Goal: Information Seeking & Learning: Learn about a topic

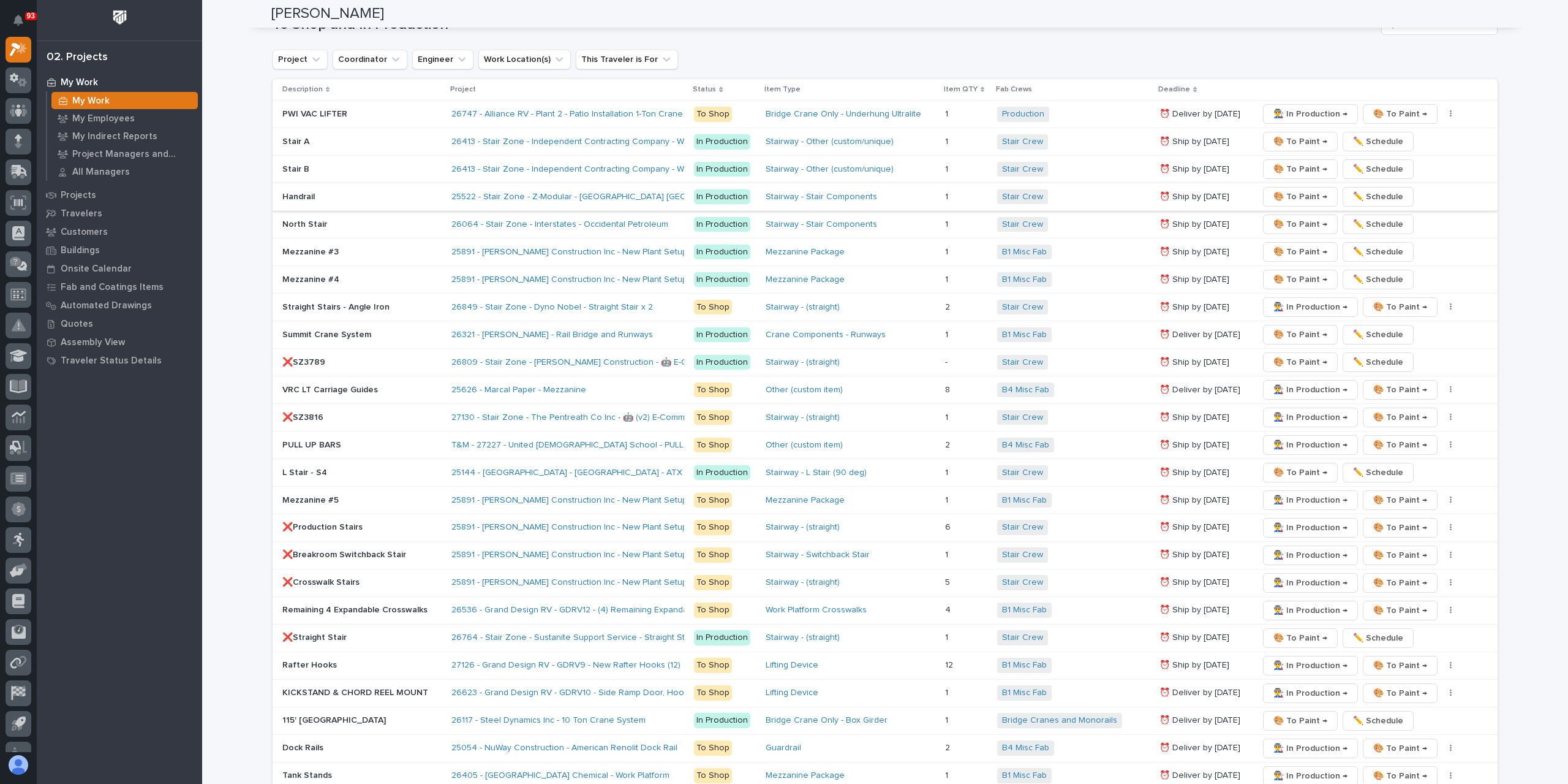
scroll to position [1838, 0]
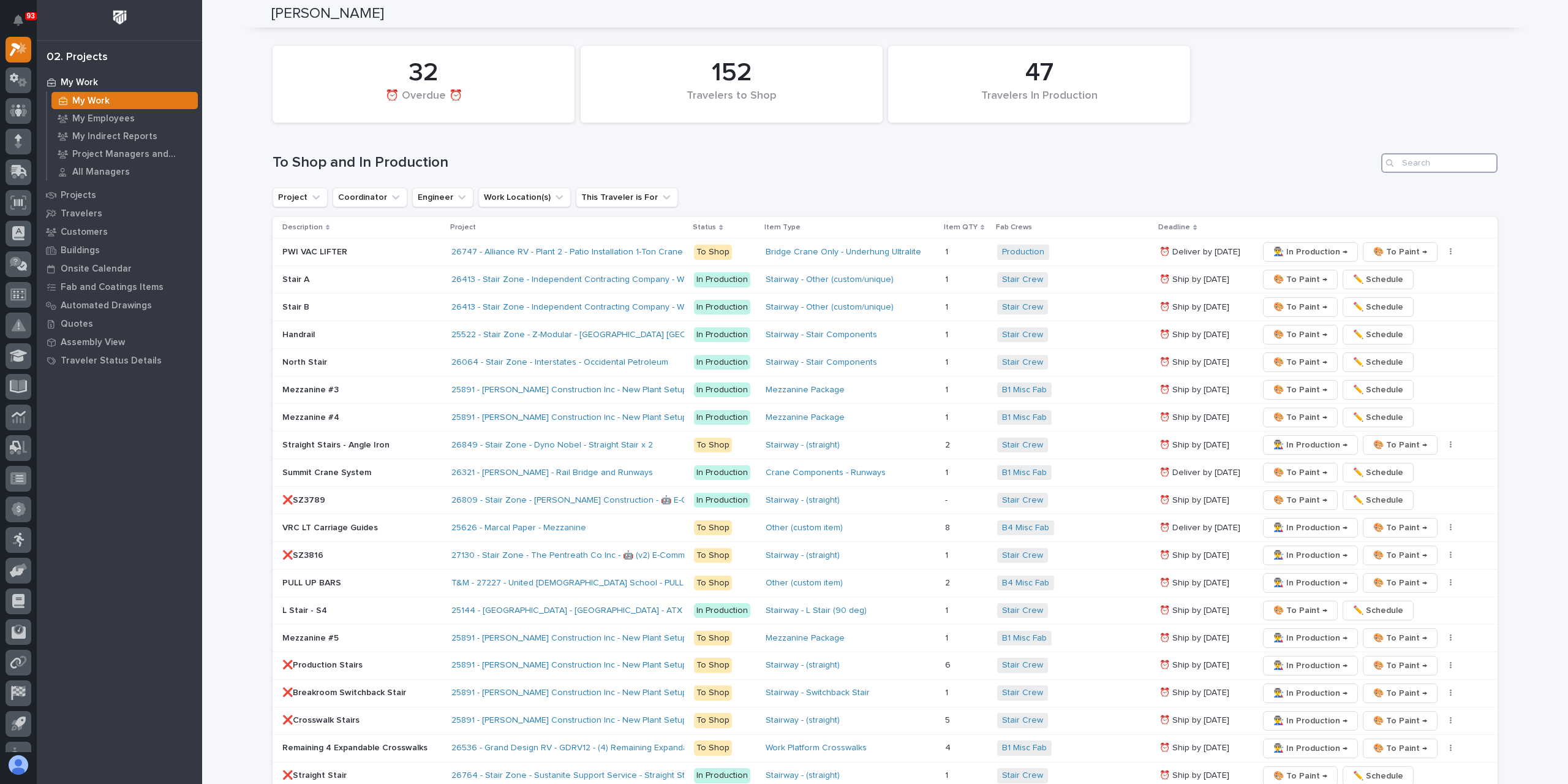
click at [1433, 153] on input "Search" at bounding box center [1439, 163] width 116 height 19
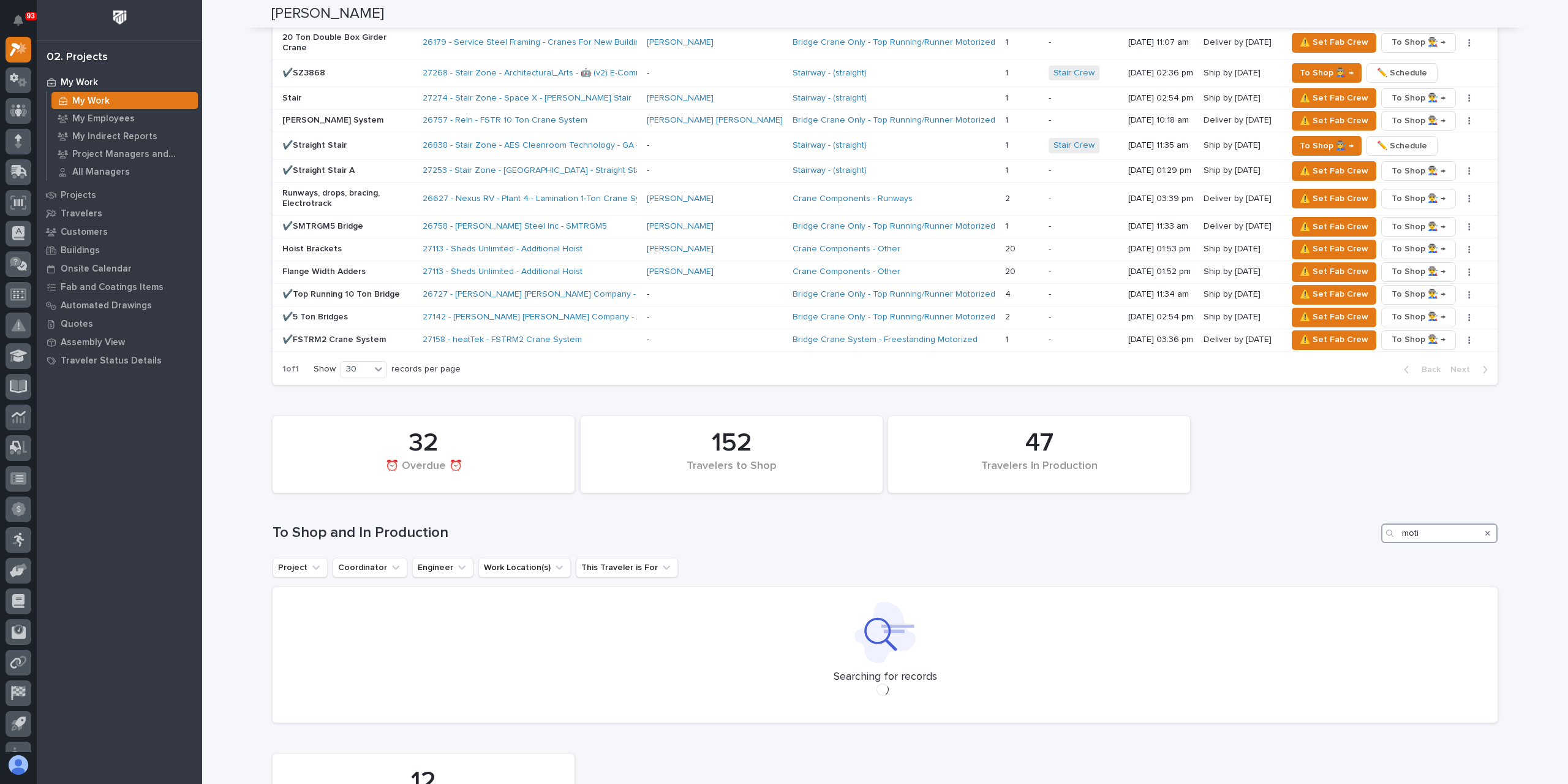
scroll to position [1441, 0]
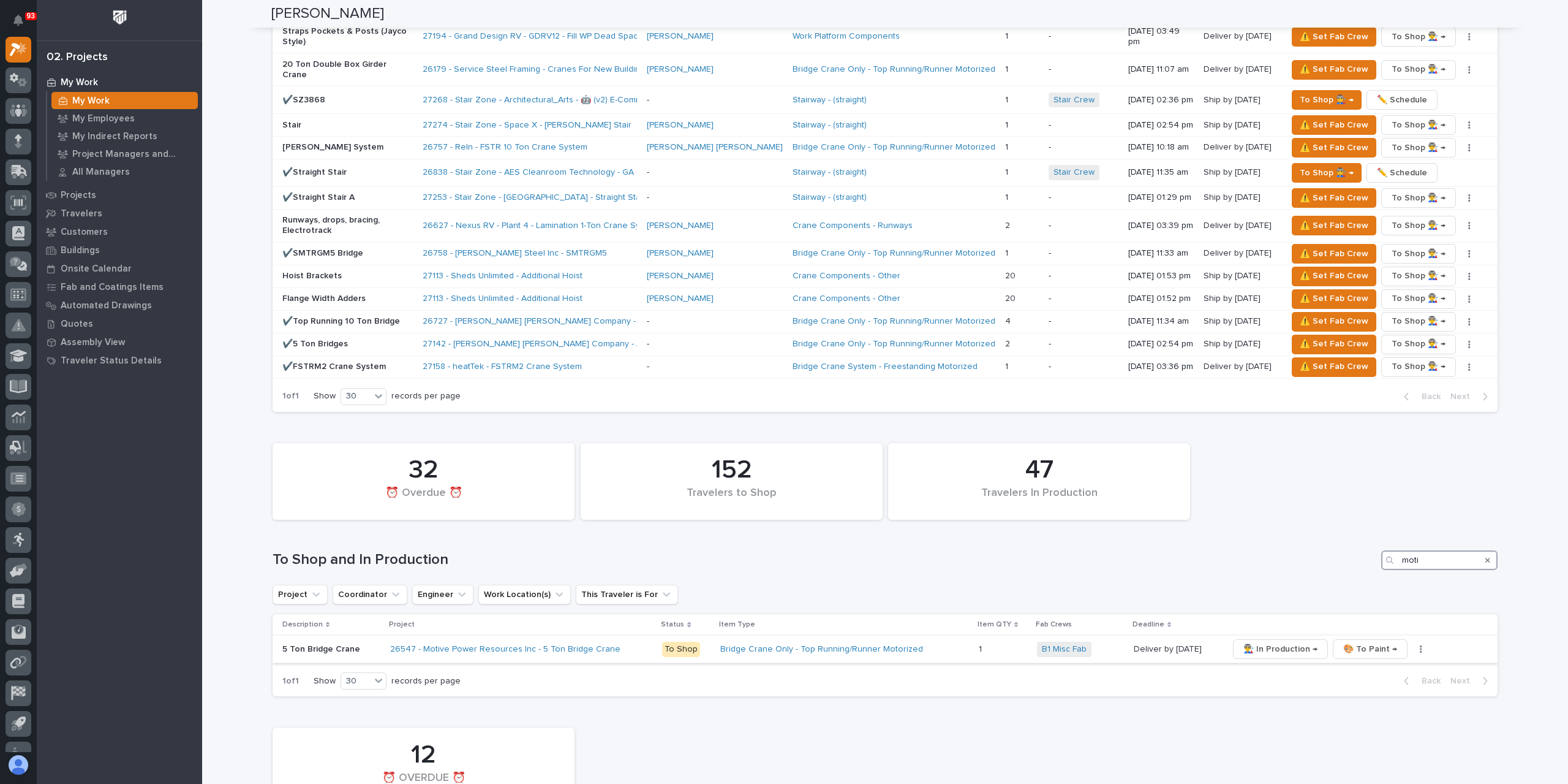
type input "moti"
click at [308, 644] on p "5 Ton Bridge Crane" at bounding box center [331, 649] width 98 height 10
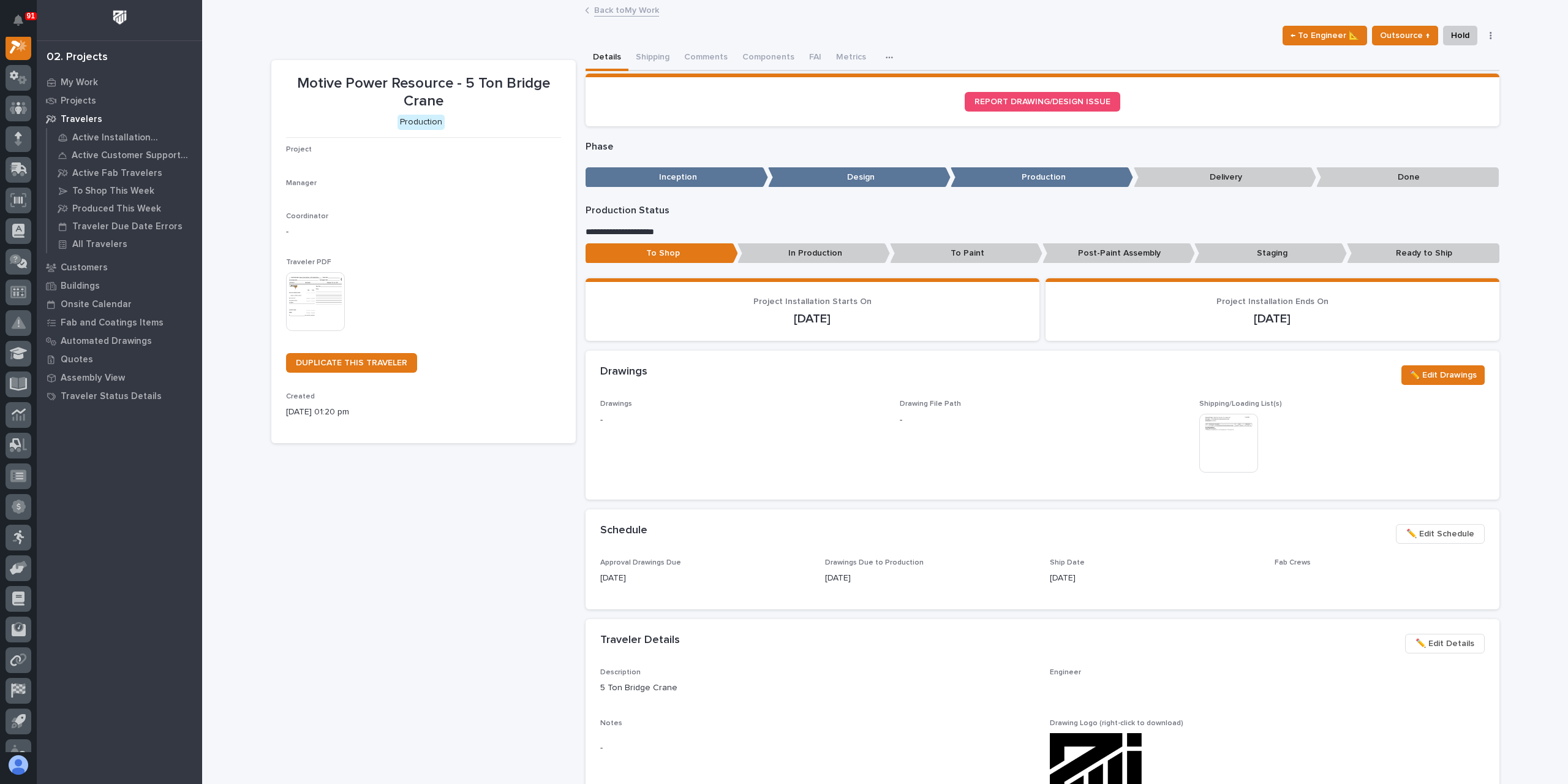
scroll to position [30, 0]
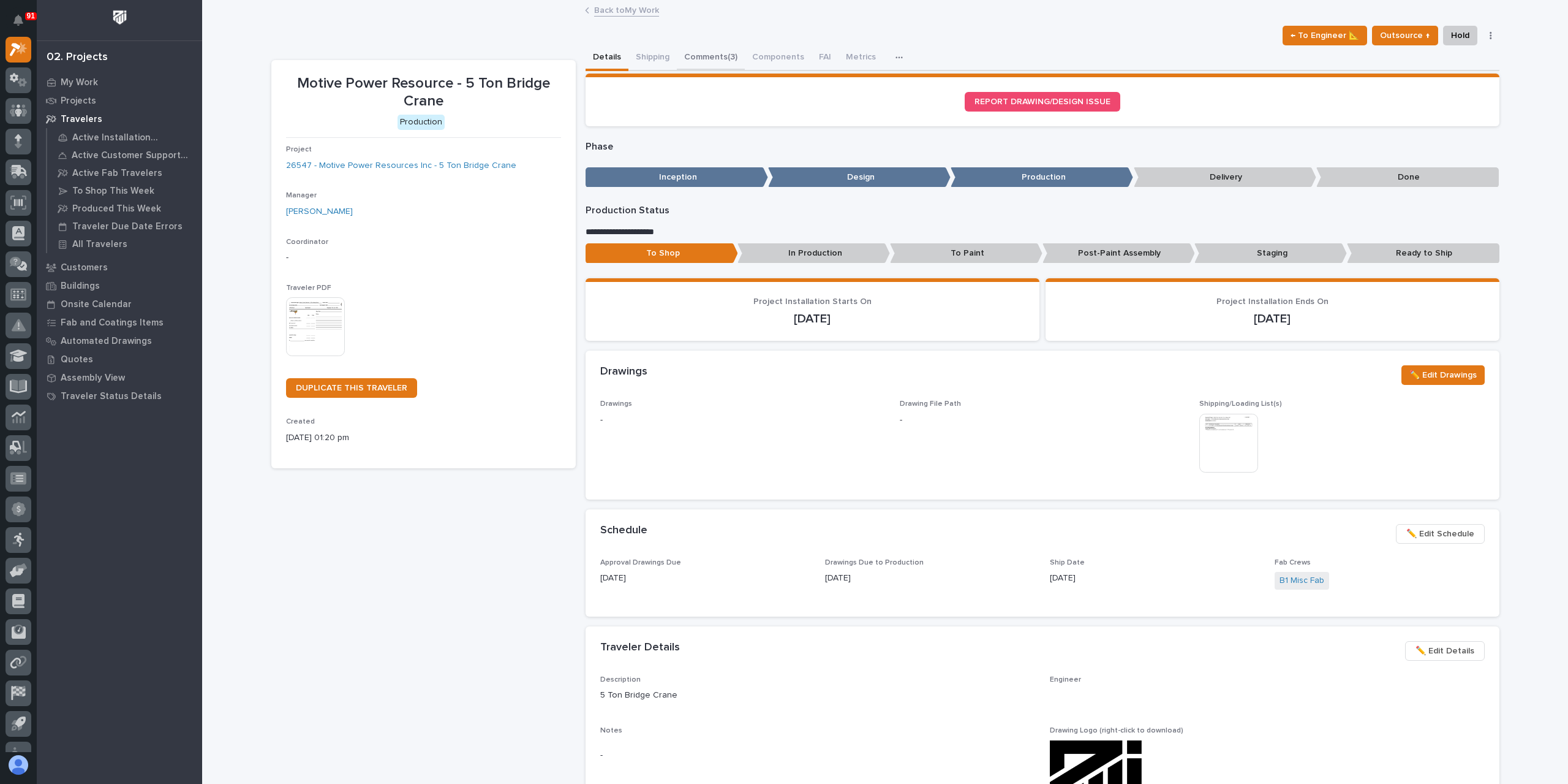
click at [697, 62] on button "Comments (3)" at bounding box center [711, 59] width 68 height 26
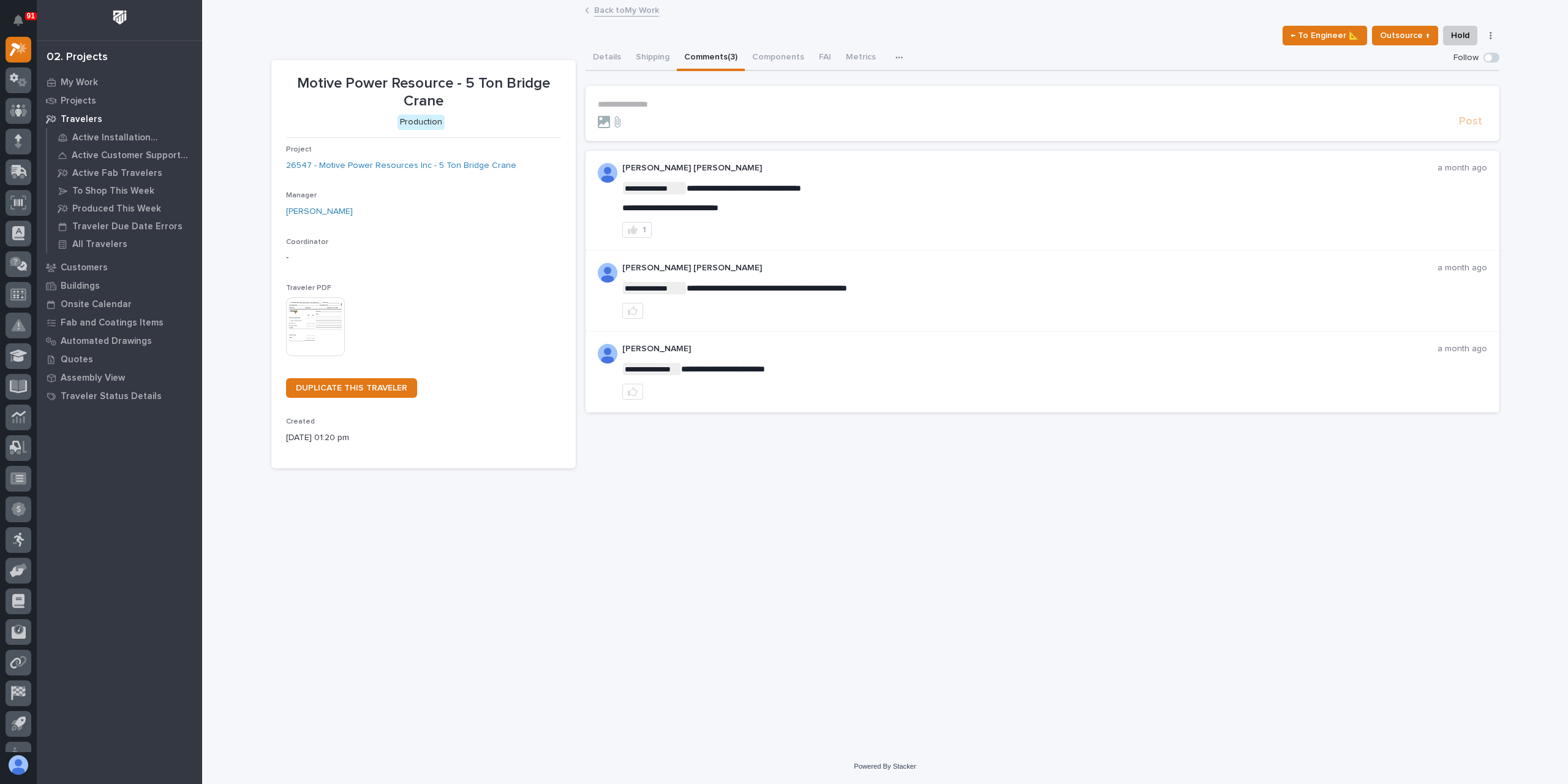
click at [698, 106] on p "**********" at bounding box center [1042, 104] width 889 height 10
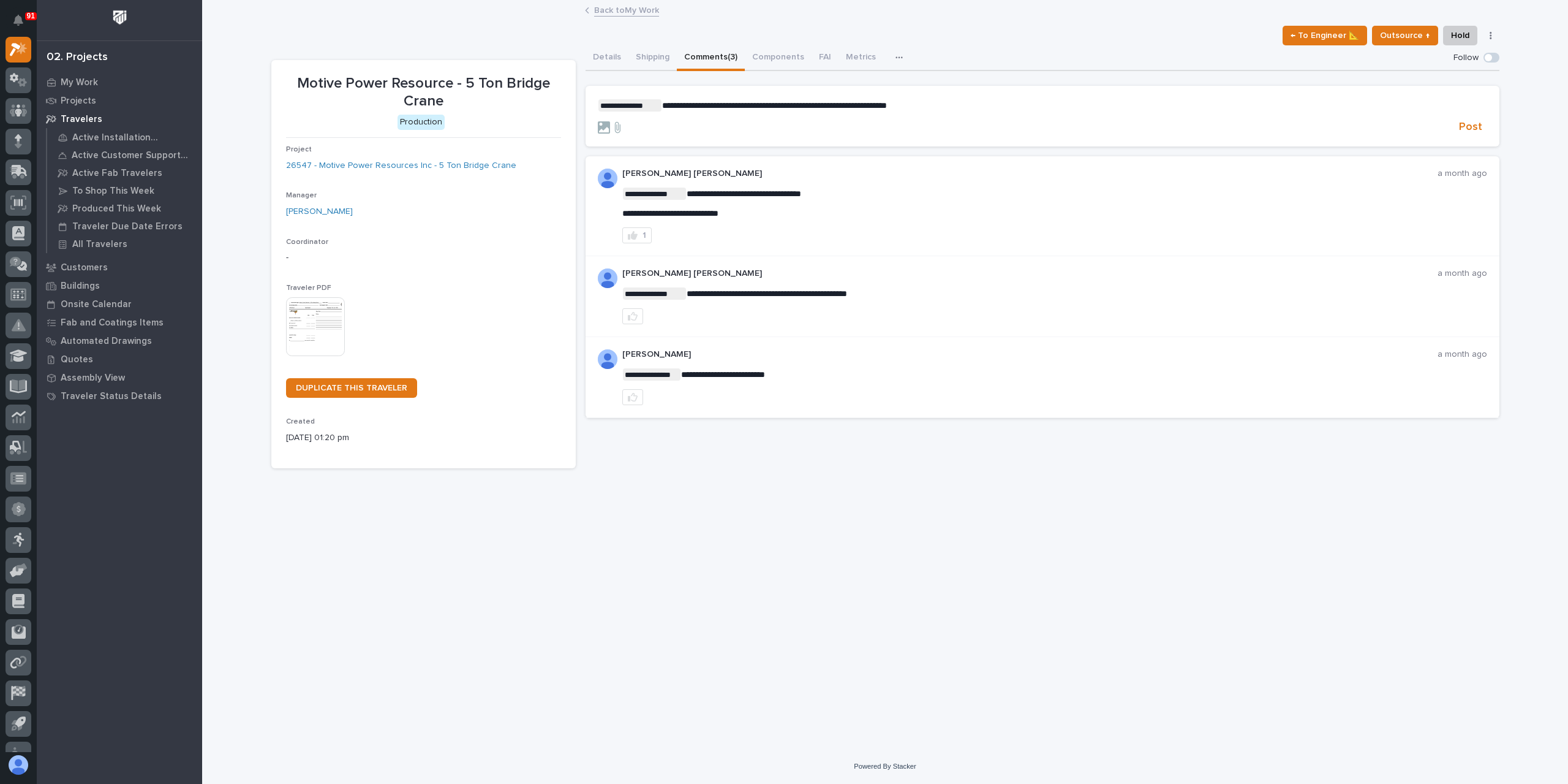
click at [607, 42] on div "← To Engineer 📐 Outsource ↑ Hold Cancel Change Traveler Type Regenerate PDF Gen…" at bounding box center [885, 35] width 1228 height 19
drag, startPoint x: 610, startPoint y: 48, endPoint x: 619, endPoint y: 48, distance: 9.0
click at [611, 48] on button "Details" at bounding box center [607, 59] width 43 height 26
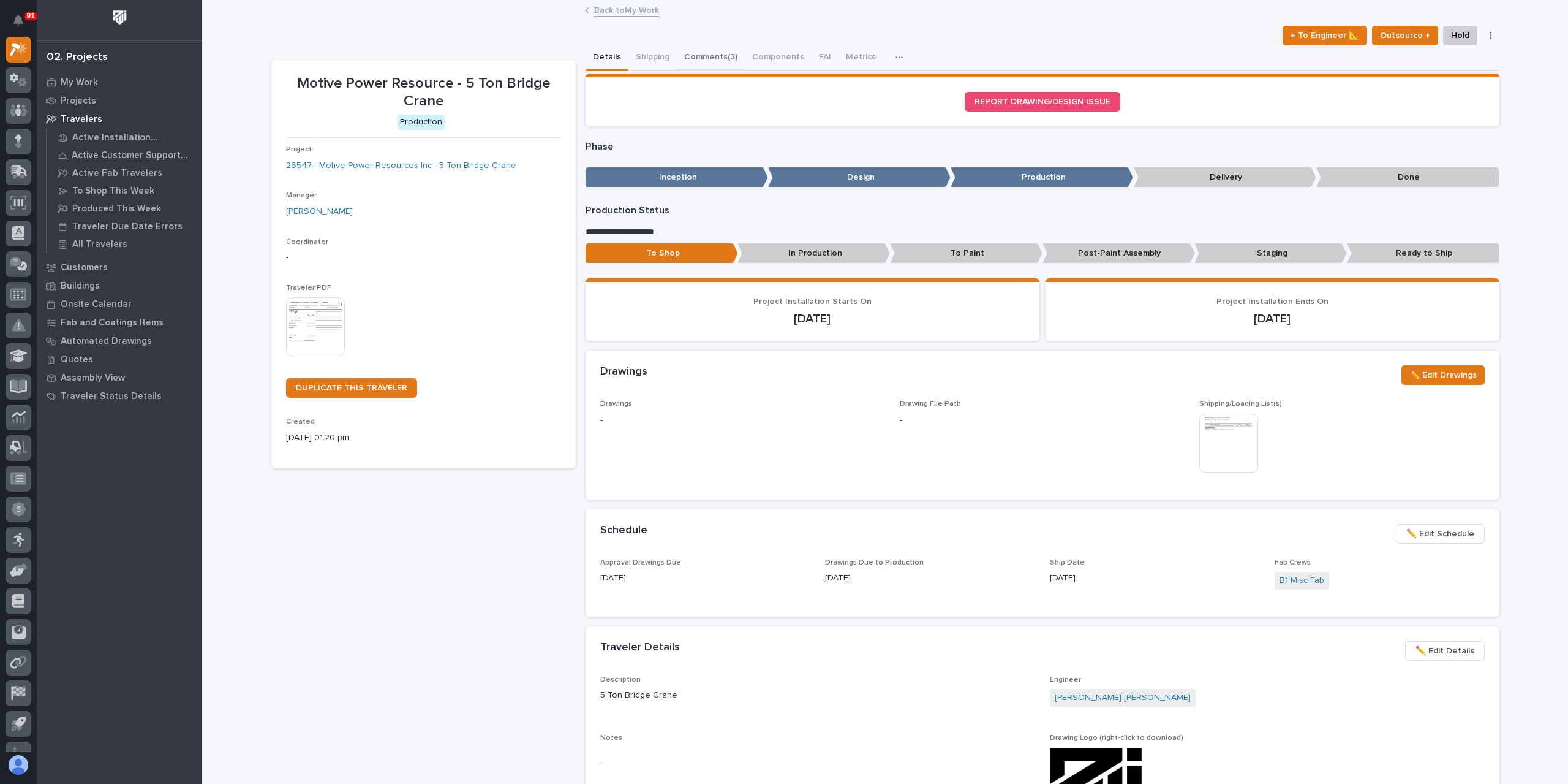
click at [715, 63] on button "Comments (3)" at bounding box center [711, 59] width 68 height 26
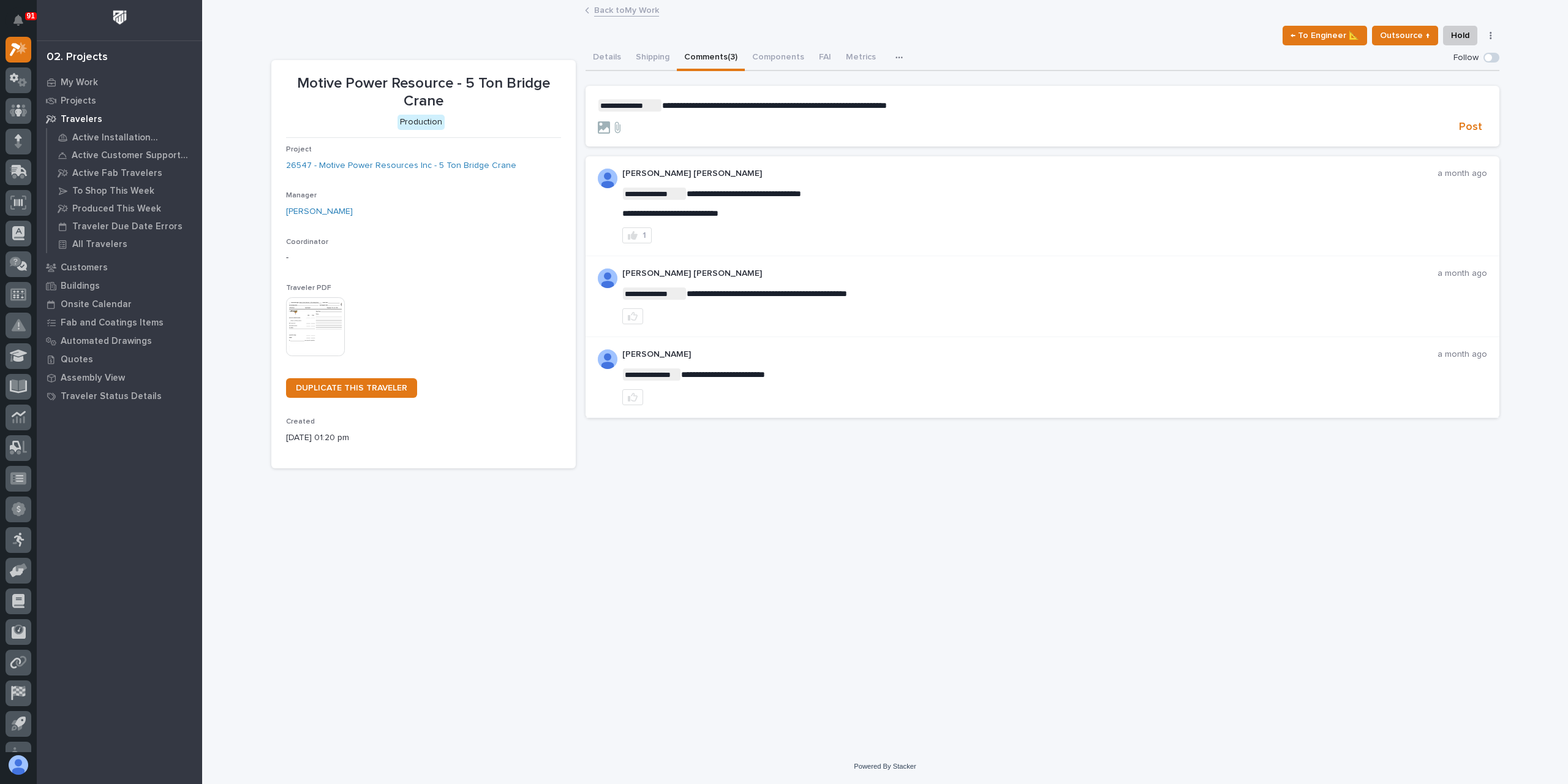
click at [957, 105] on p "**********" at bounding box center [1042, 105] width 889 height 12
click at [1463, 127] on span "Post" at bounding box center [1470, 127] width 23 height 14
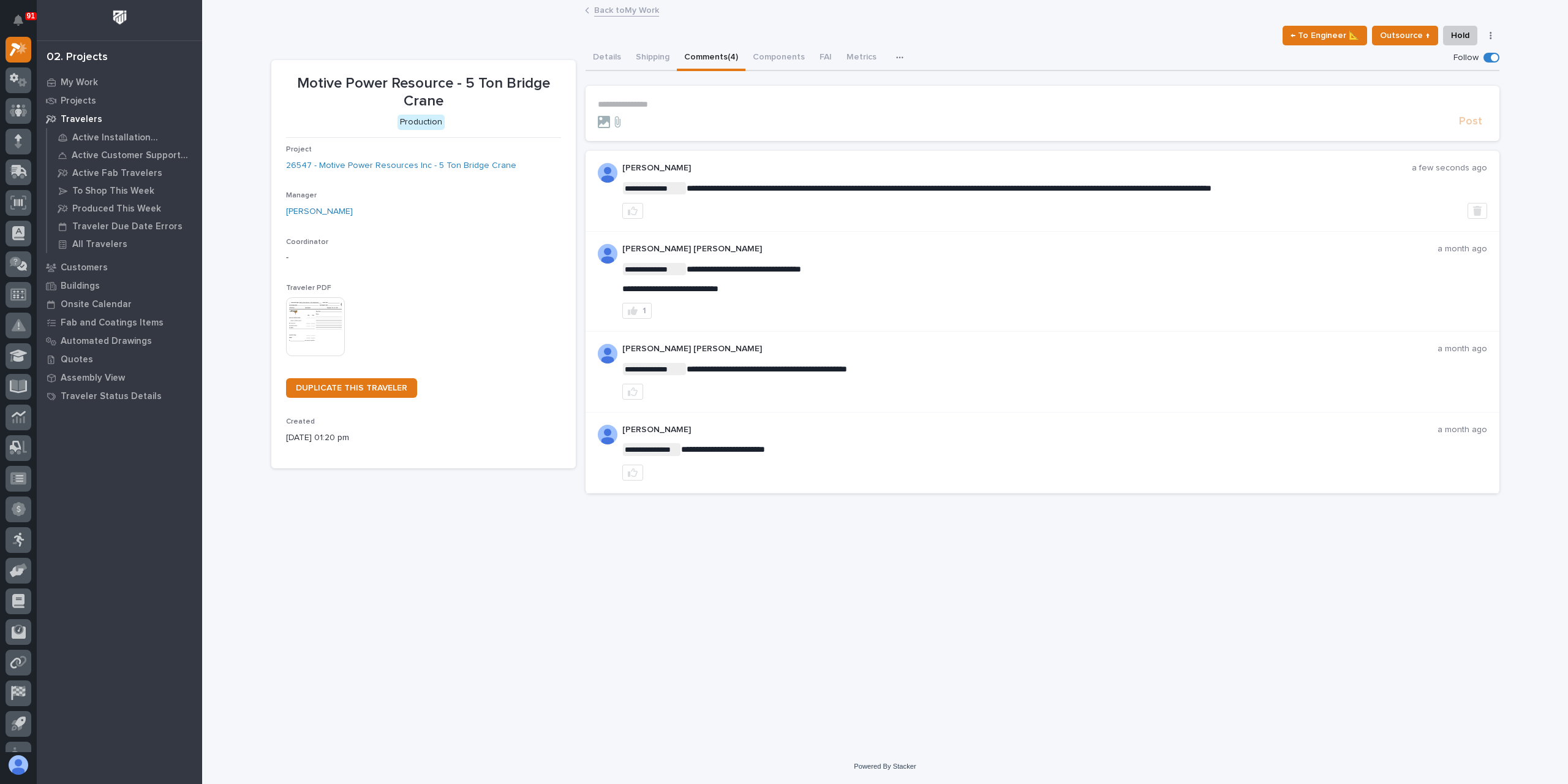
click at [621, 9] on link "Back to My Work" at bounding box center [626, 10] width 65 height 14
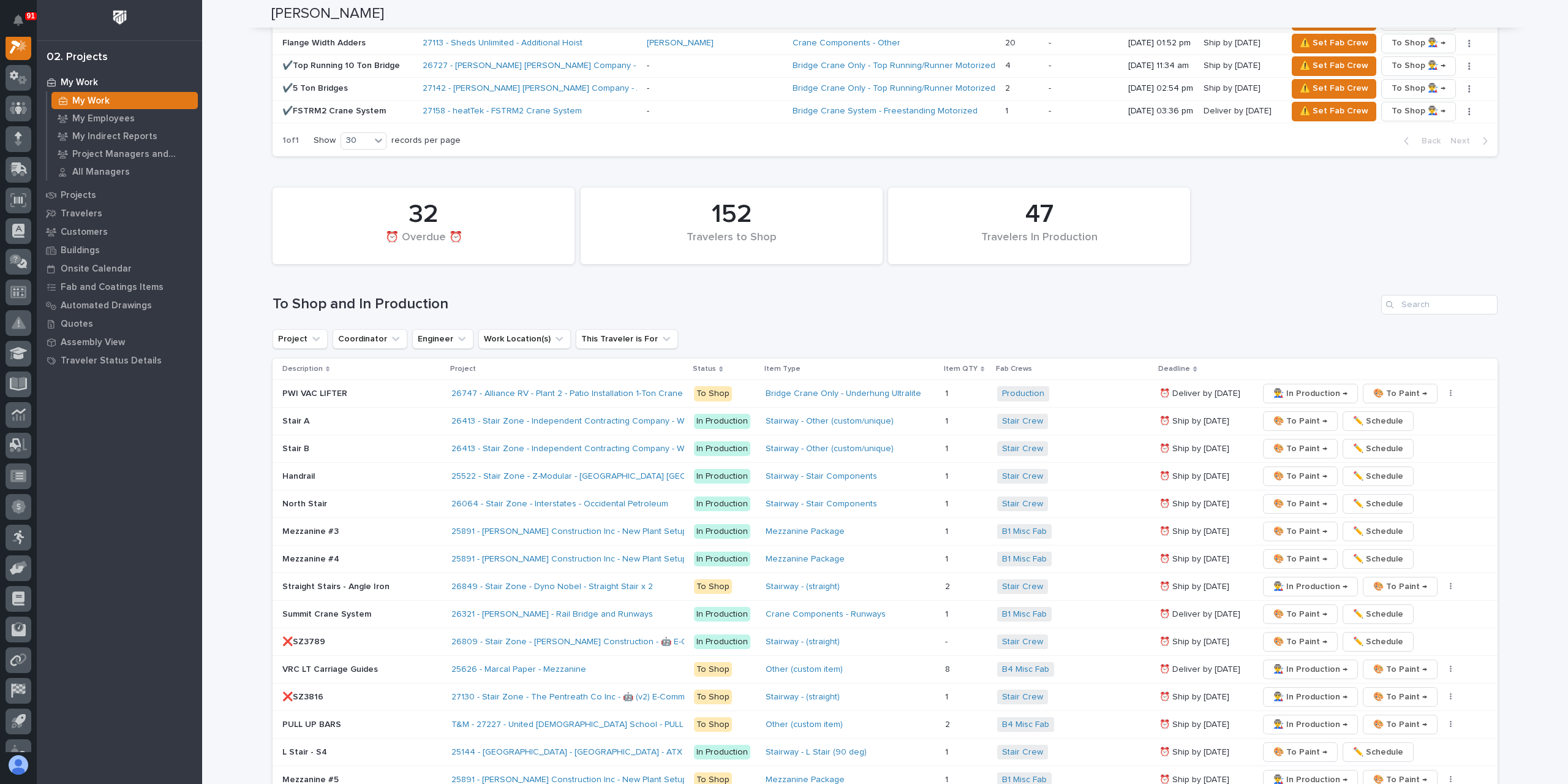
scroll to position [1716, 0]
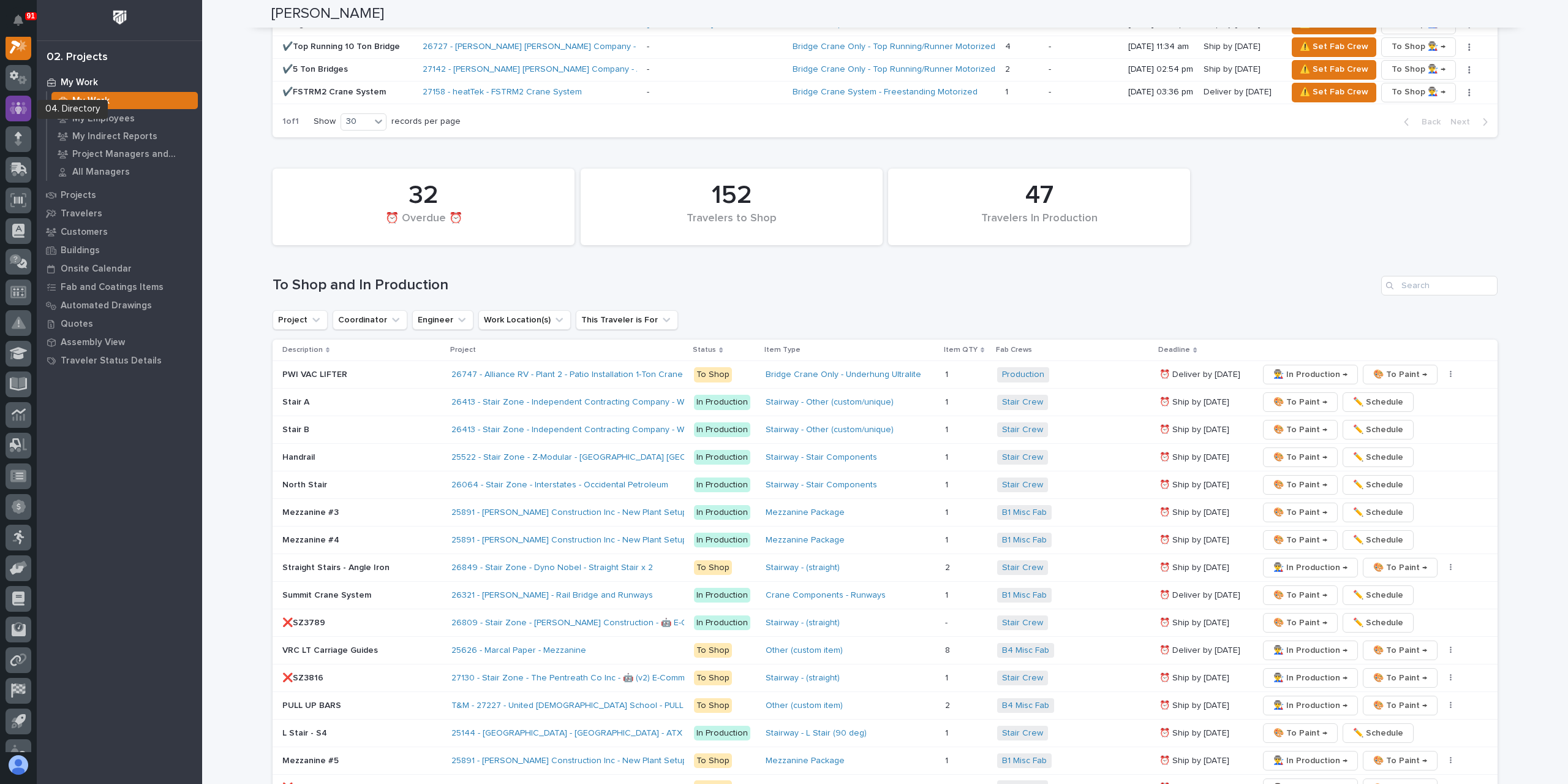
click at [23, 108] on icon at bounding box center [18, 107] width 18 height 12
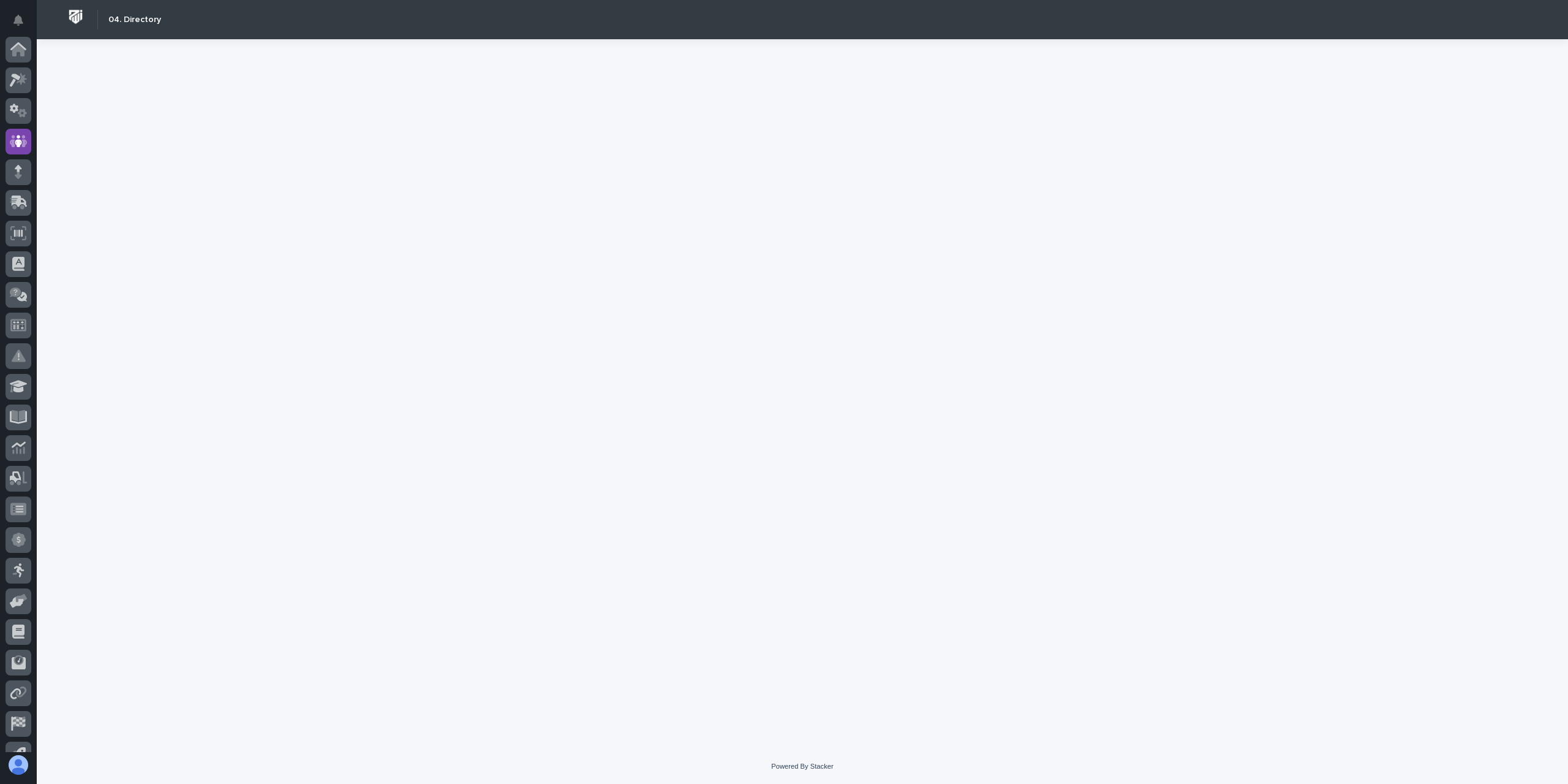
scroll to position [81, 0]
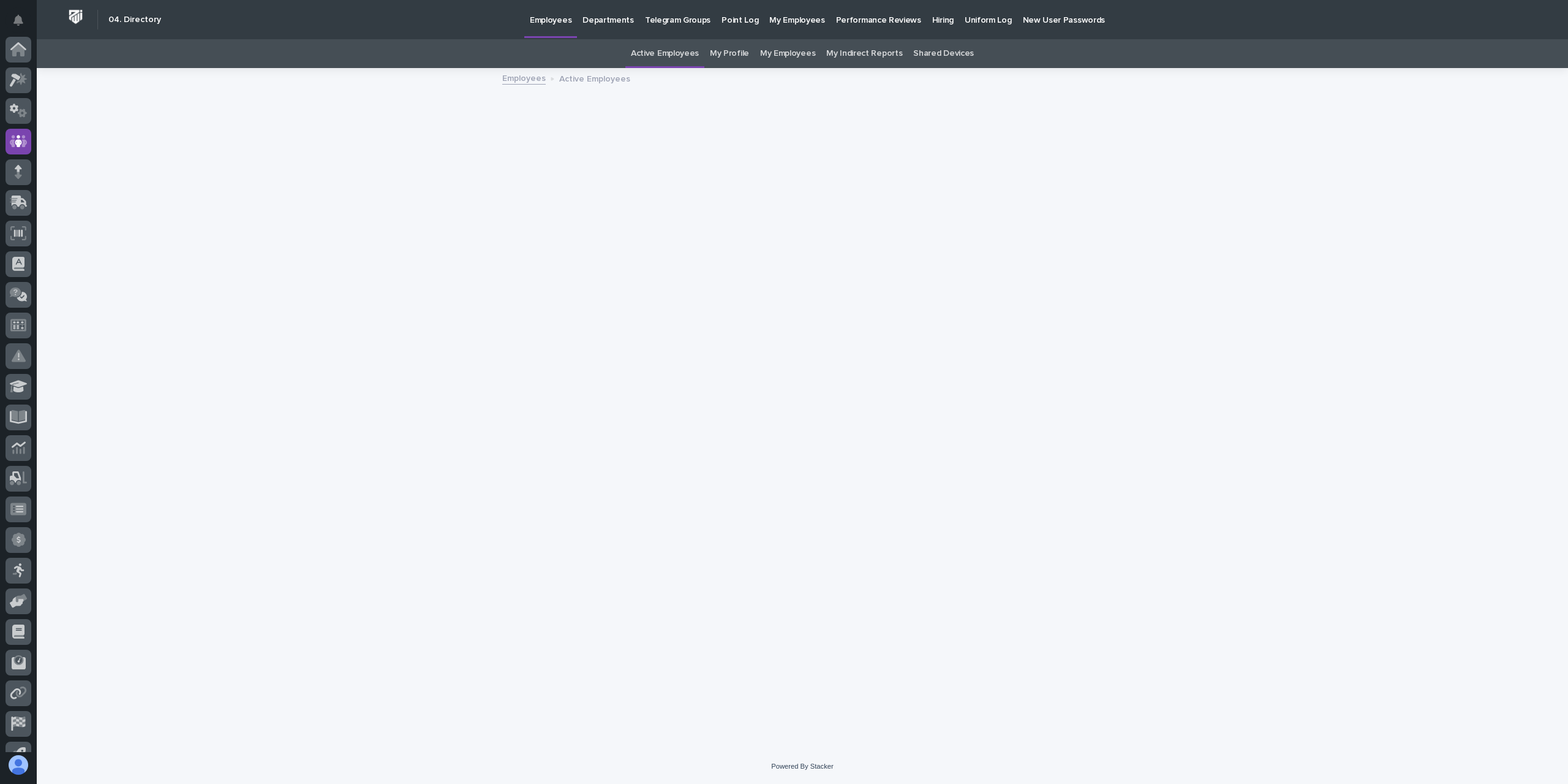
scroll to position [81, 0]
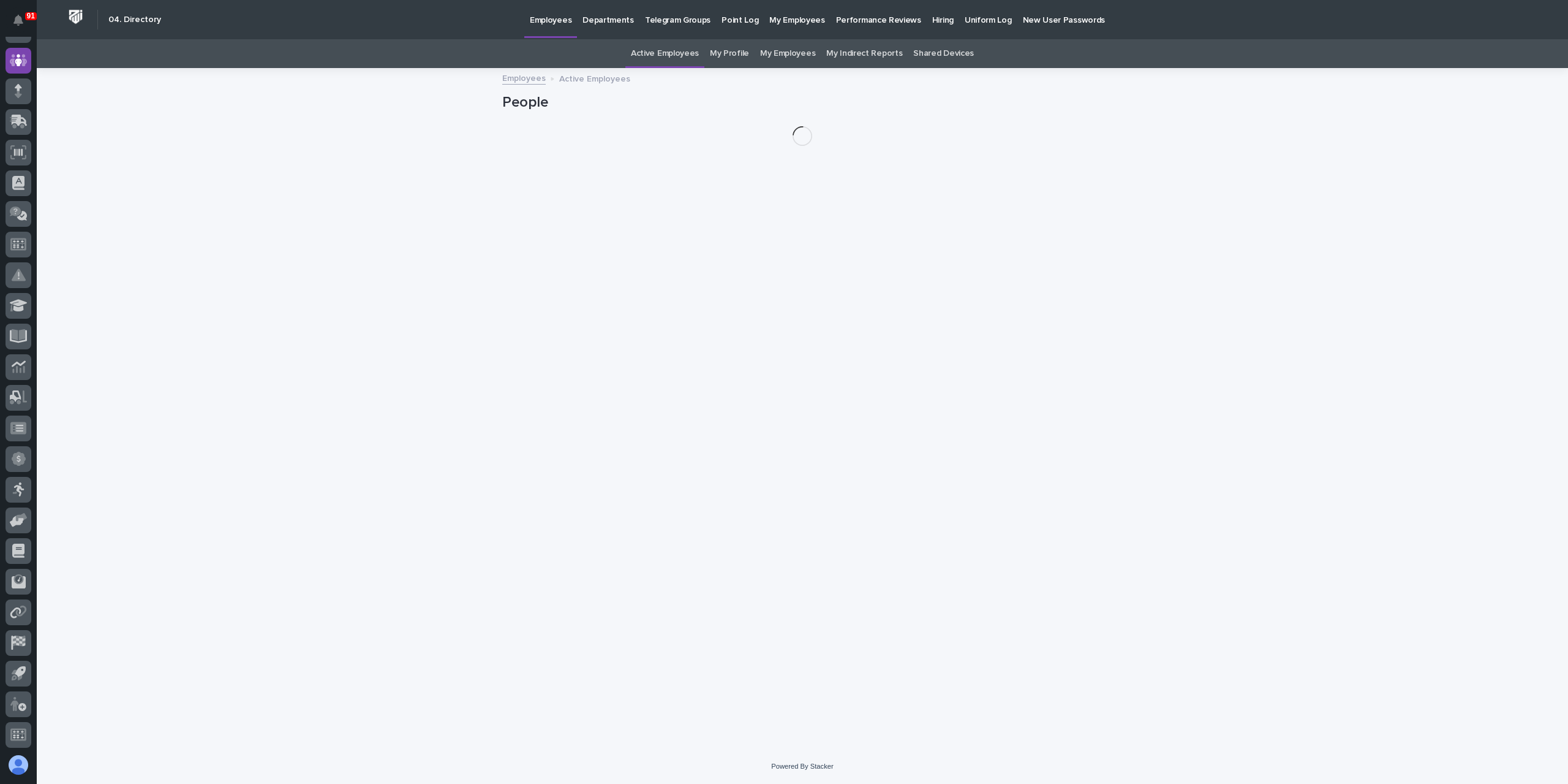
click at [926, 30] on link "Hiring" at bounding box center [942, 18] width 33 height 38
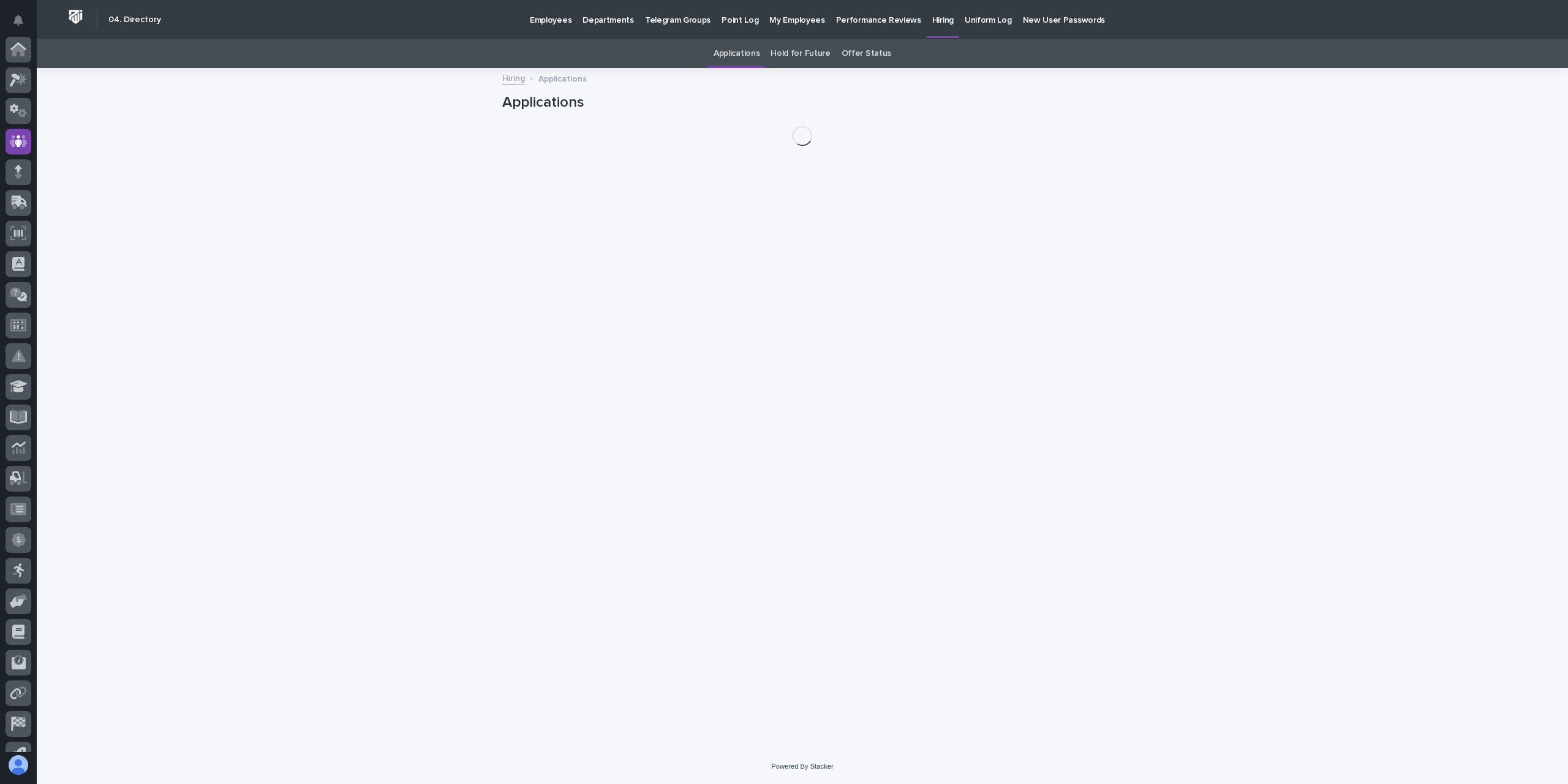
scroll to position [81, 0]
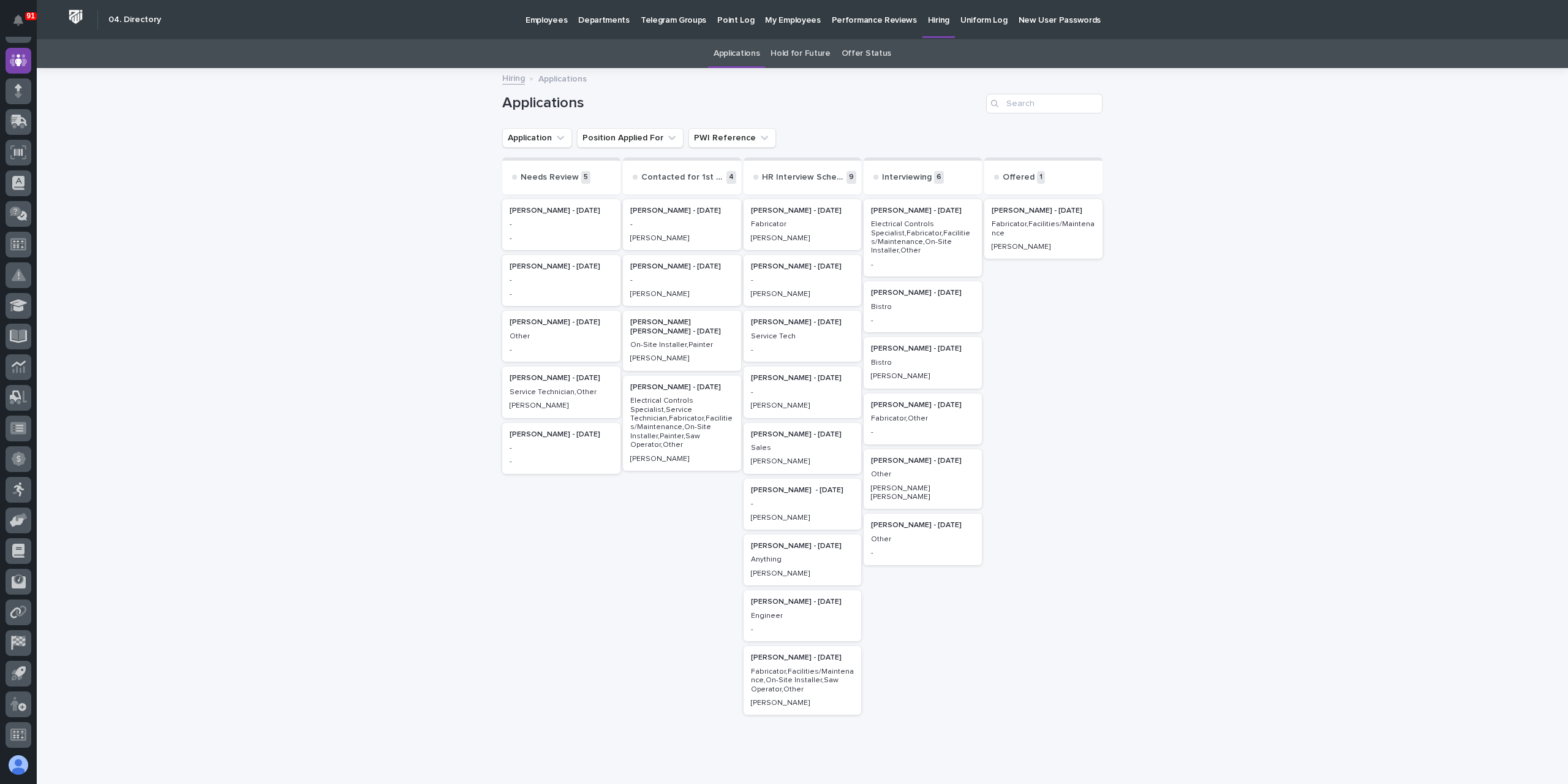
click at [1045, 238] on div "[PERSON_NAME] - [DATE] Fabricator,Facilities/Maintenance [PERSON_NAME]" at bounding box center [1043, 228] width 119 height 60
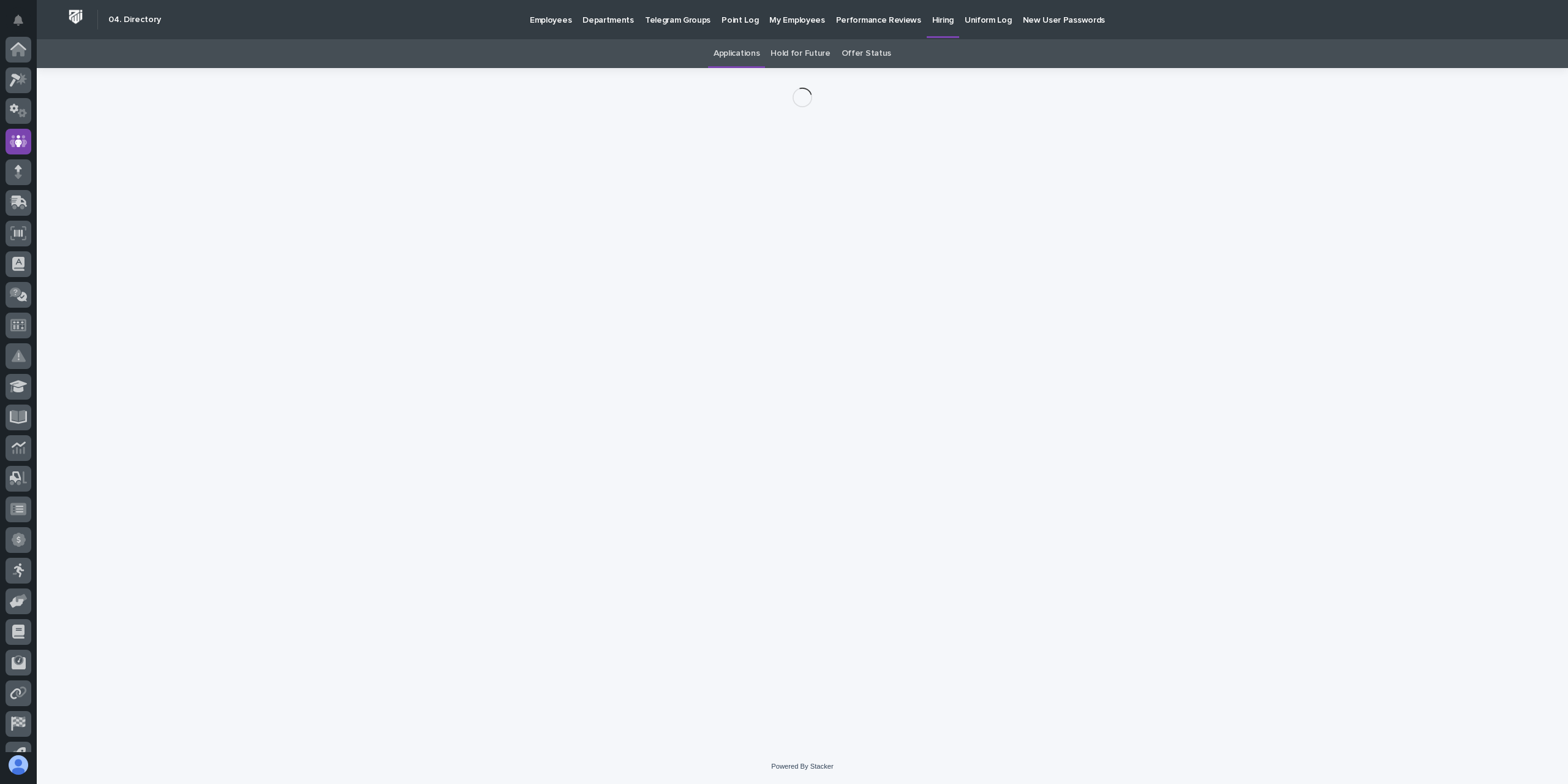
scroll to position [81, 0]
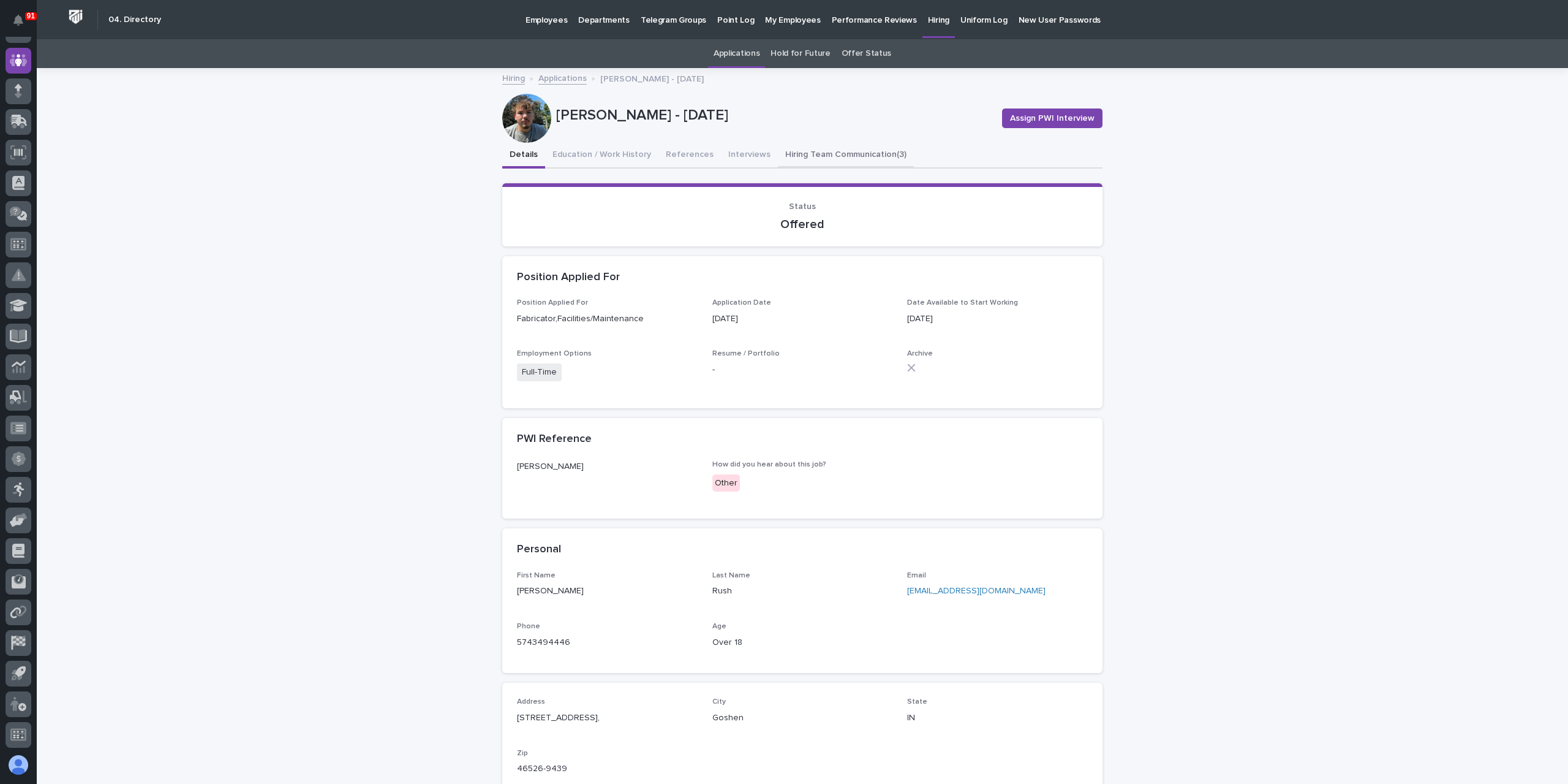
click at [843, 167] on button "Hiring Team Communication (3)" at bounding box center [846, 156] width 136 height 26
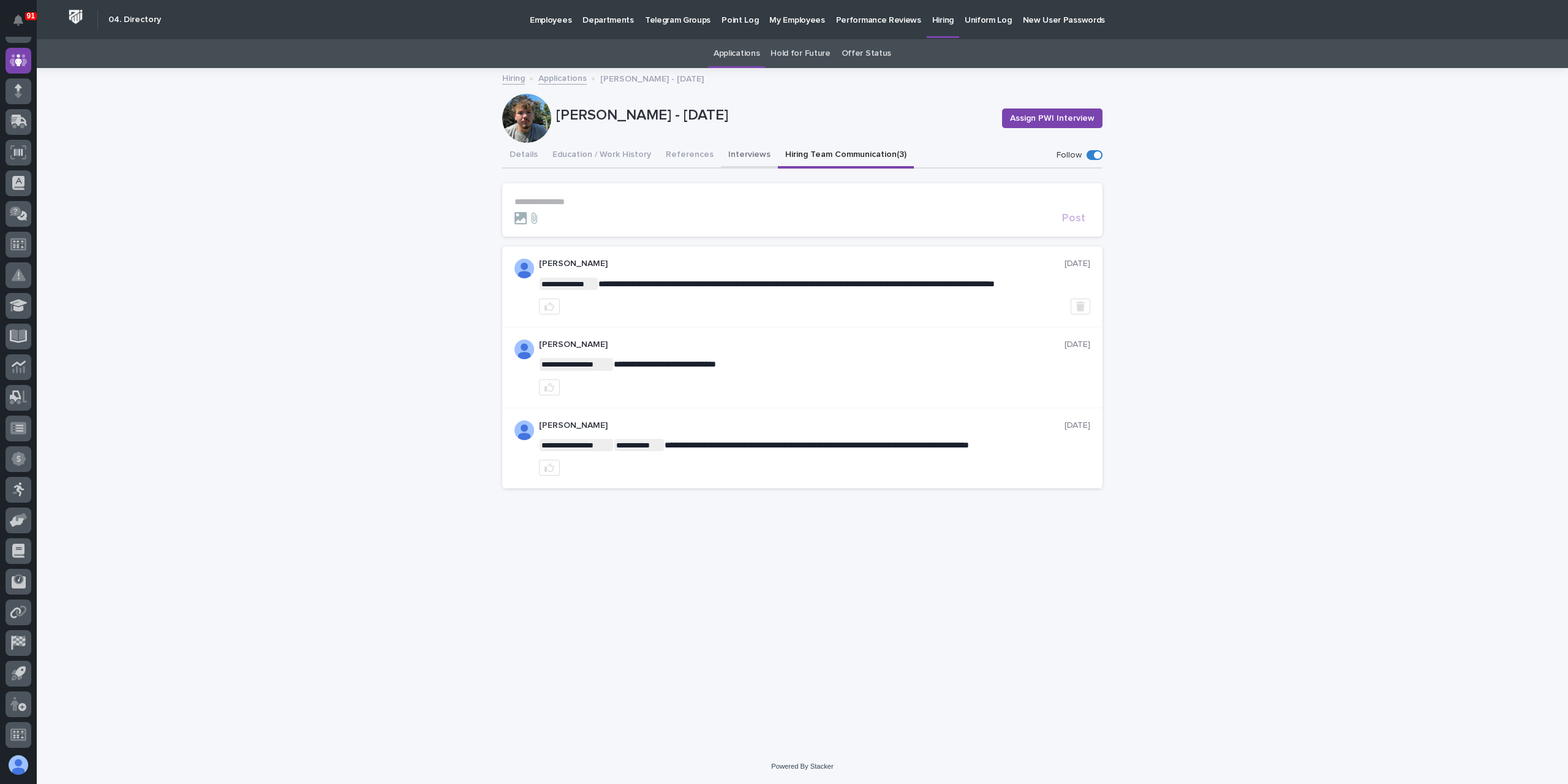
click at [732, 161] on button "Interviews" at bounding box center [749, 156] width 57 height 26
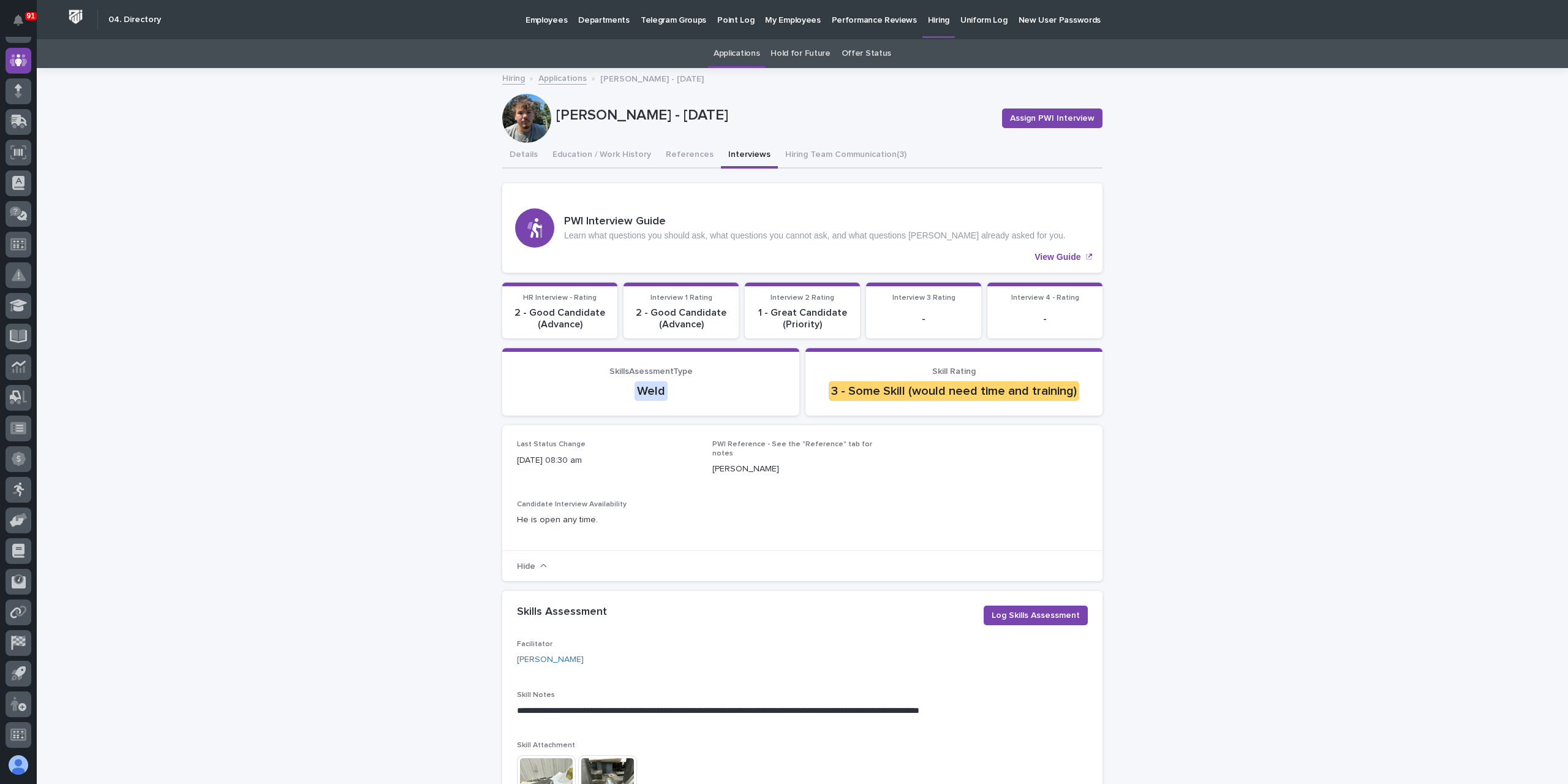
click at [555, 80] on link "Applications" at bounding box center [562, 78] width 48 height 14
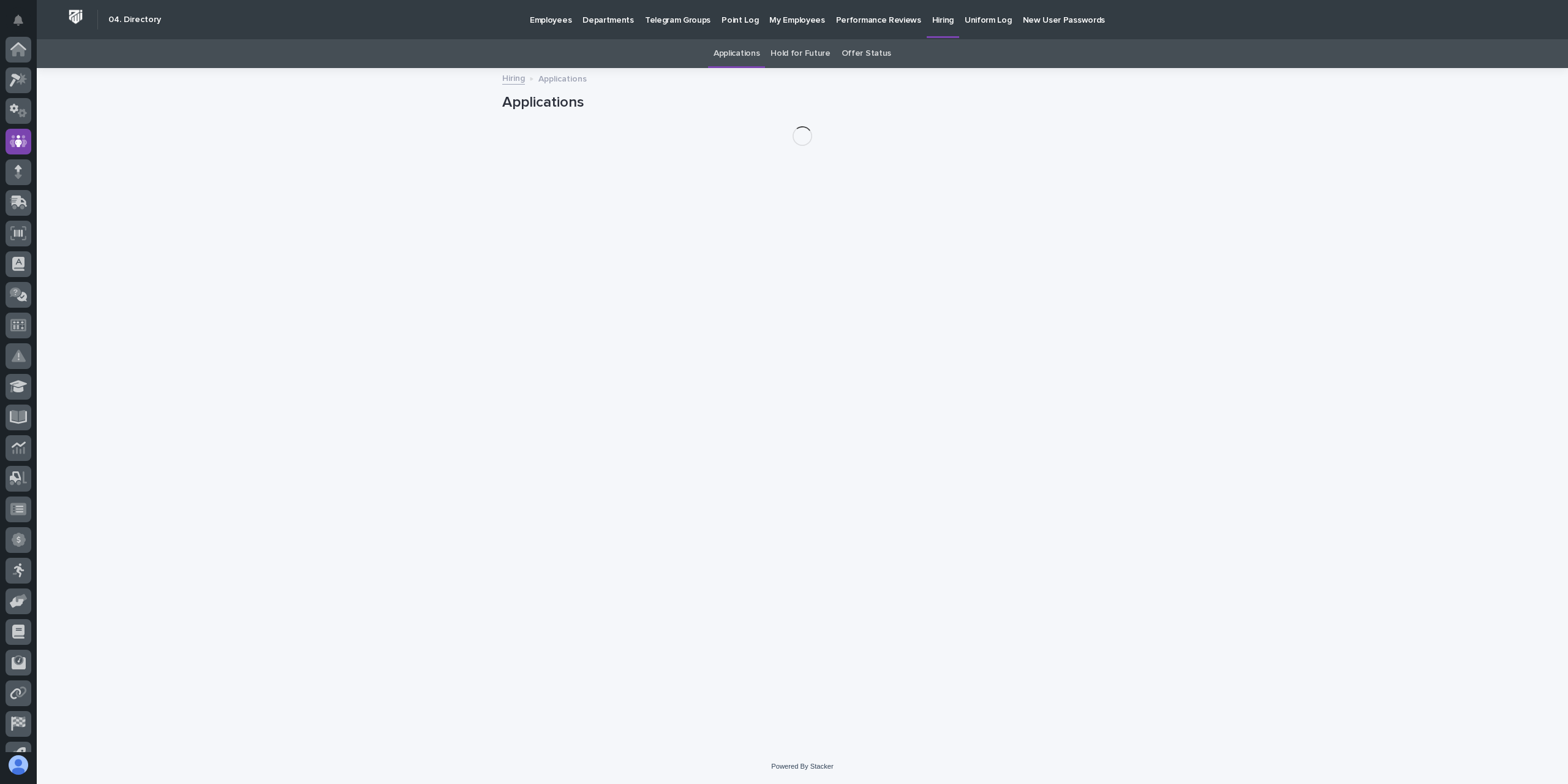
scroll to position [81, 0]
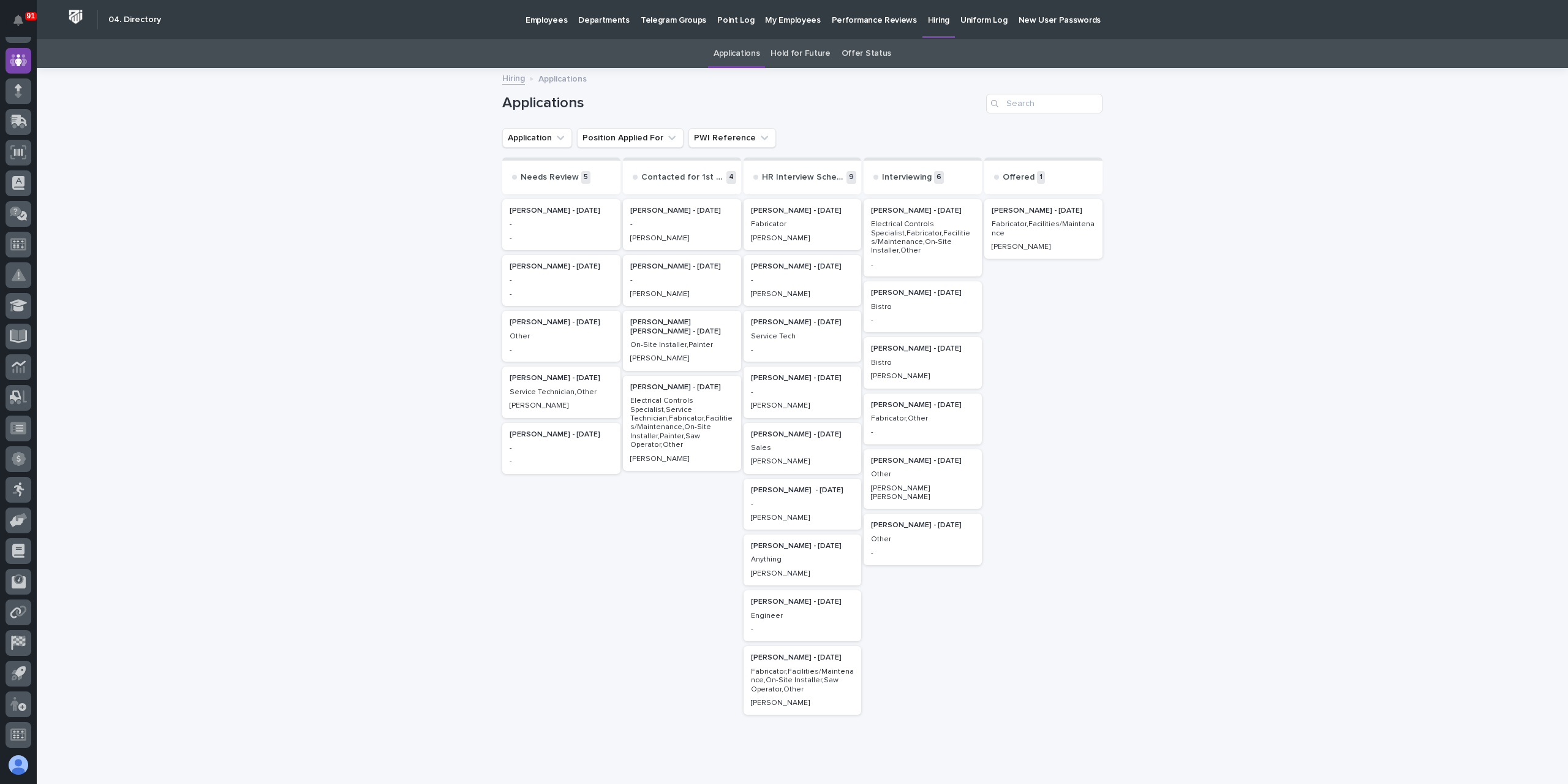
click at [942, 415] on p "Fabricator,Other" at bounding box center [922, 418] width 103 height 9
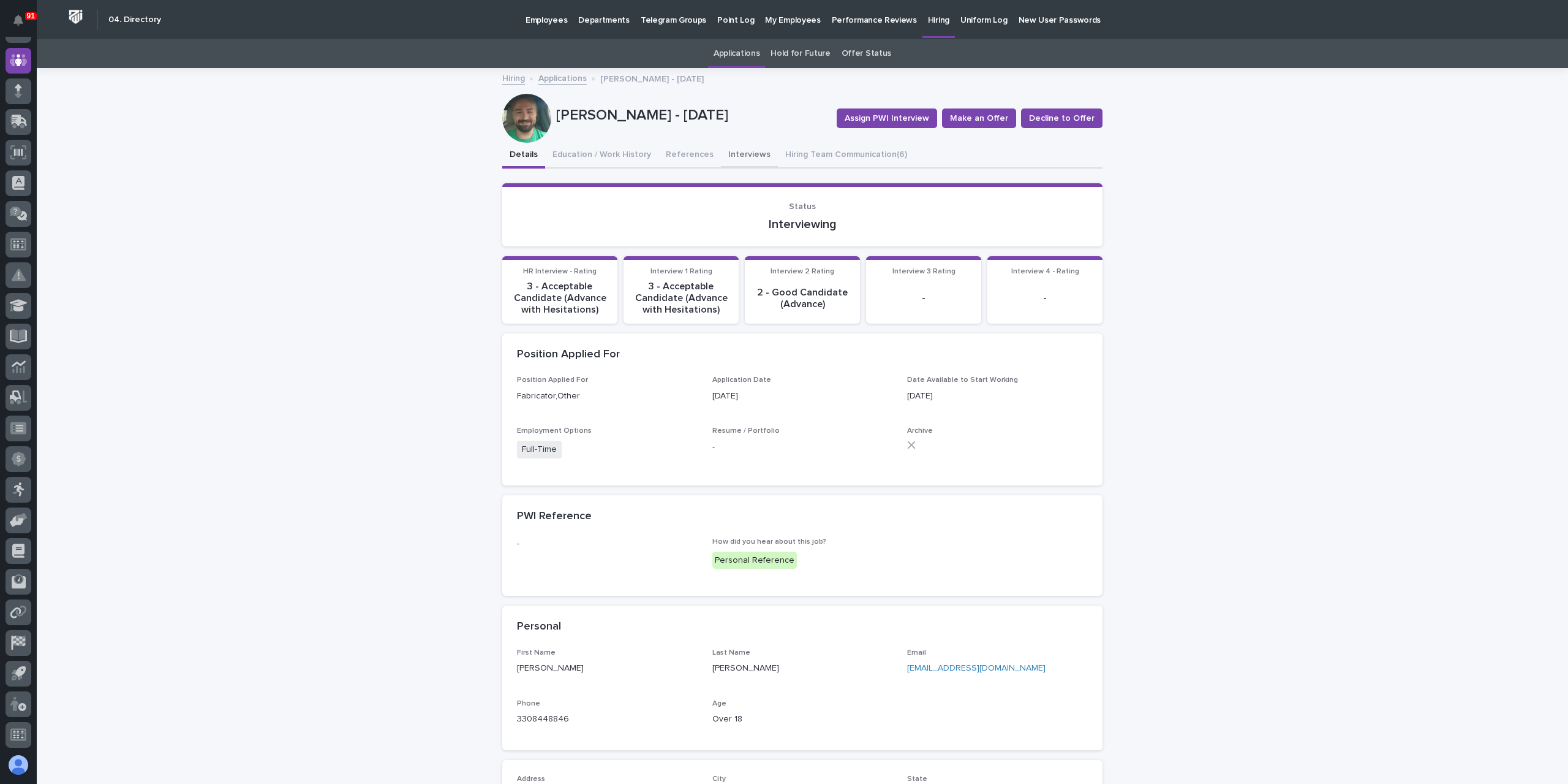
click at [737, 167] on button "Interviews" at bounding box center [749, 156] width 57 height 26
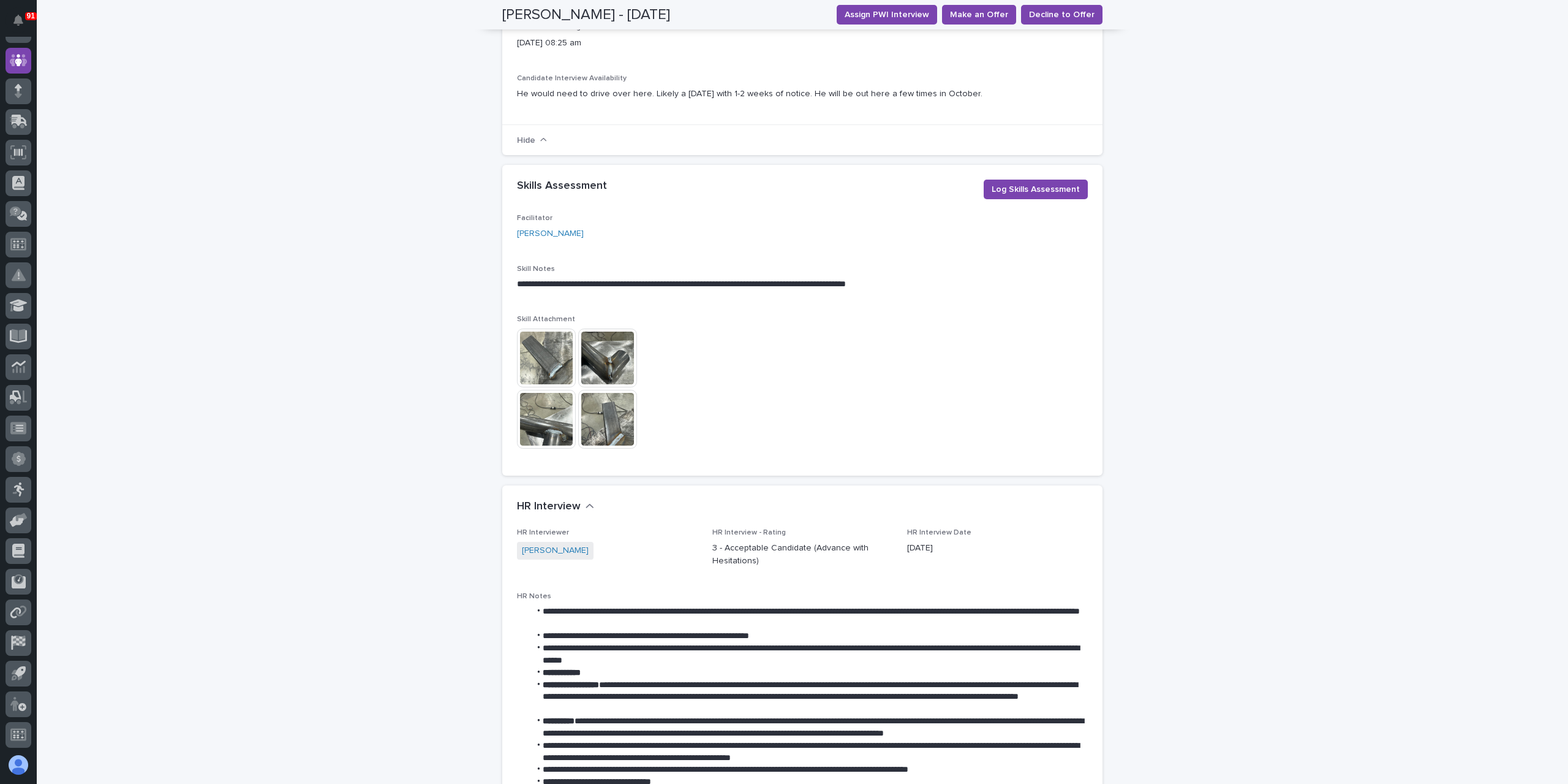
scroll to position [245, 0]
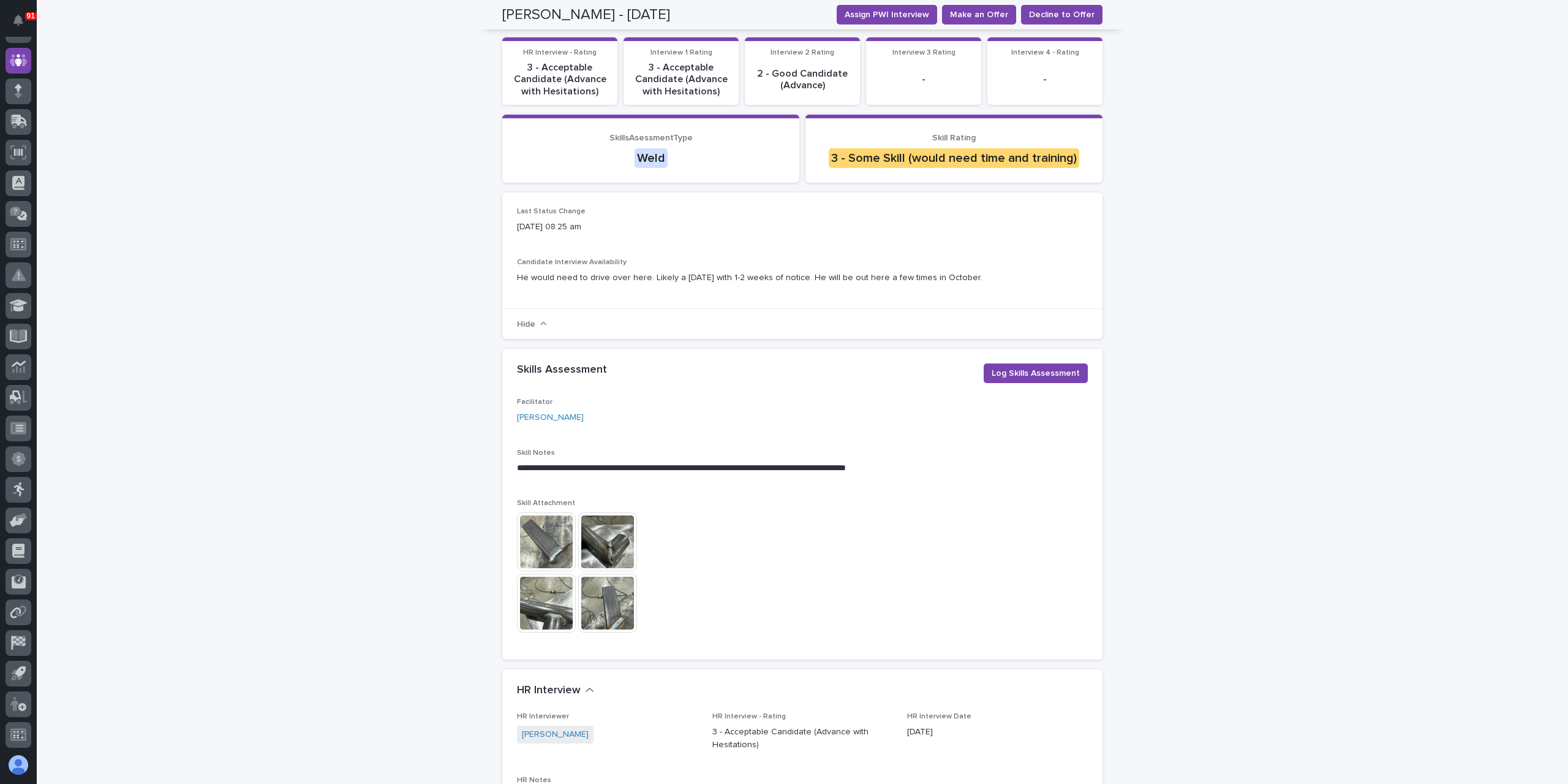
click at [537, 526] on img at bounding box center [546, 541] width 58 height 59
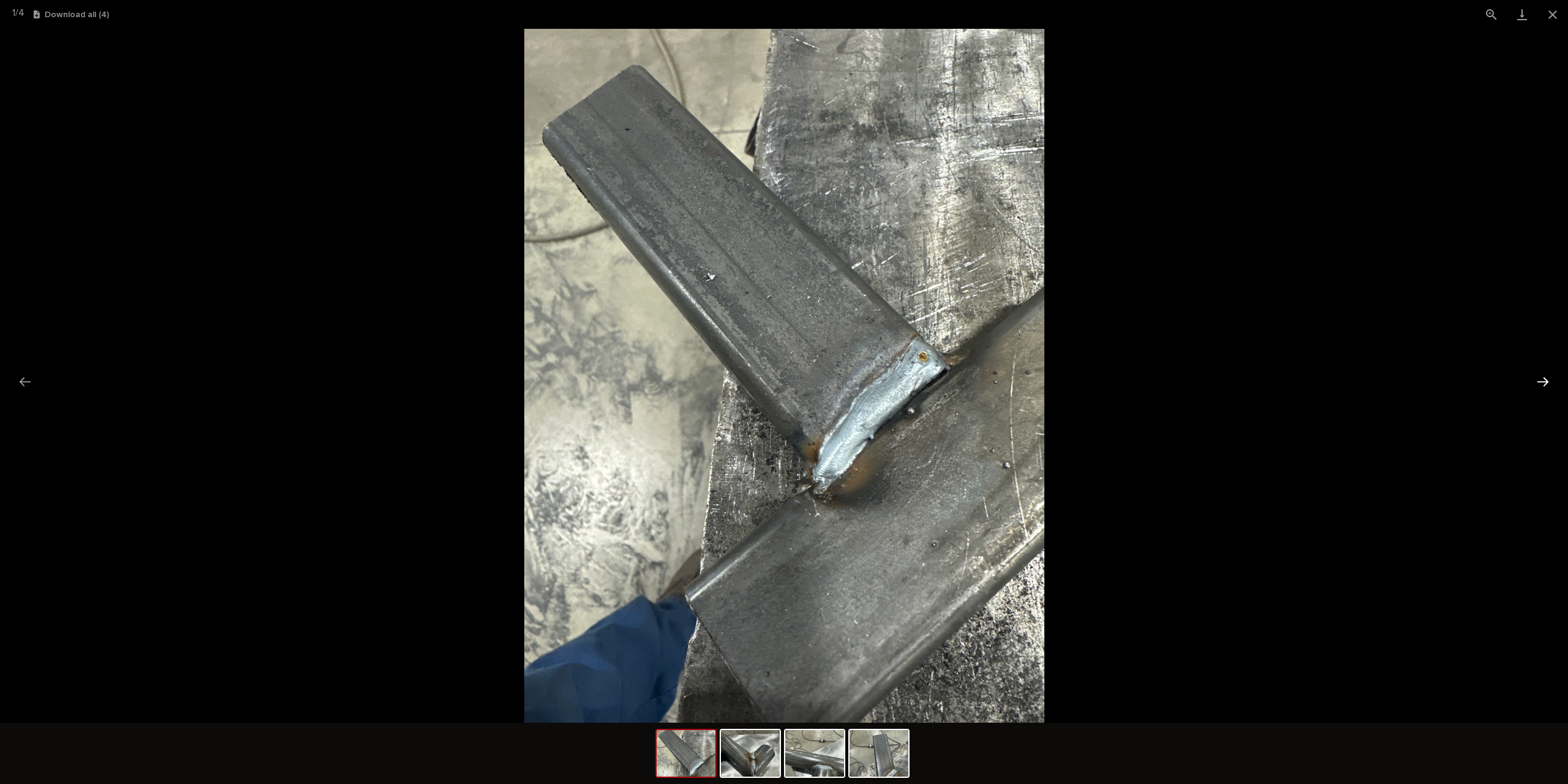
click at [1545, 382] on button "Next slide" at bounding box center [1542, 382] width 26 height 24
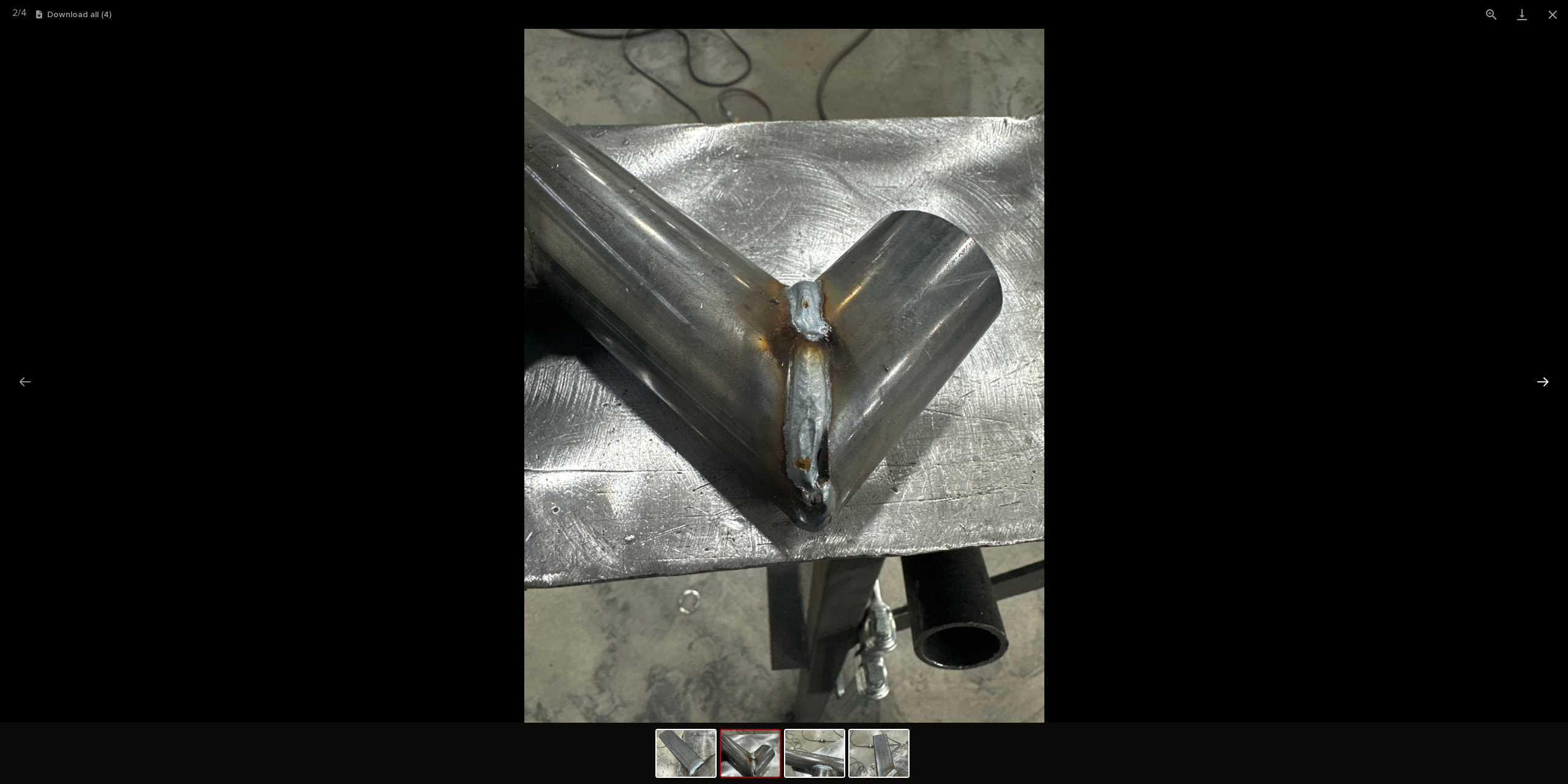
click at [1545, 382] on button "Next slide" at bounding box center [1542, 382] width 26 height 24
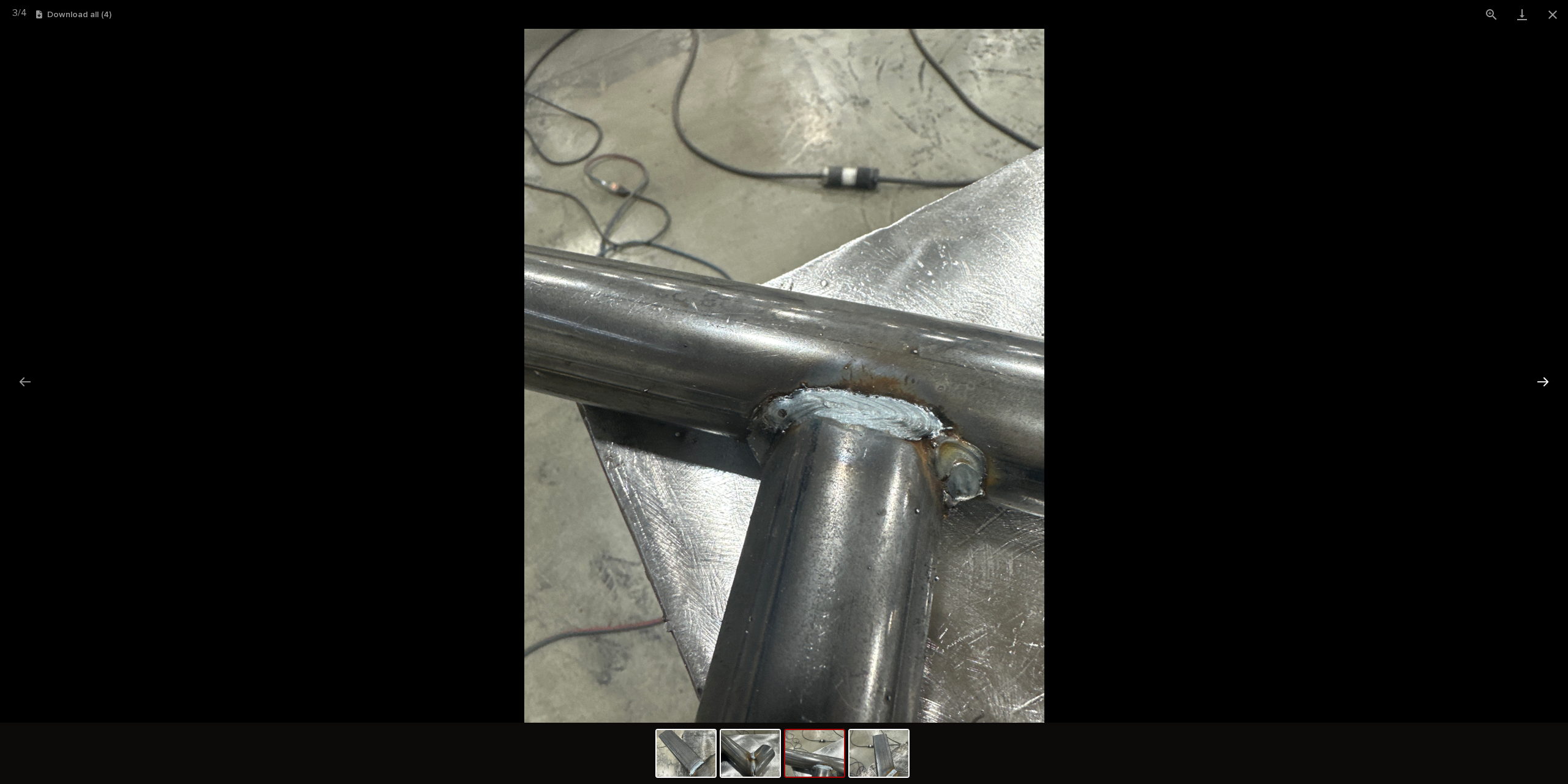
click at [1545, 382] on button "Next slide" at bounding box center [1542, 382] width 26 height 24
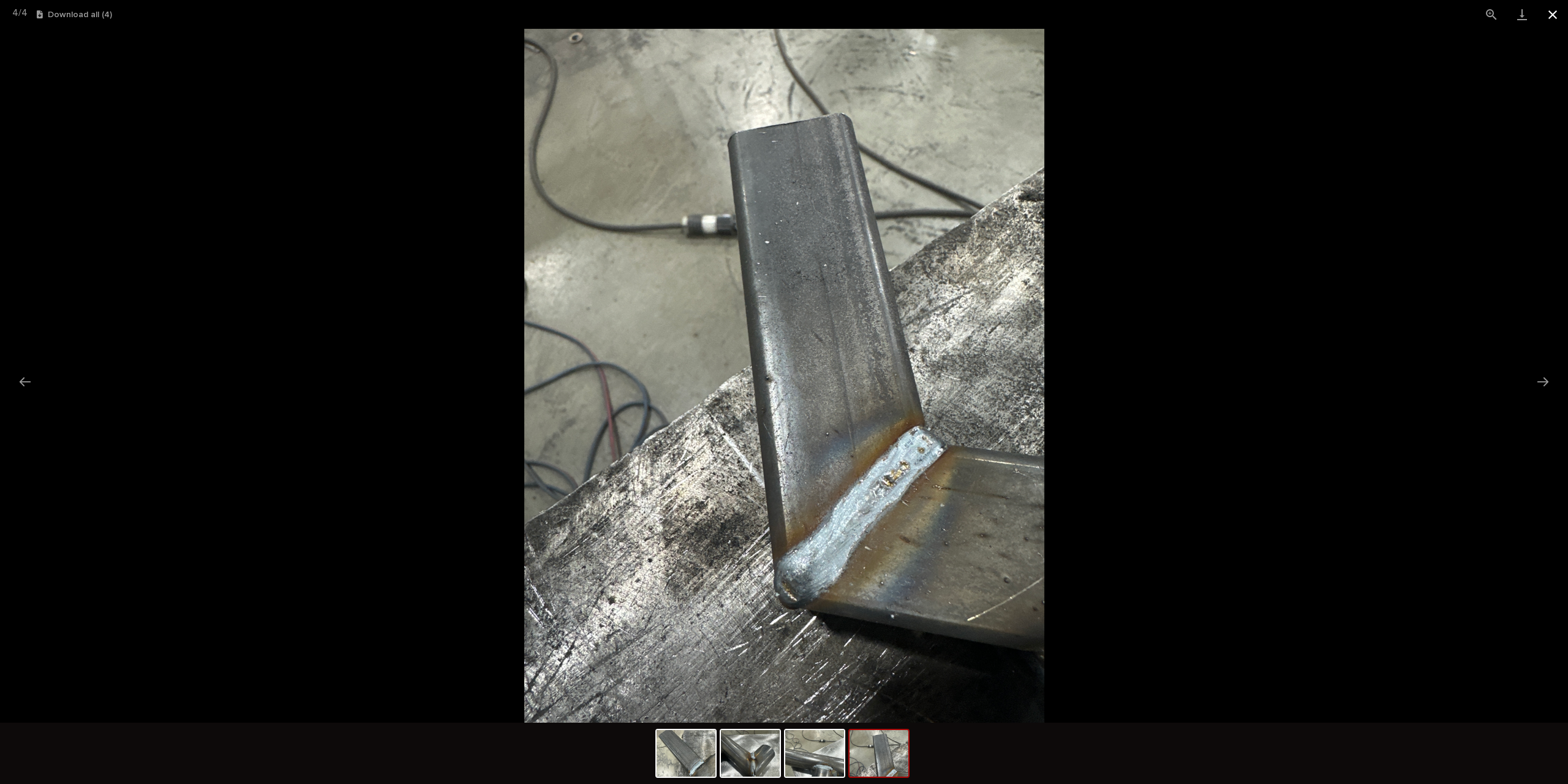
click at [1555, 22] on button "Close gallery" at bounding box center [1553, 14] width 30 height 29
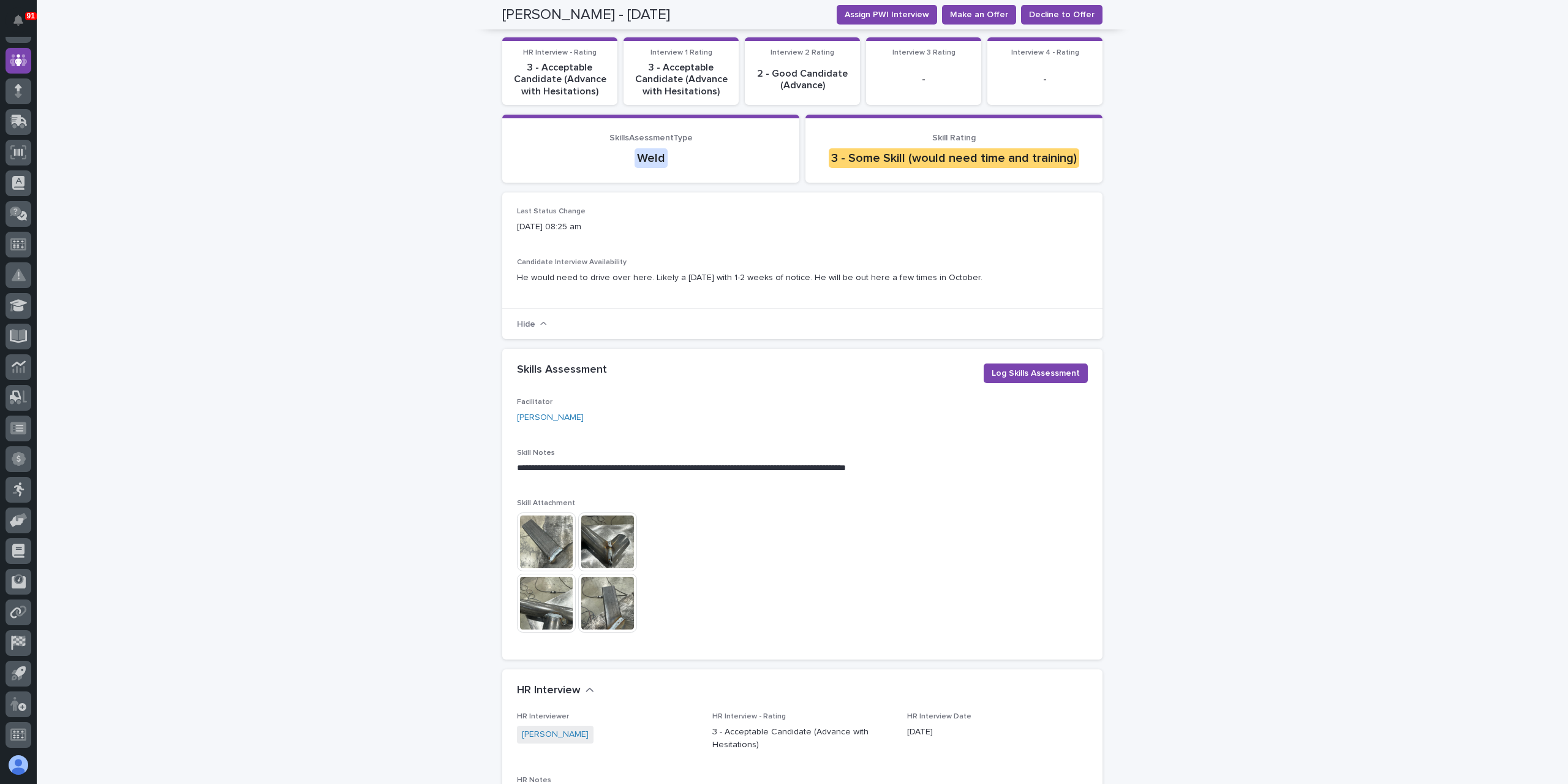
scroll to position [0, 0]
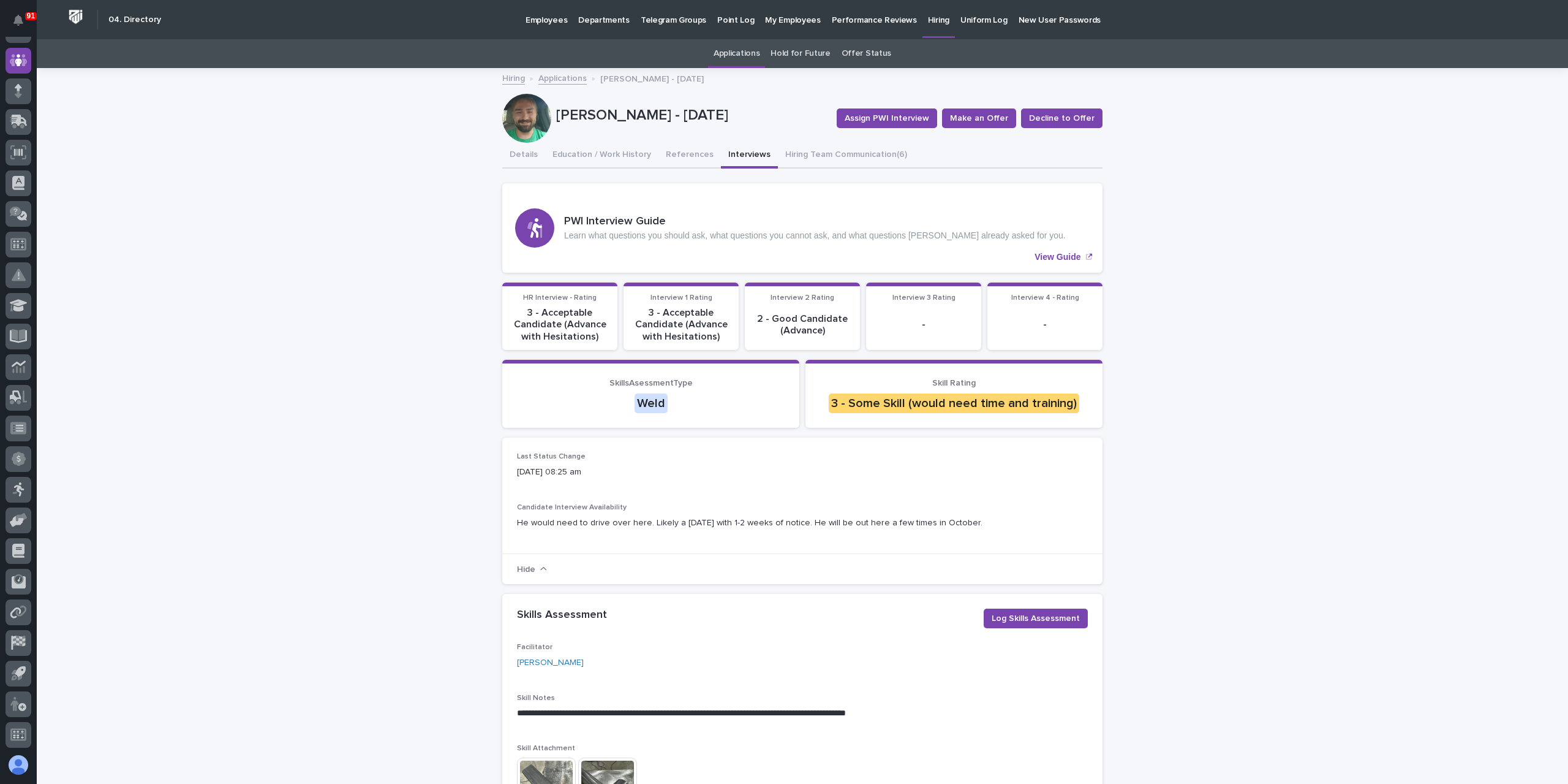
click at [560, 81] on link "Applications" at bounding box center [562, 78] width 48 height 14
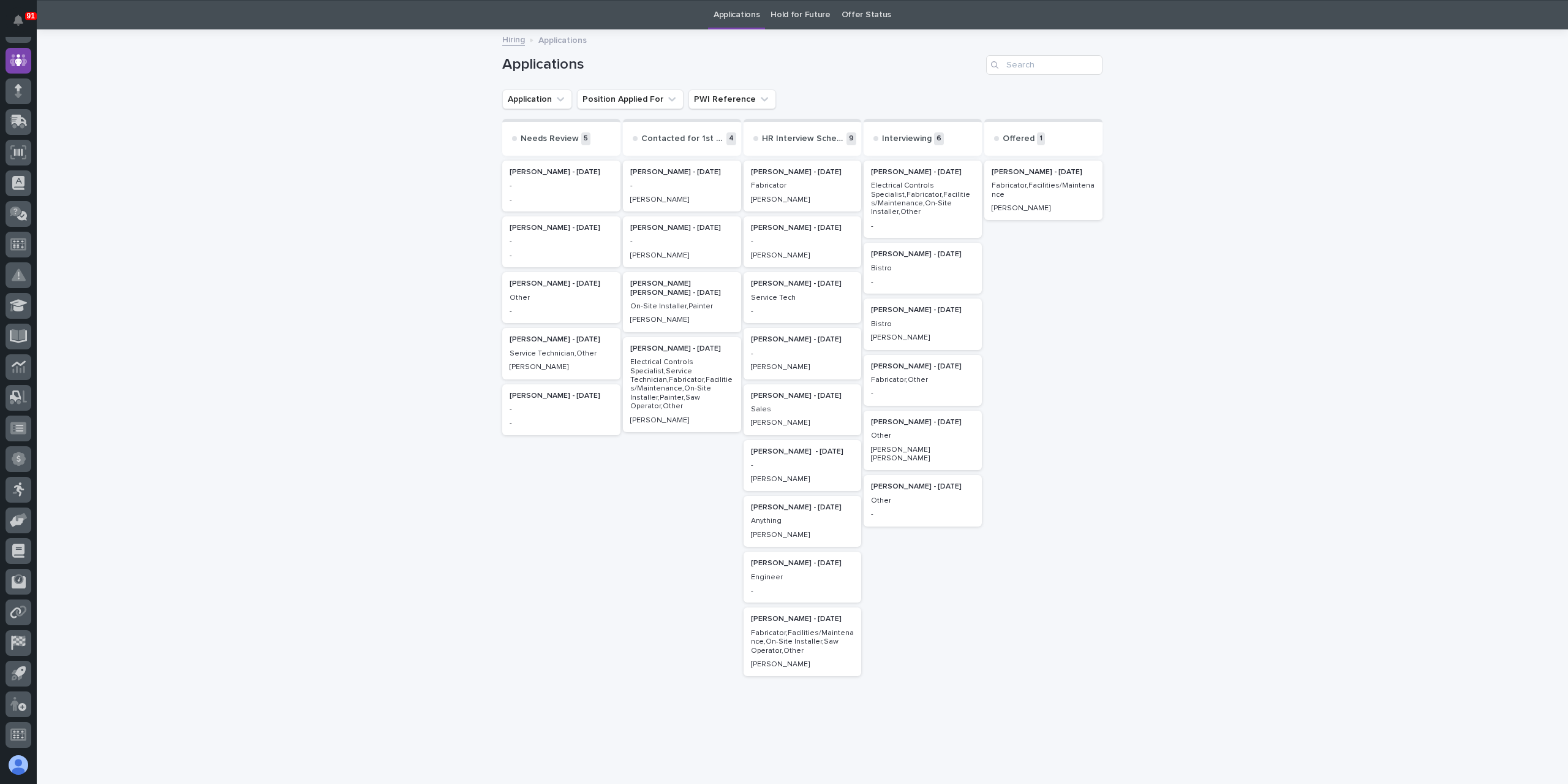
scroll to position [39, 0]
click at [937, 438] on p "Other" at bounding box center [922, 434] width 103 height 9
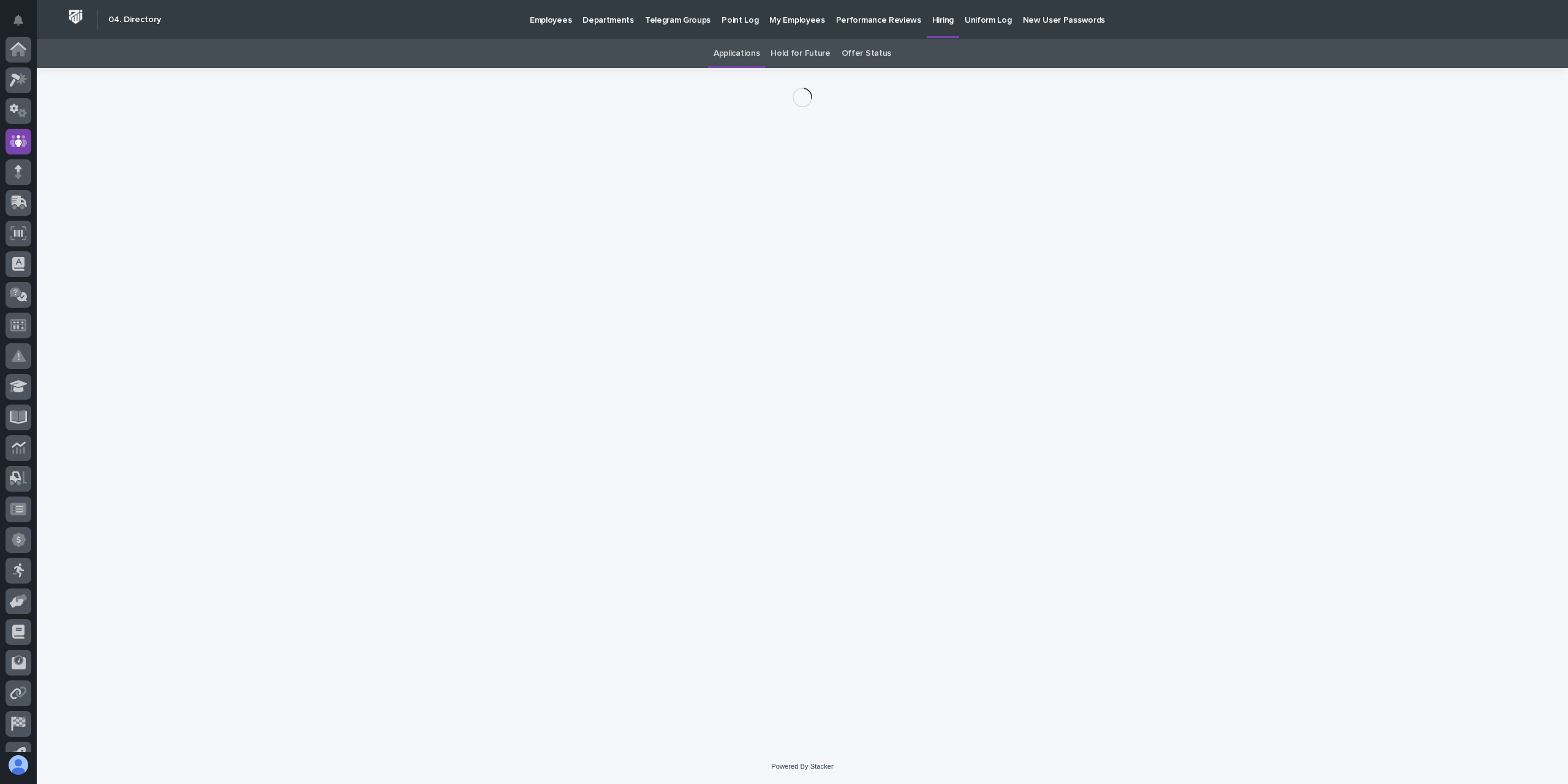
scroll to position [81, 0]
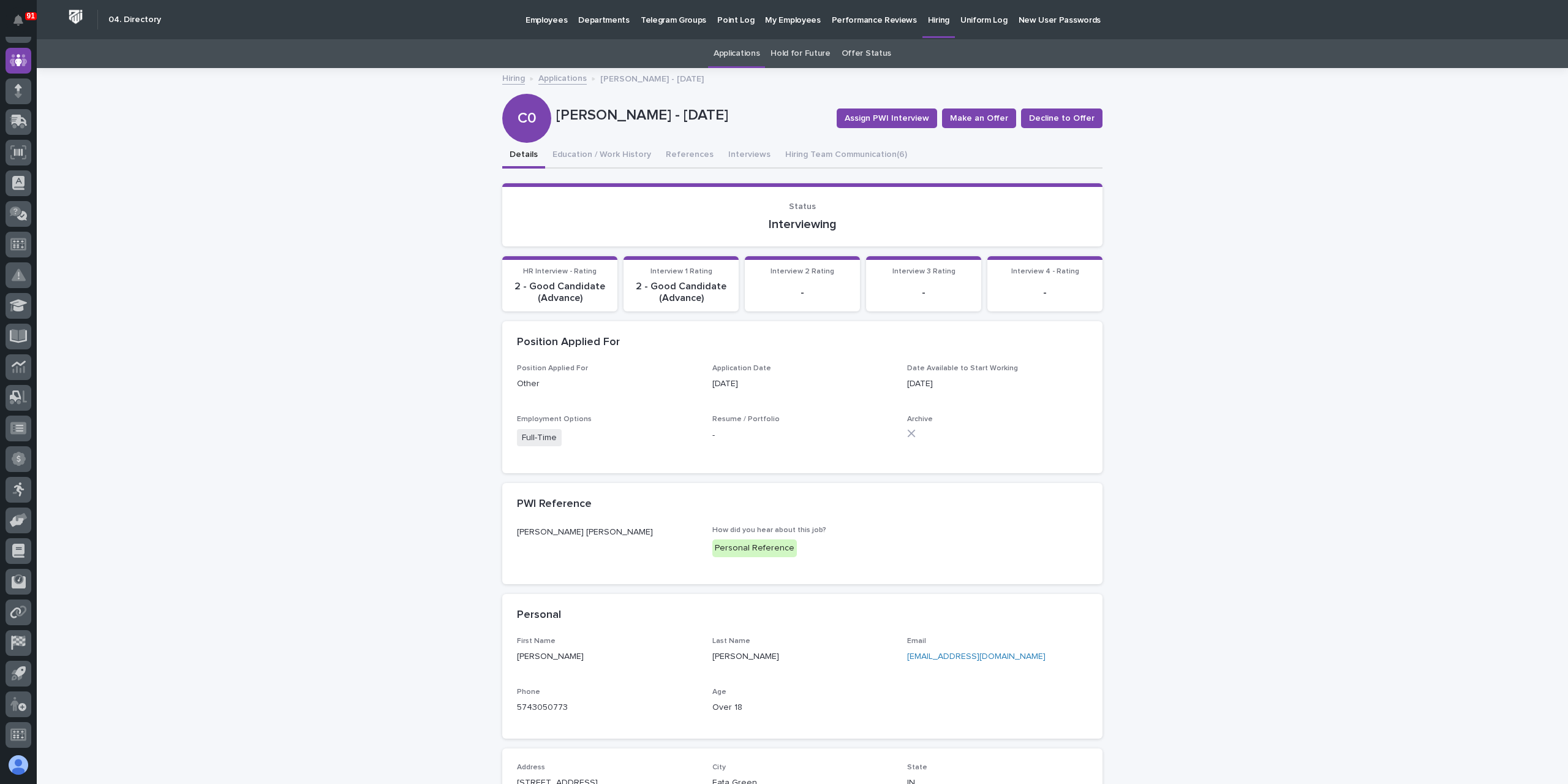
click at [577, 80] on link "Applications" at bounding box center [562, 78] width 48 height 14
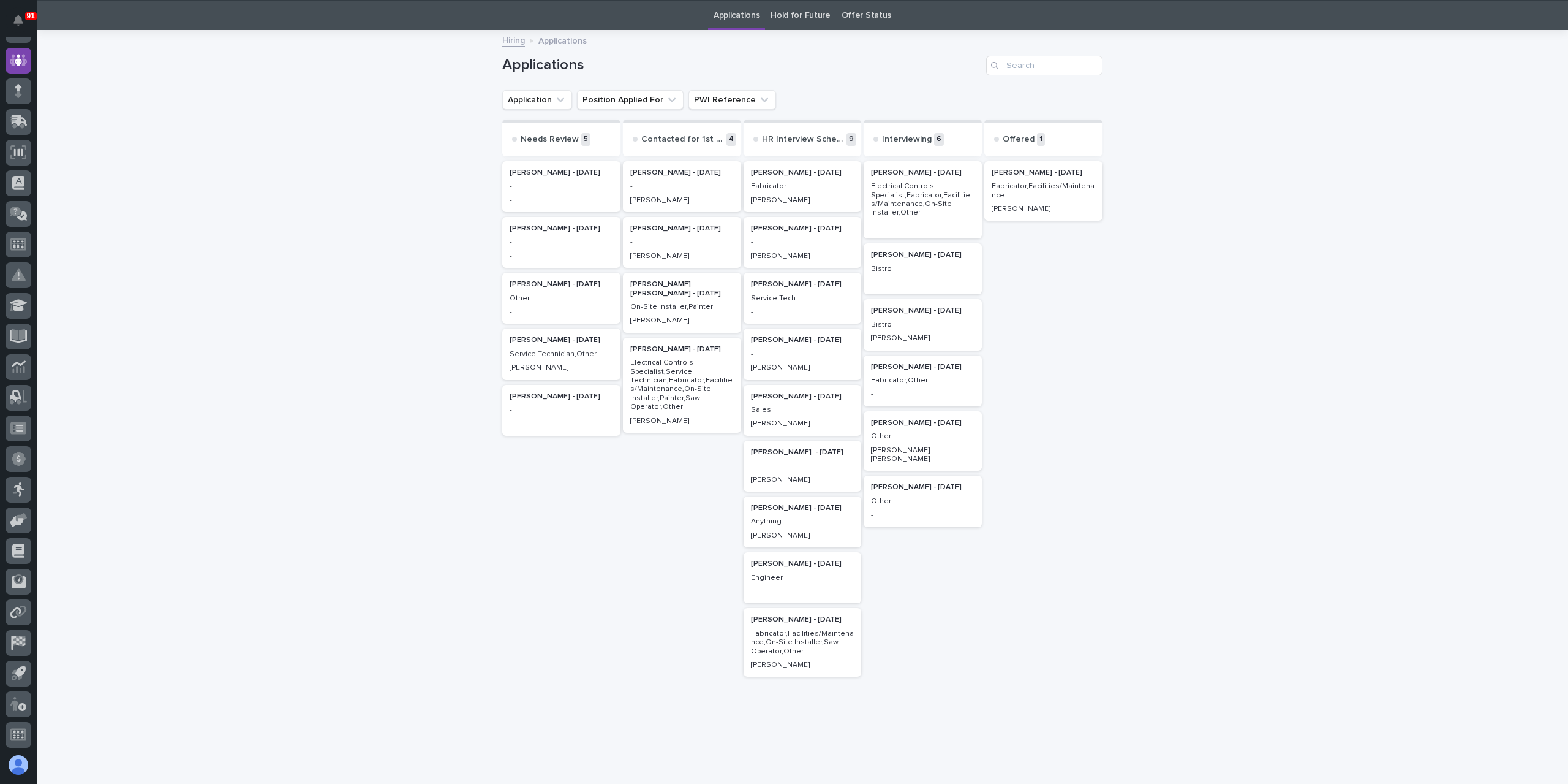
scroll to position [39, 0]
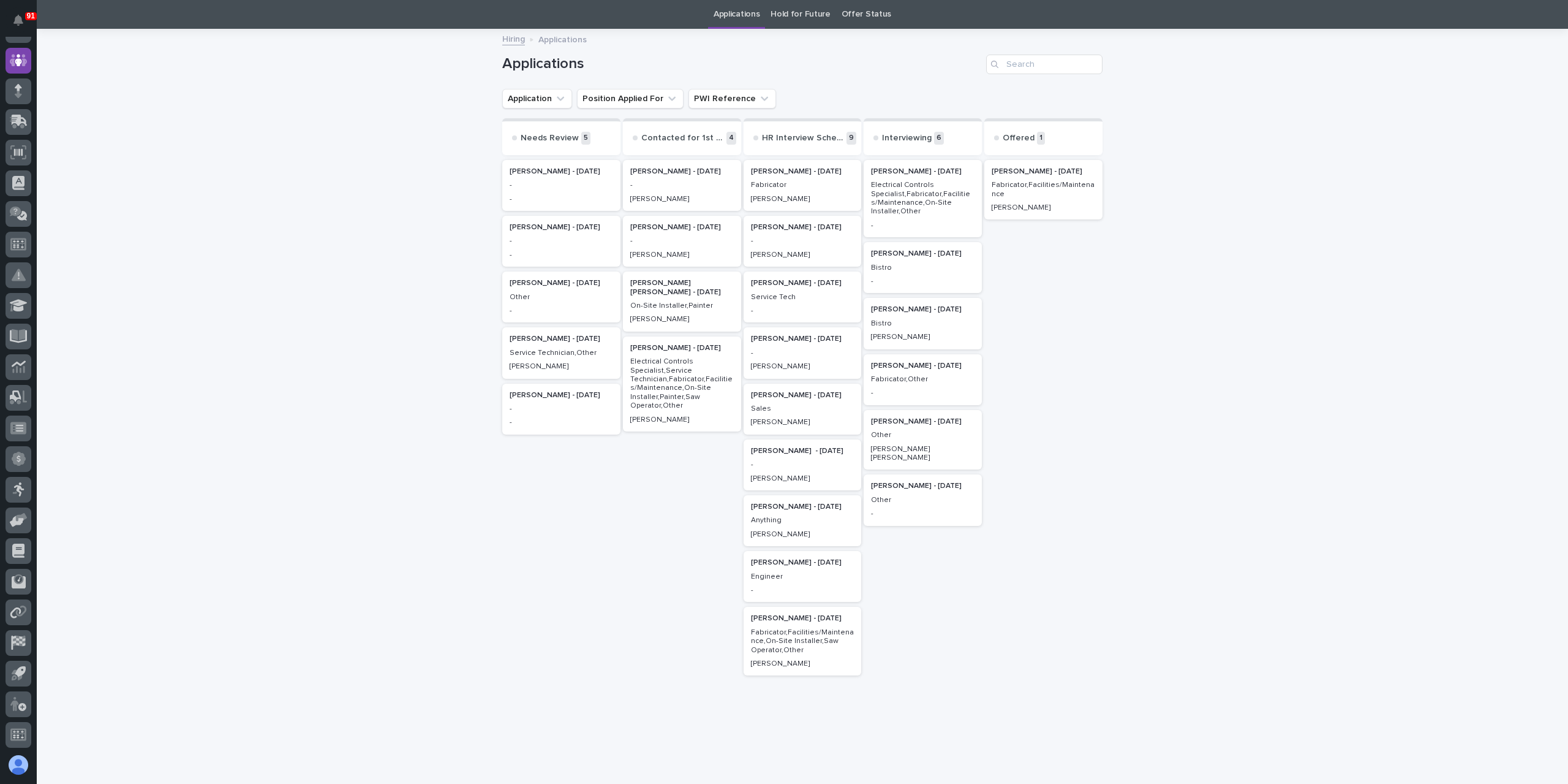
click at [818, 511] on p "[PERSON_NAME] - [DATE]" at bounding box center [802, 507] width 103 height 9
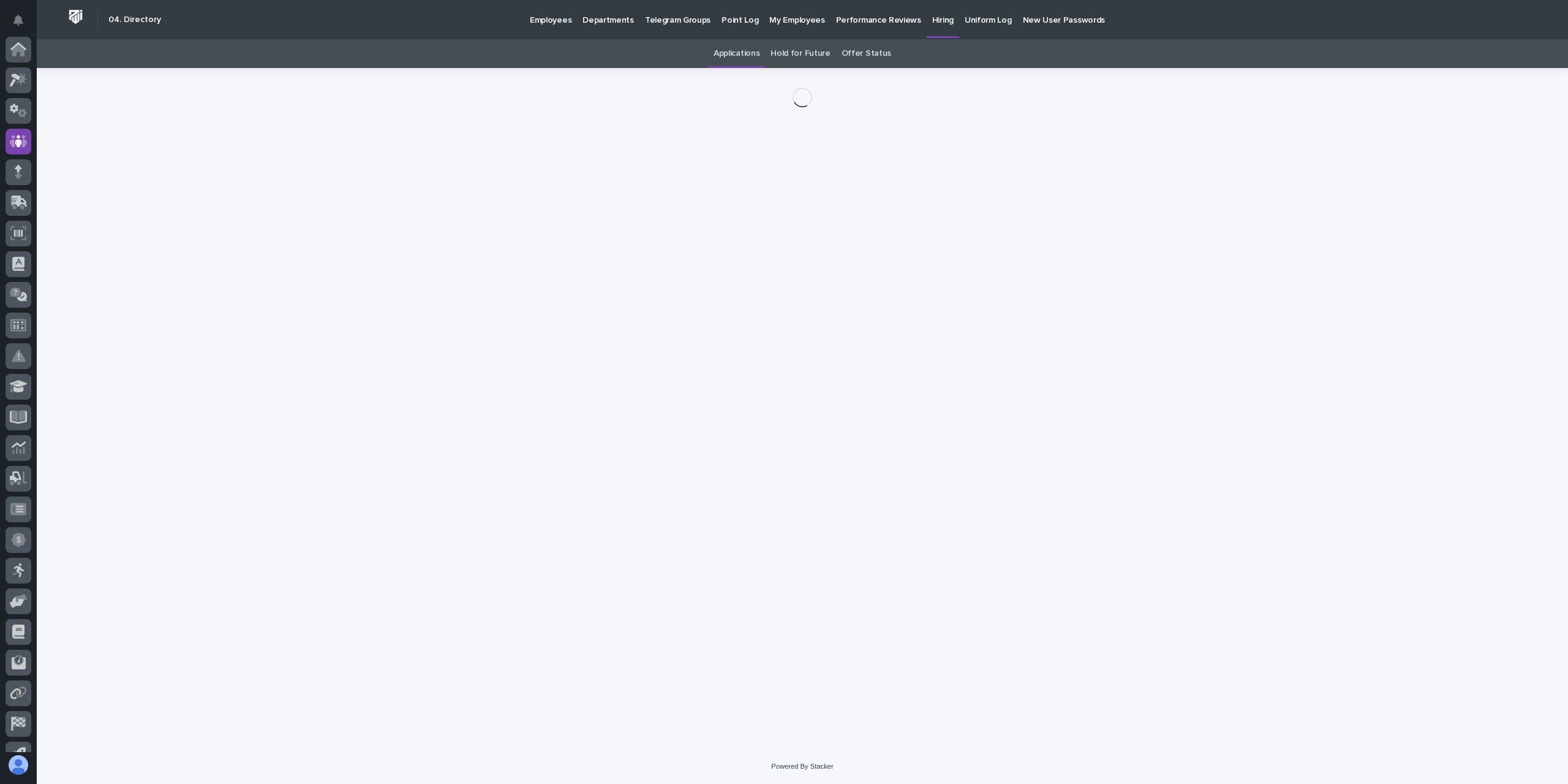
scroll to position [81, 0]
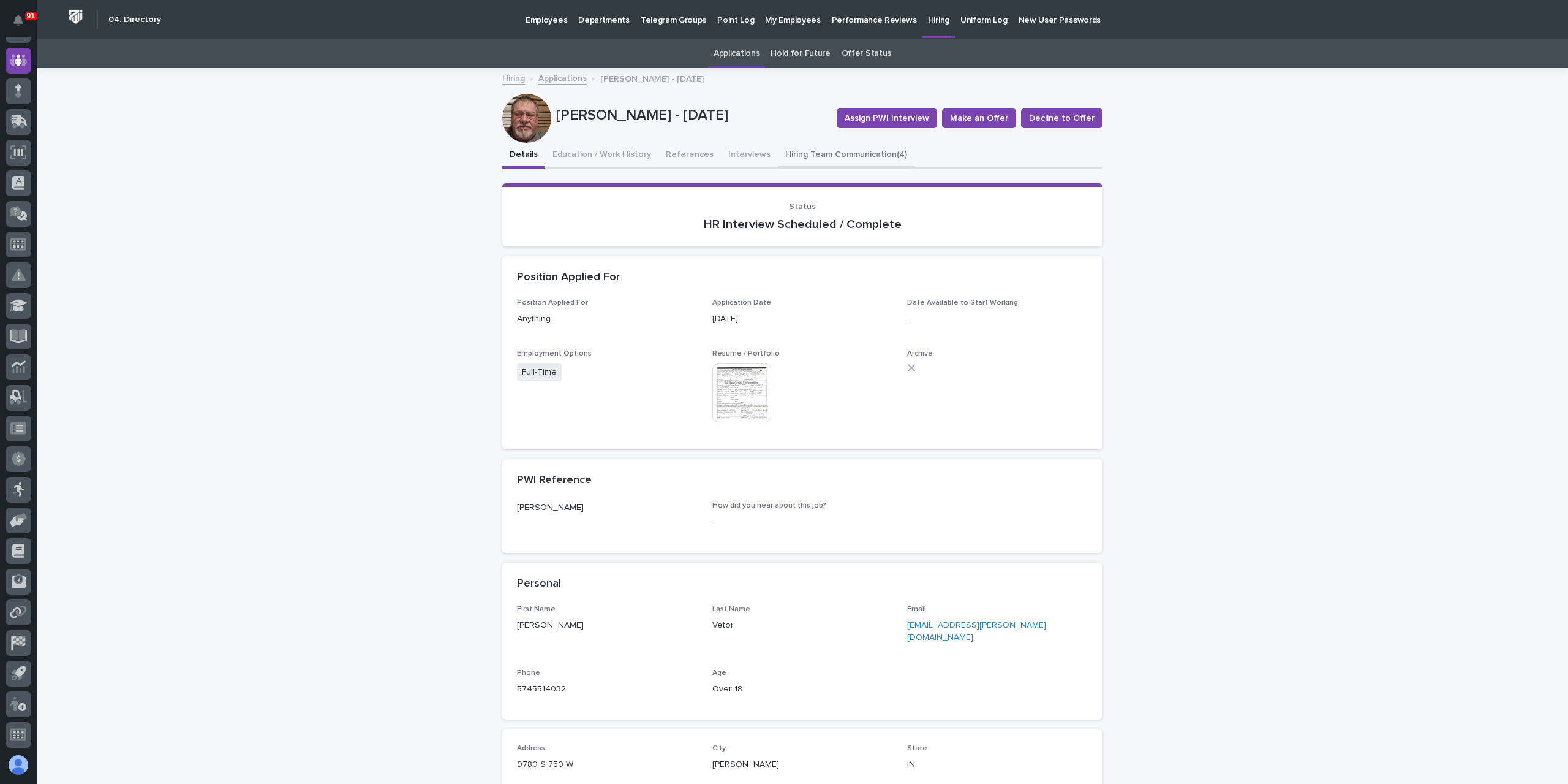
click at [812, 159] on button "Hiring Team Communication (4)" at bounding box center [846, 156] width 136 height 26
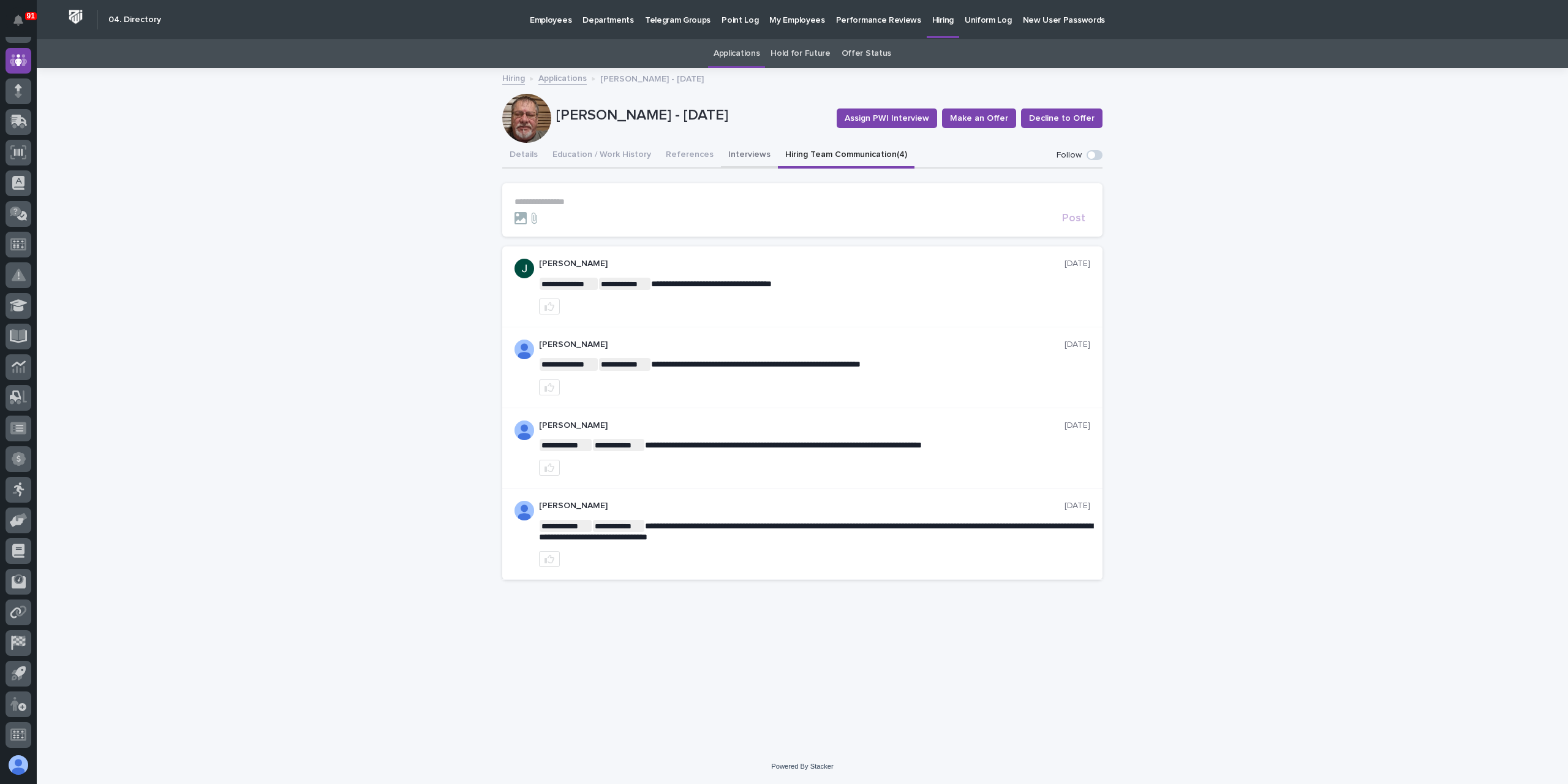
click at [734, 164] on button "Interviews" at bounding box center [749, 156] width 57 height 26
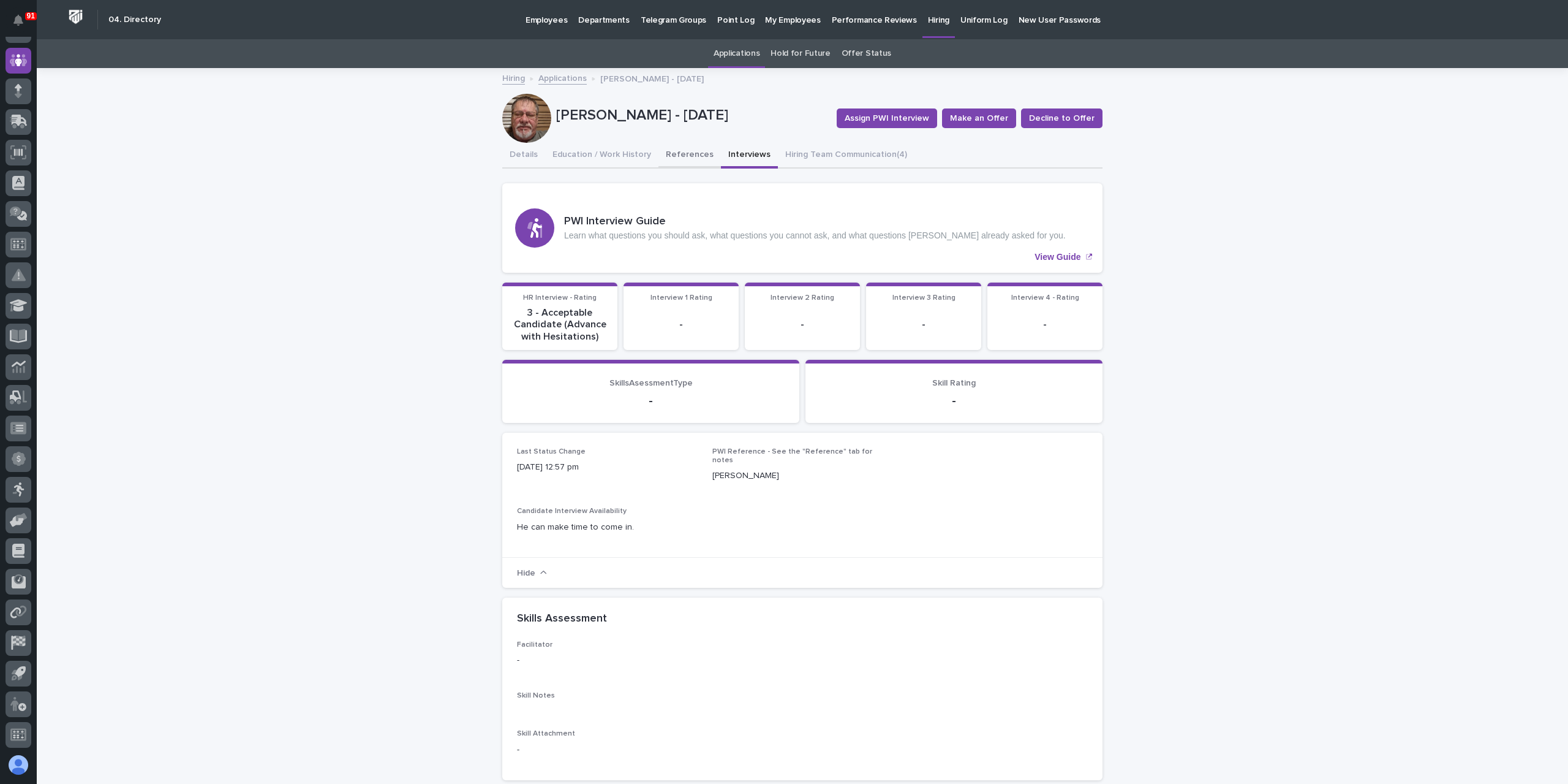
click at [679, 160] on button "References" at bounding box center [690, 156] width 62 height 26
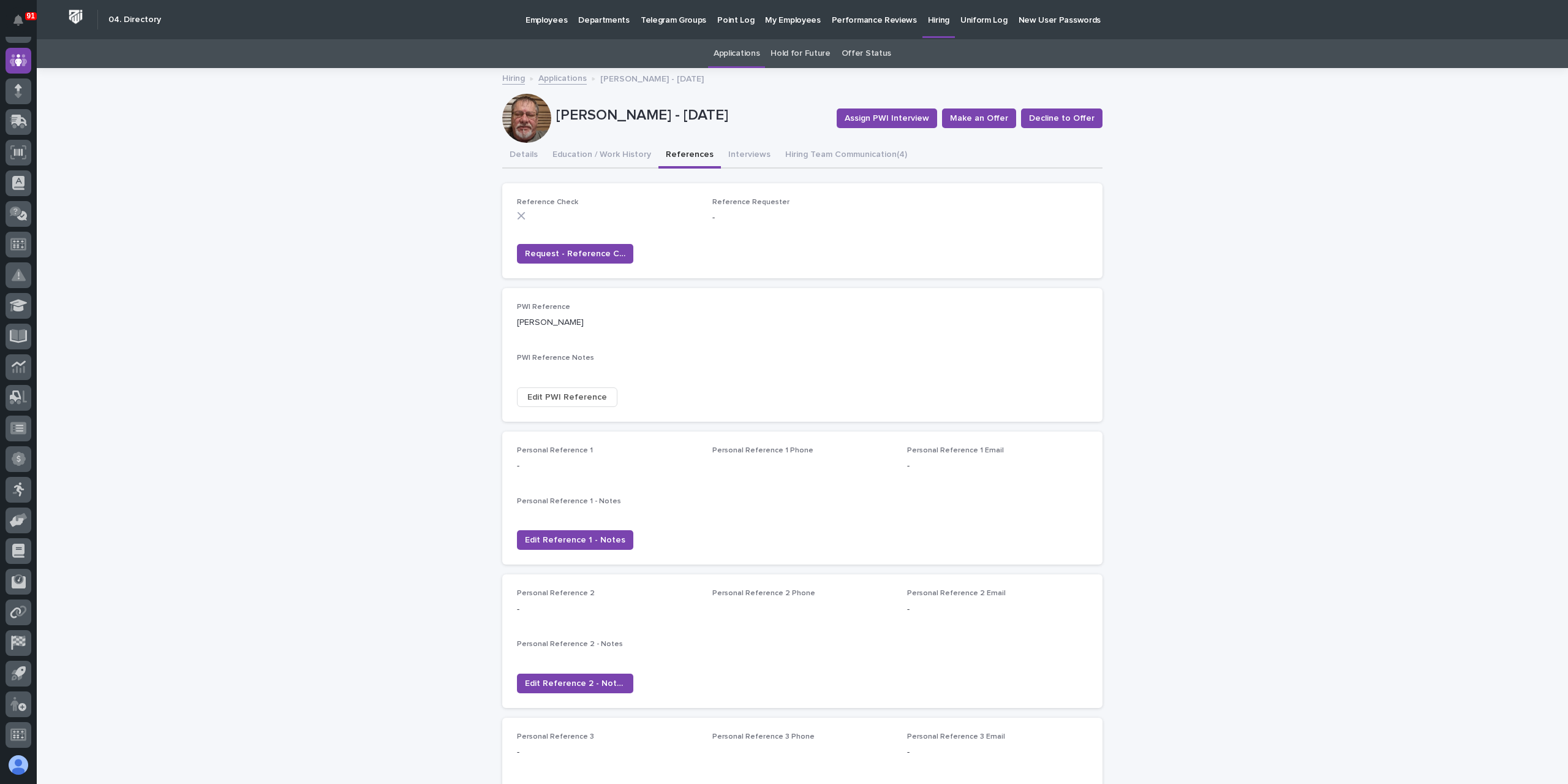
click at [559, 74] on link "Applications" at bounding box center [562, 78] width 48 height 14
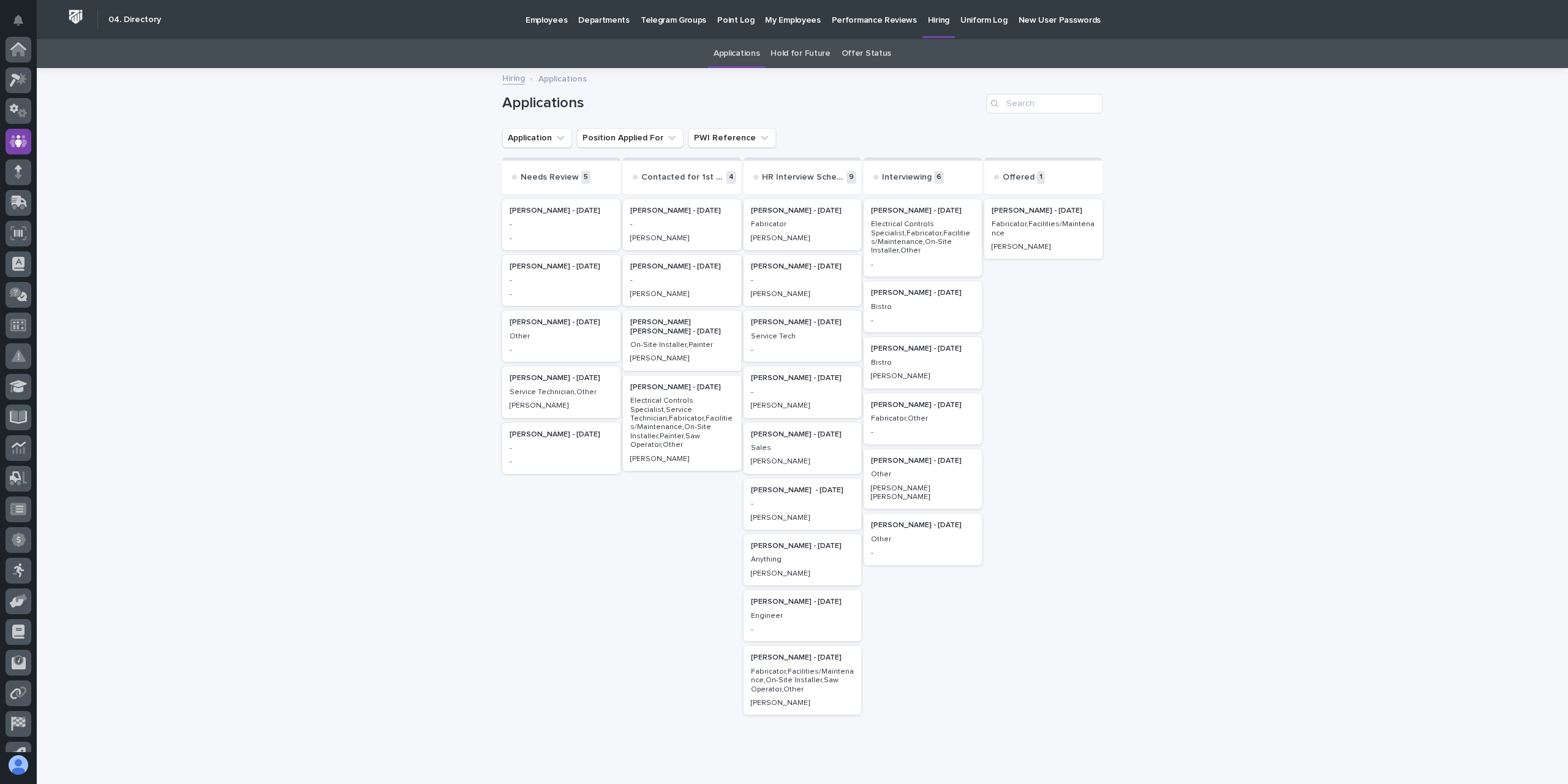
scroll to position [81, 0]
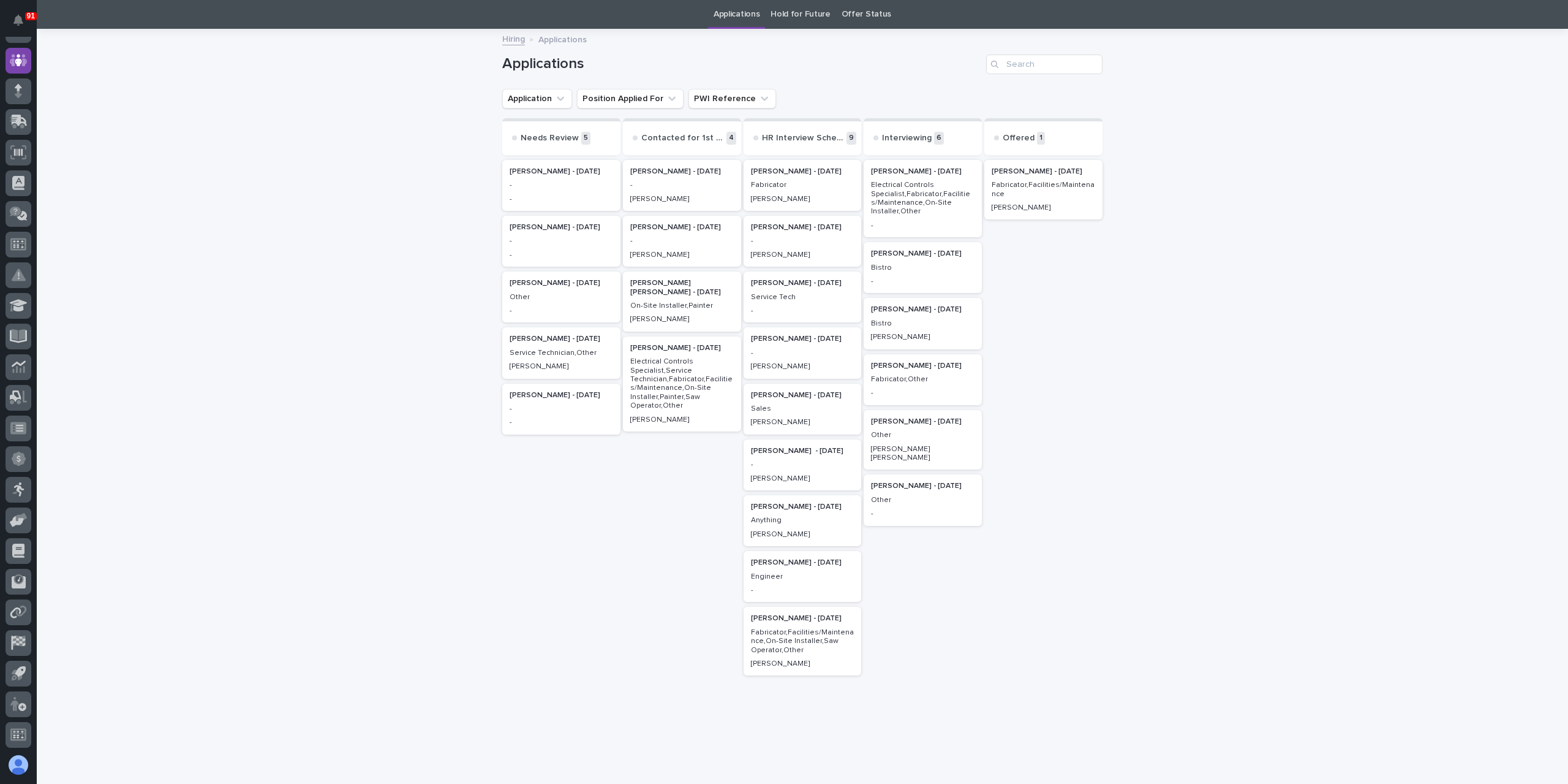
click at [792, 355] on p "-" at bounding box center [802, 353] width 103 height 9
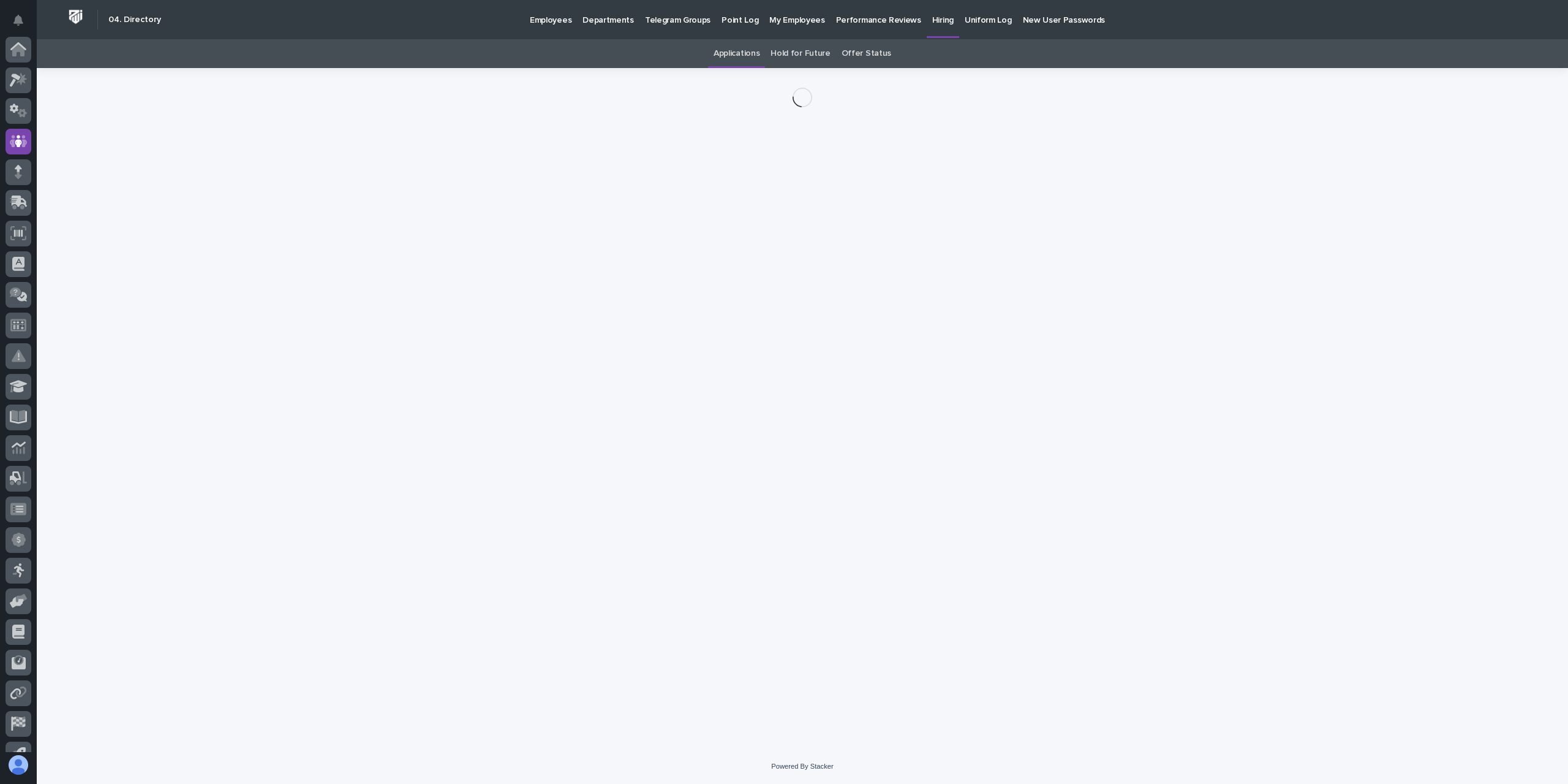
scroll to position [81, 0]
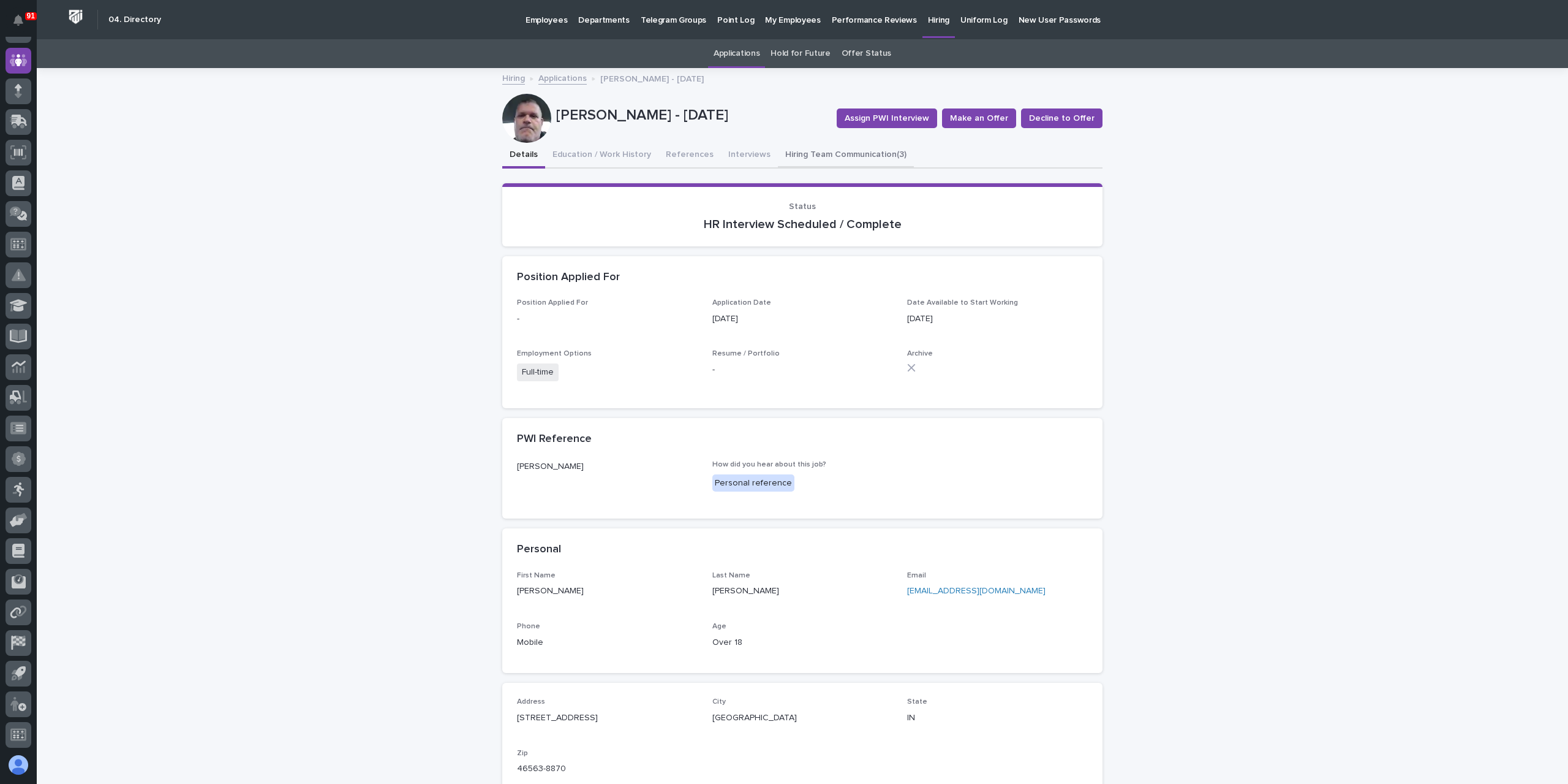
click at [839, 147] on button "Hiring Team Communication (3)" at bounding box center [846, 156] width 136 height 26
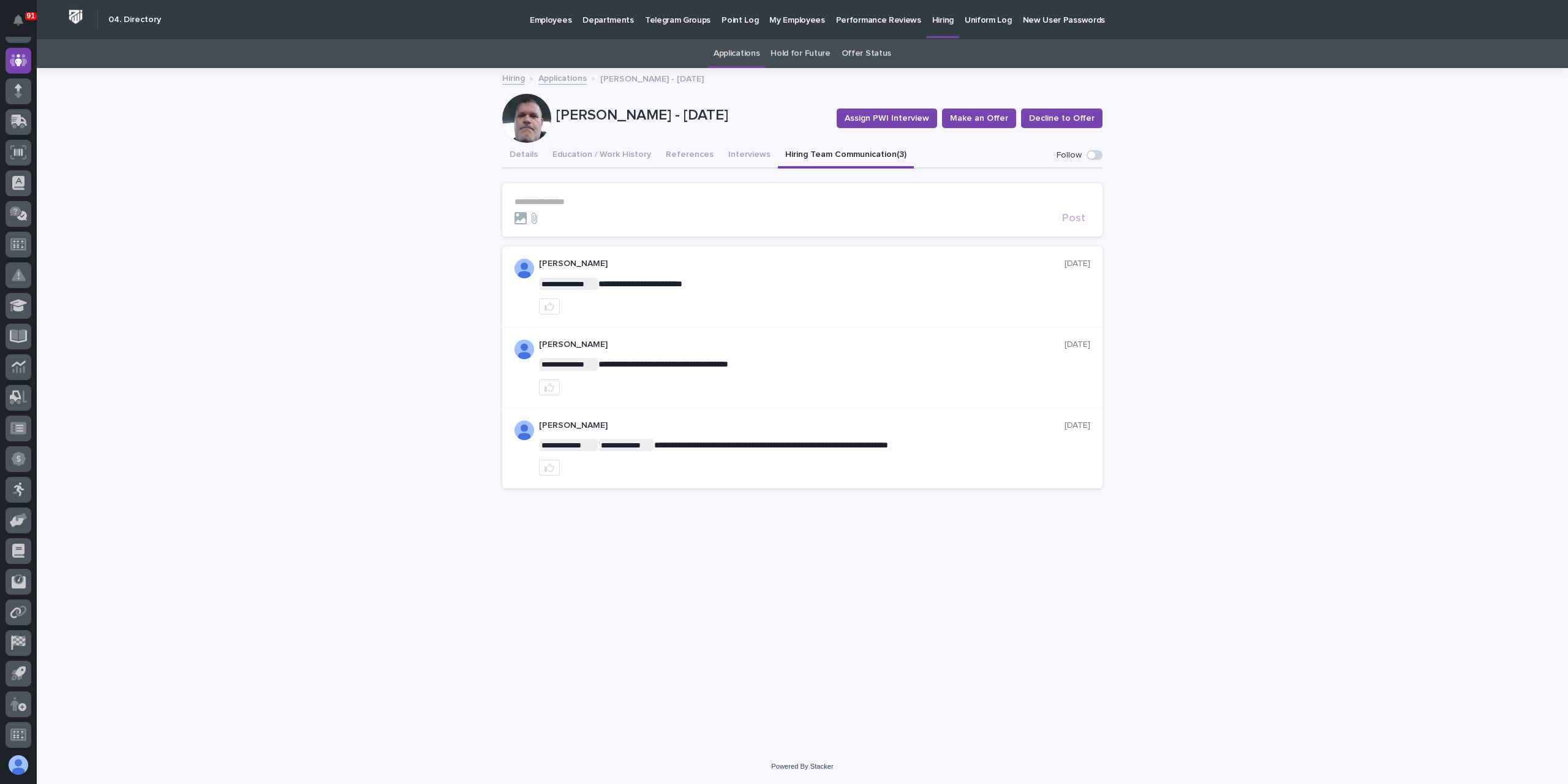
click at [568, 79] on link "Applications" at bounding box center [562, 78] width 48 height 14
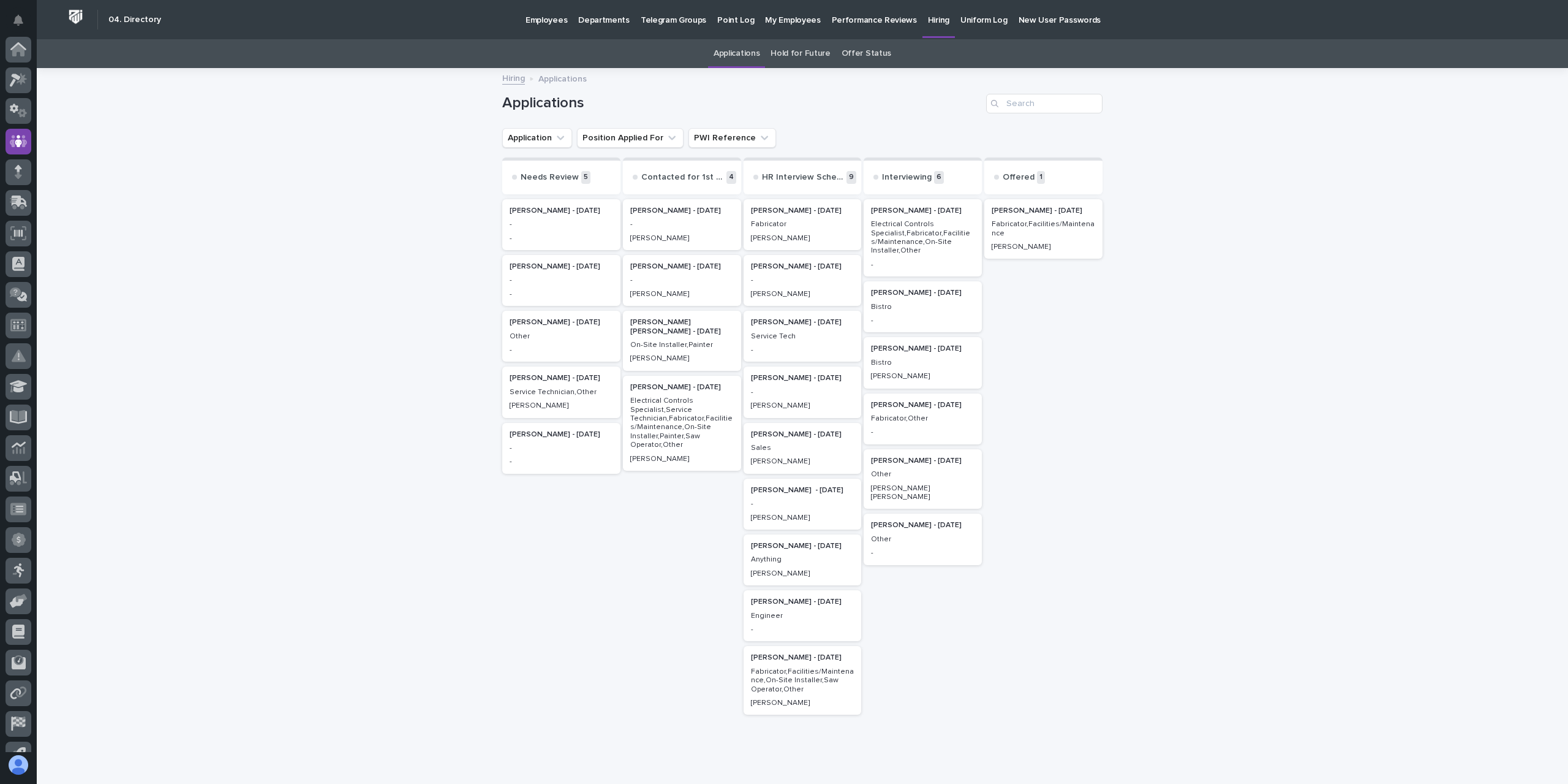
scroll to position [81, 0]
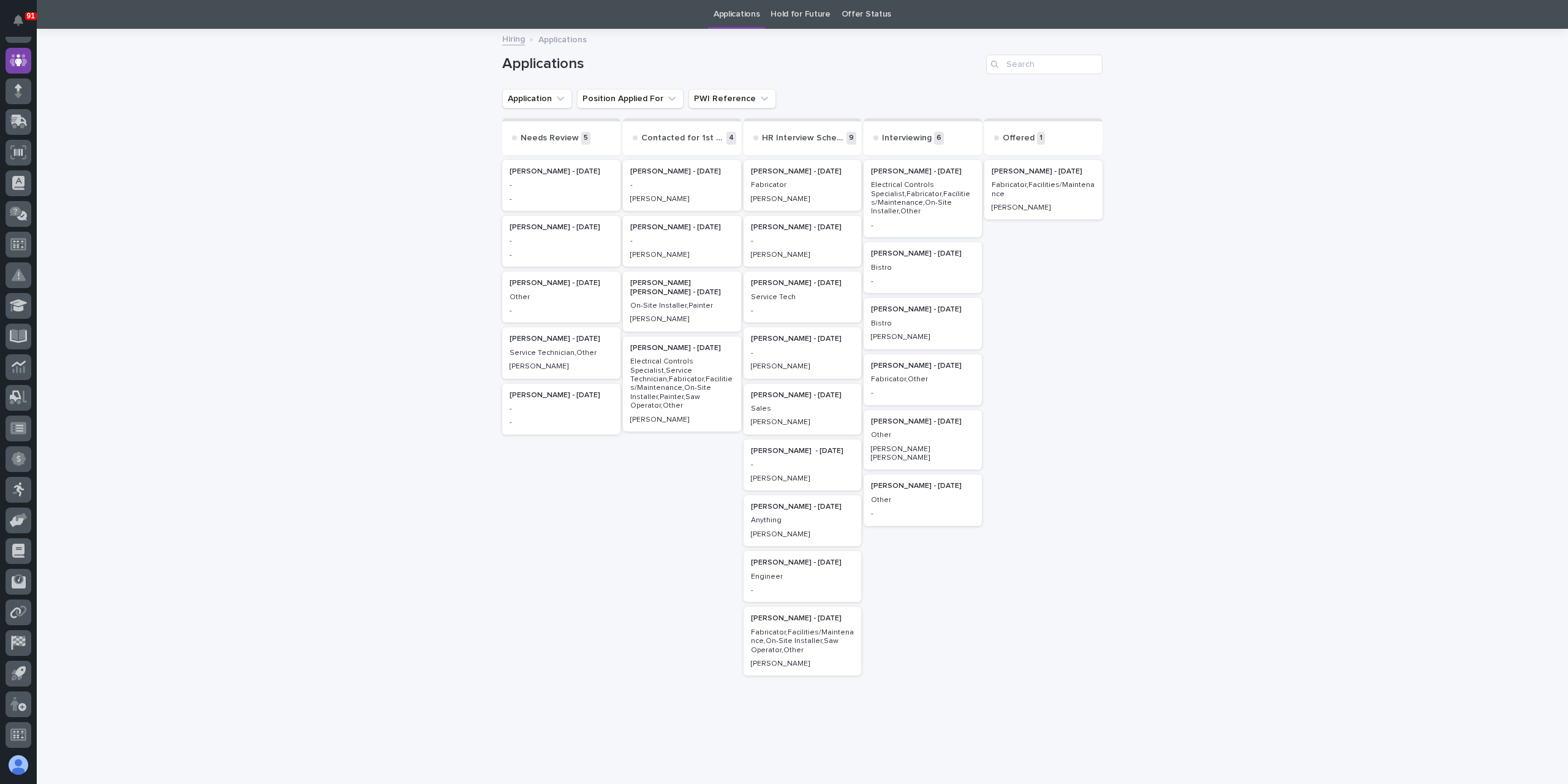
click at [808, 188] on p "Fabricator" at bounding box center [802, 184] width 103 height 9
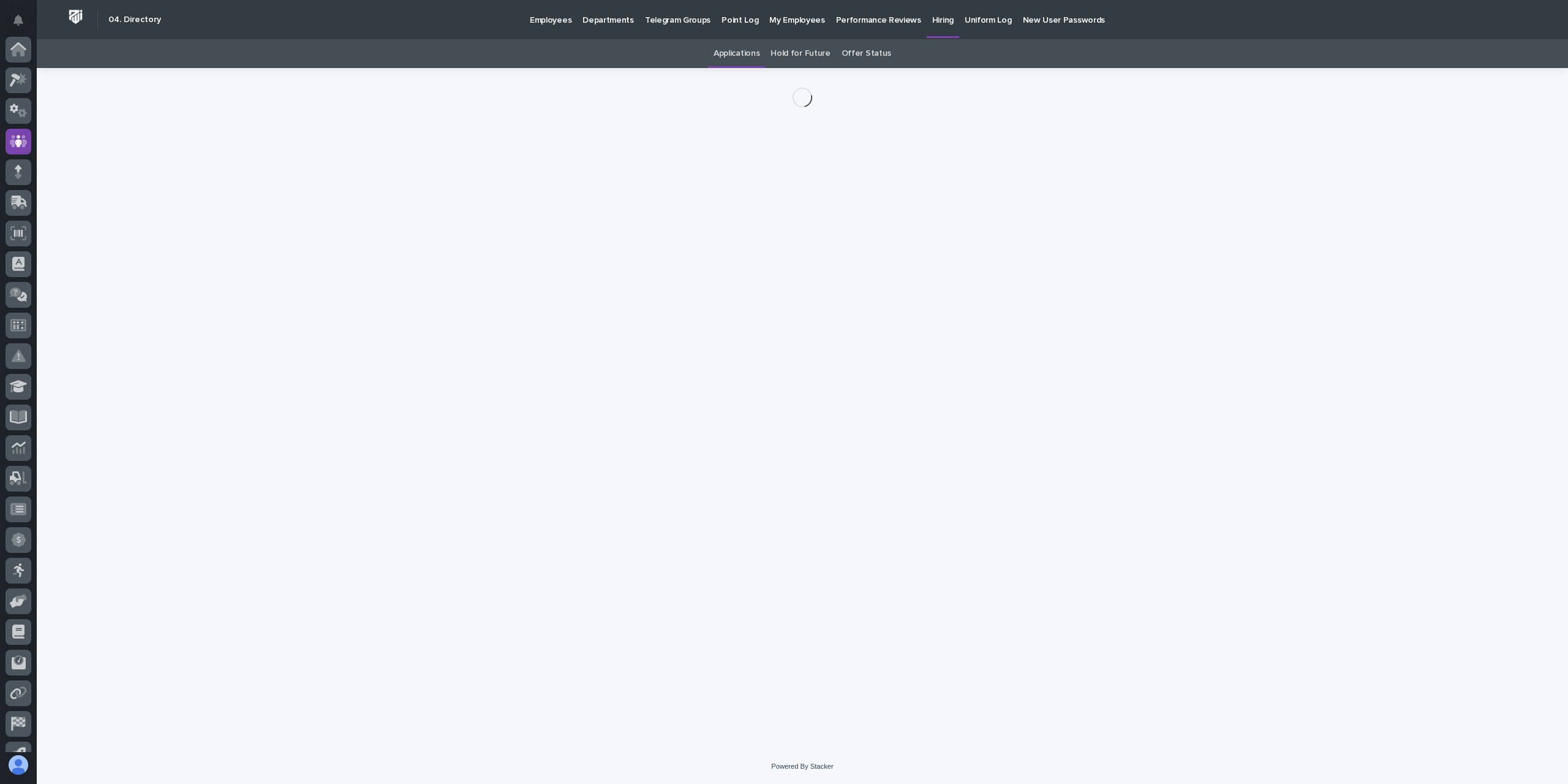
scroll to position [81, 0]
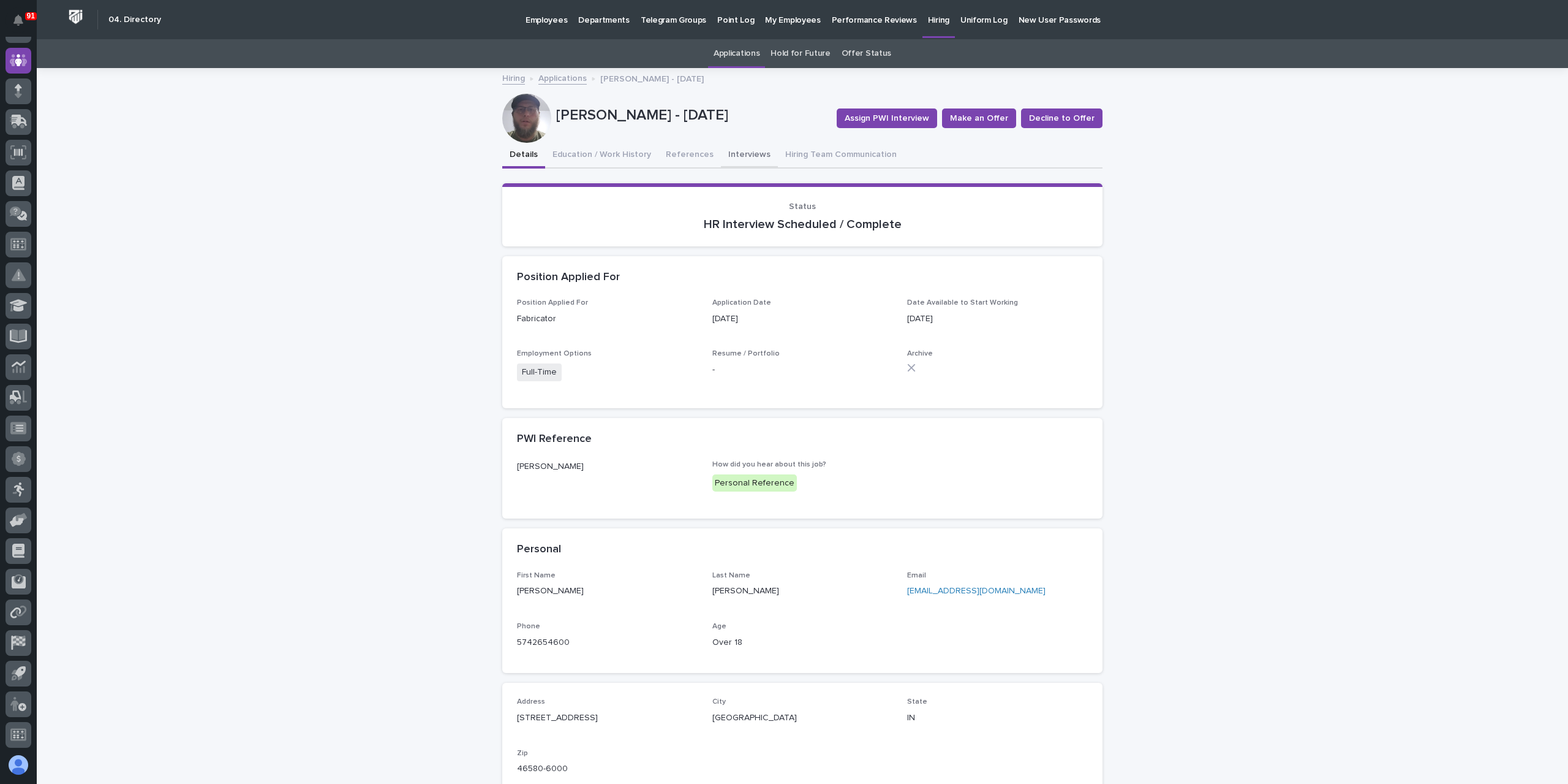
click at [736, 153] on button "Interviews" at bounding box center [749, 156] width 57 height 26
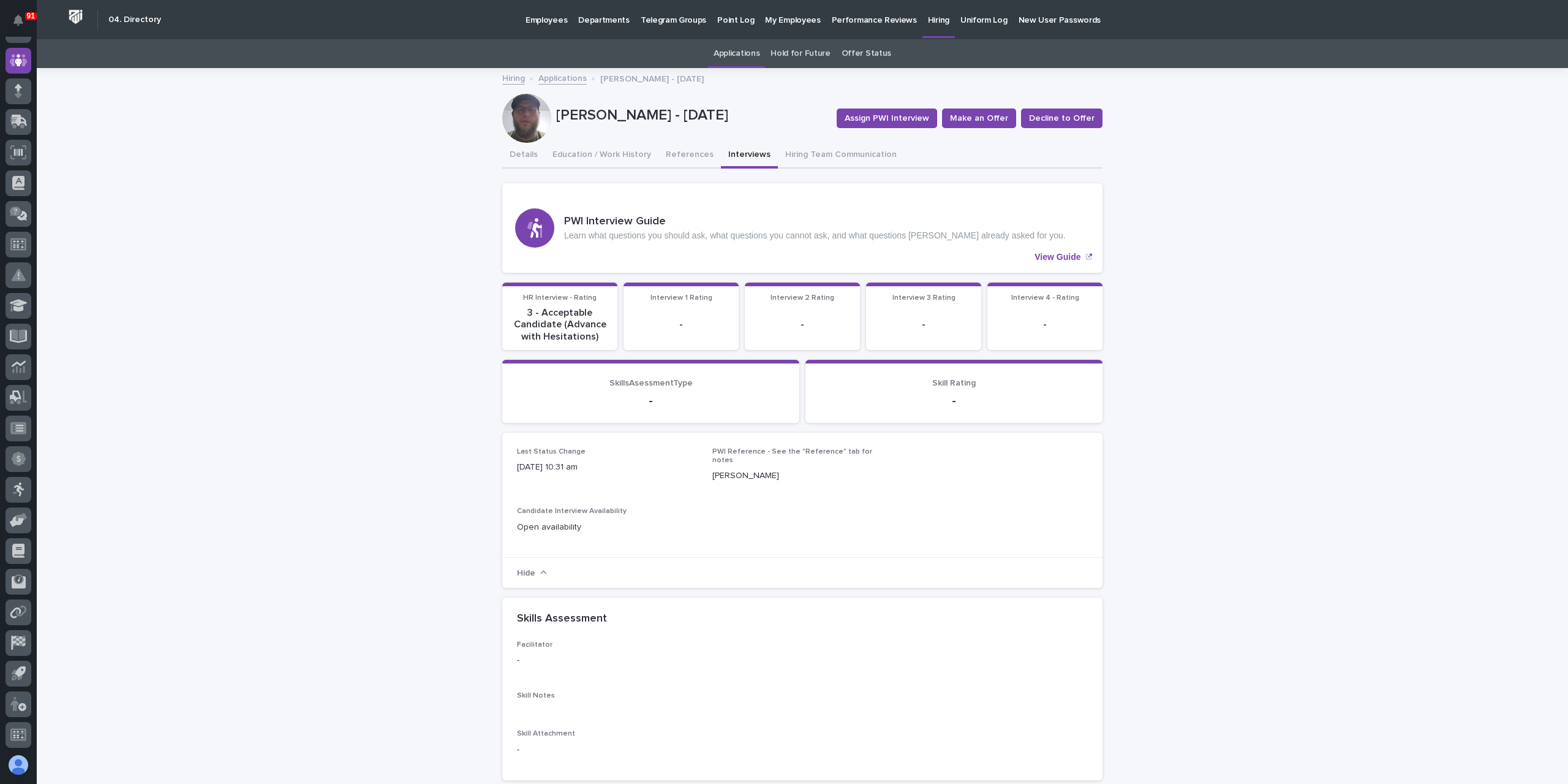
click at [566, 79] on link "Applications" at bounding box center [562, 78] width 48 height 14
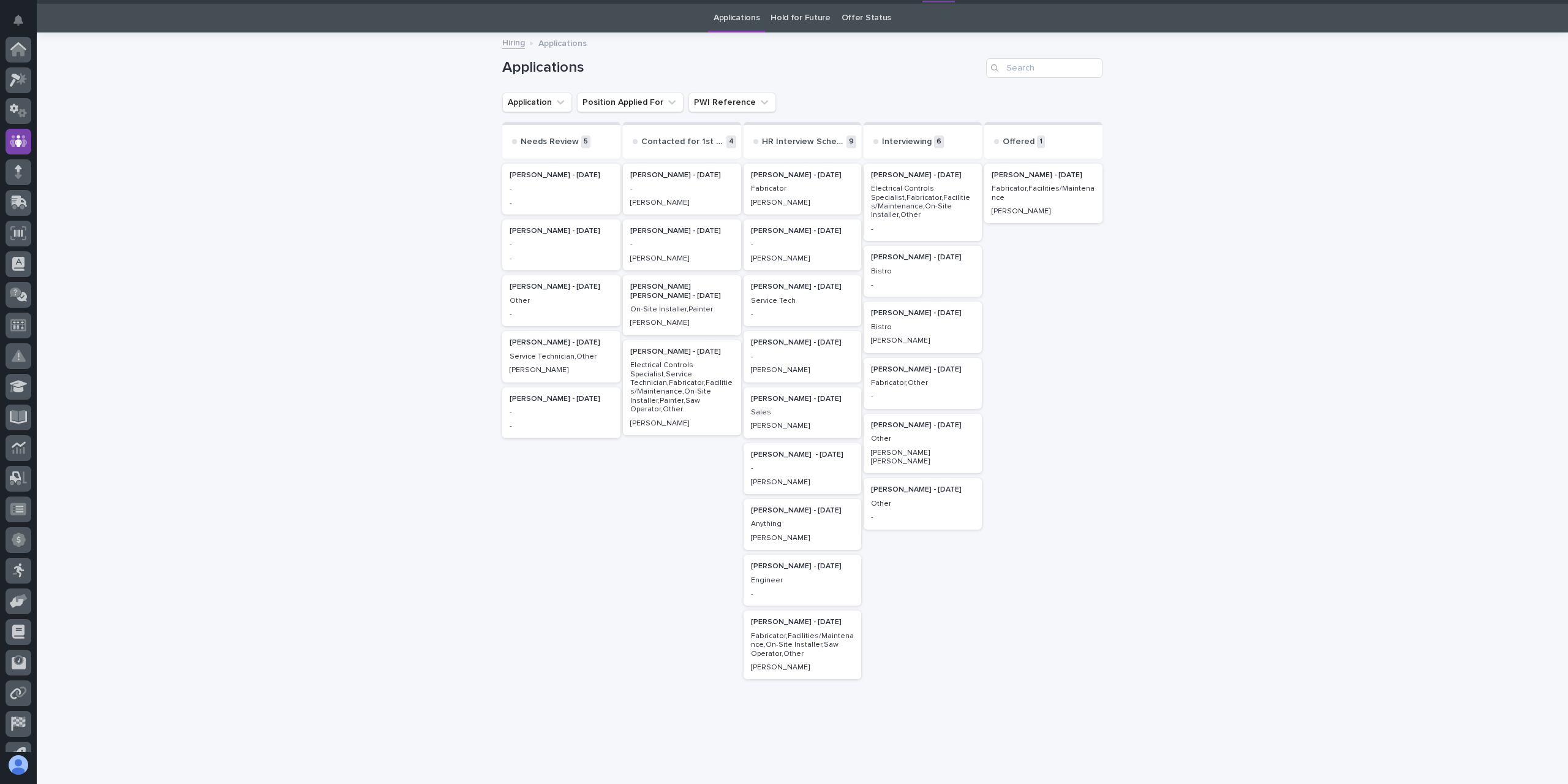
scroll to position [81, 0]
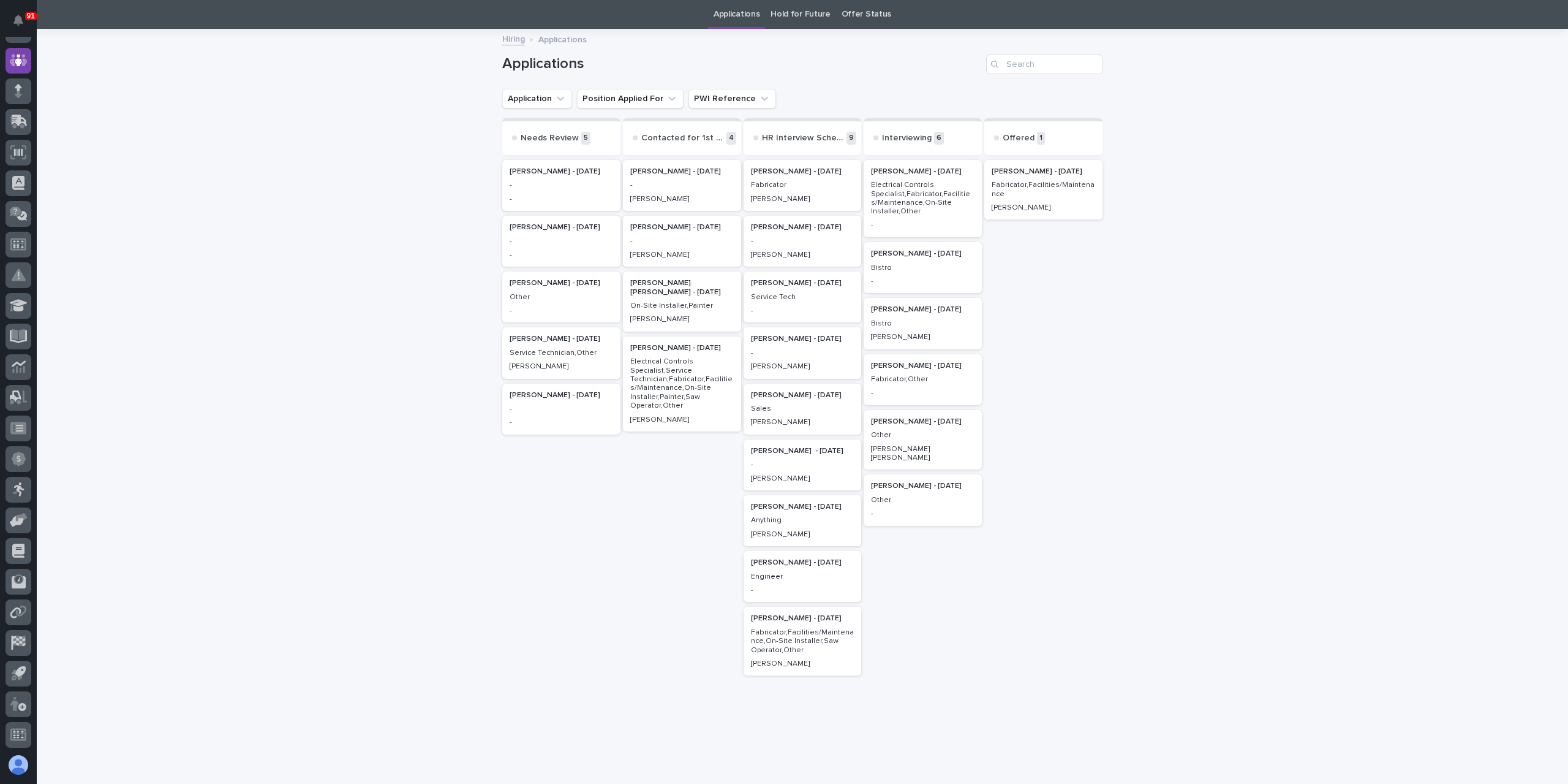
click at [804, 631] on p "Fabricator,Facilities/Maintenance,On-Site Installer,Saw Operator,Other" at bounding box center [802, 641] width 103 height 26
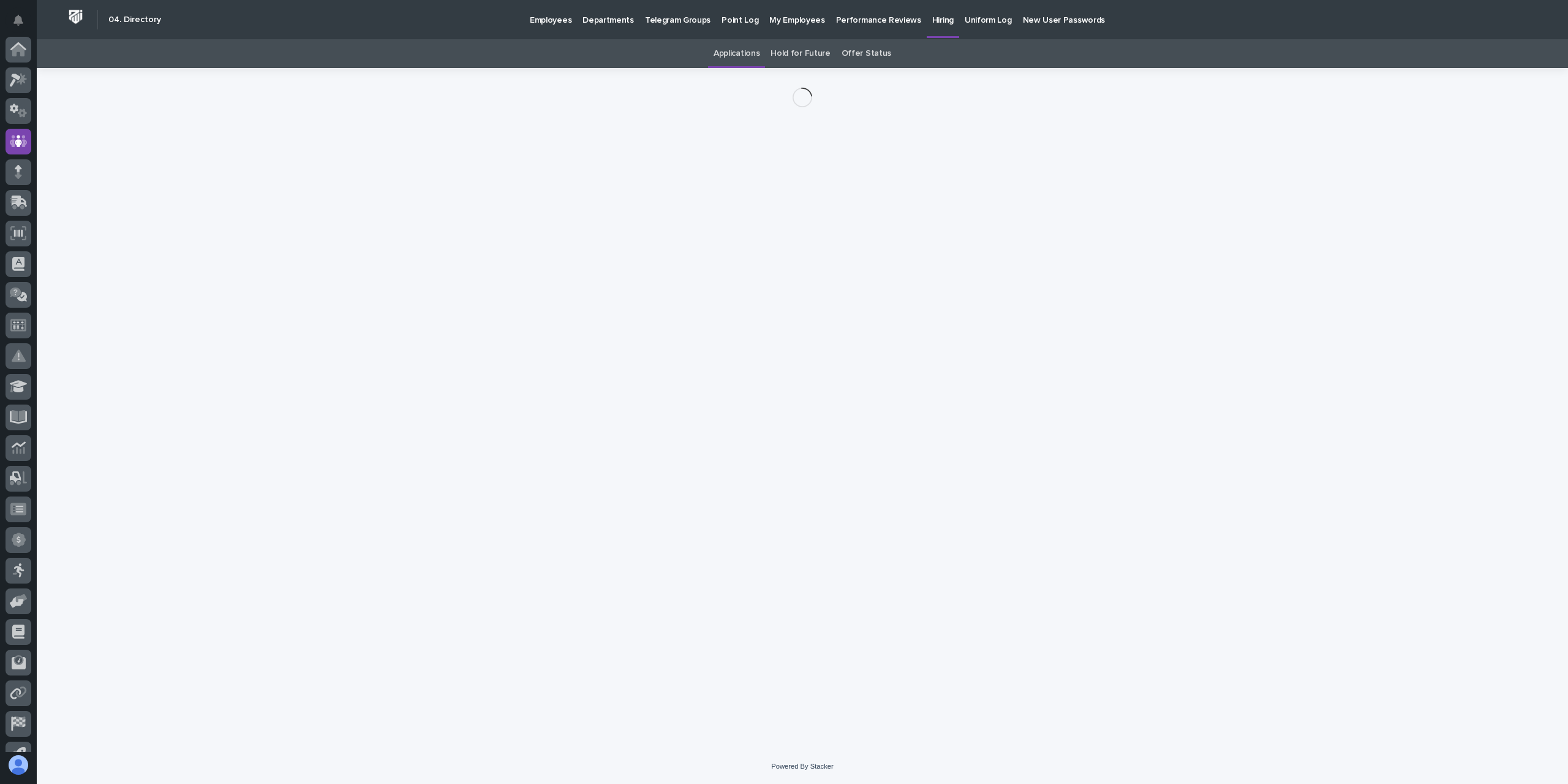
scroll to position [81, 0]
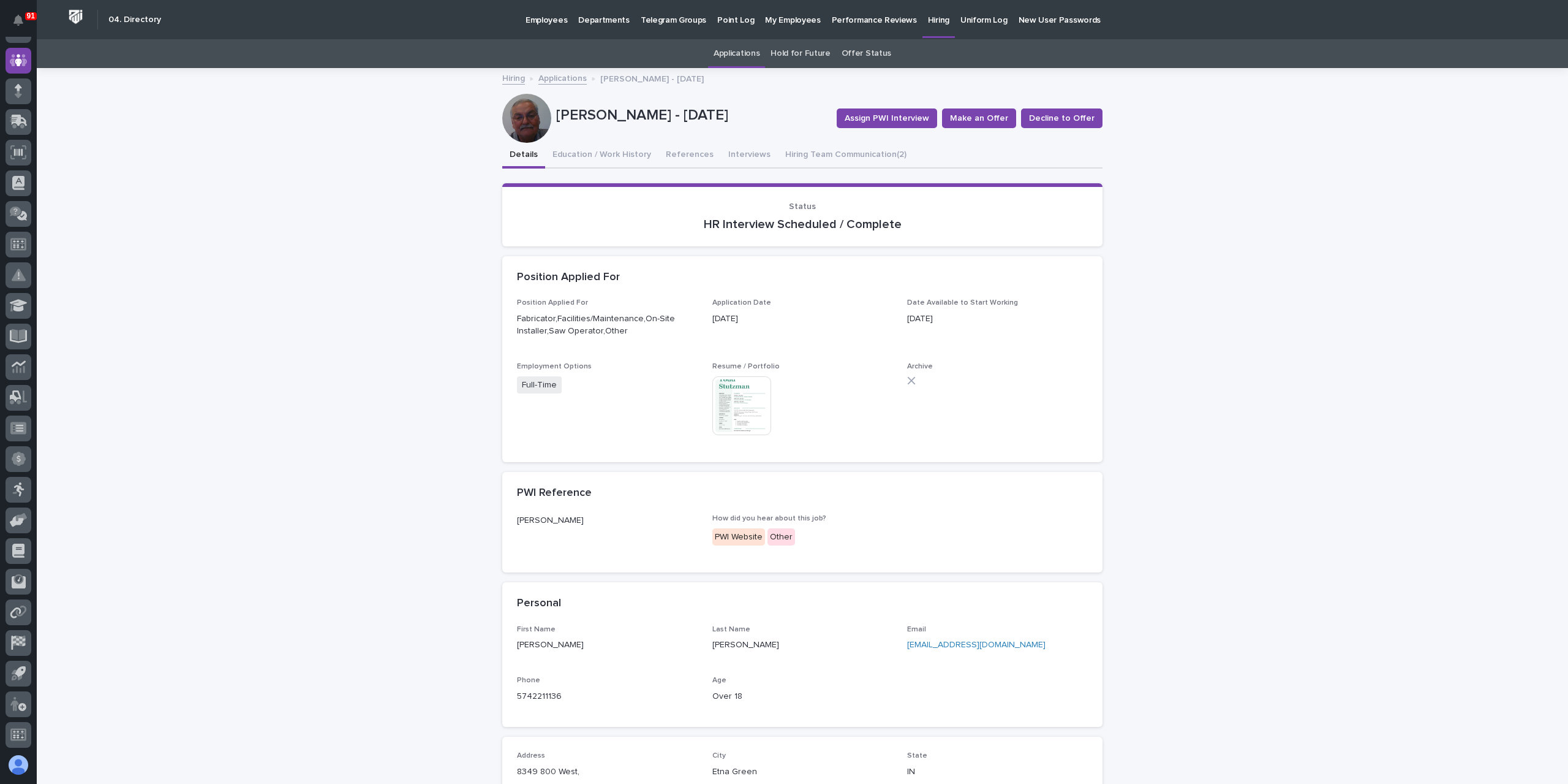
click at [572, 79] on link "Applications" at bounding box center [562, 78] width 48 height 14
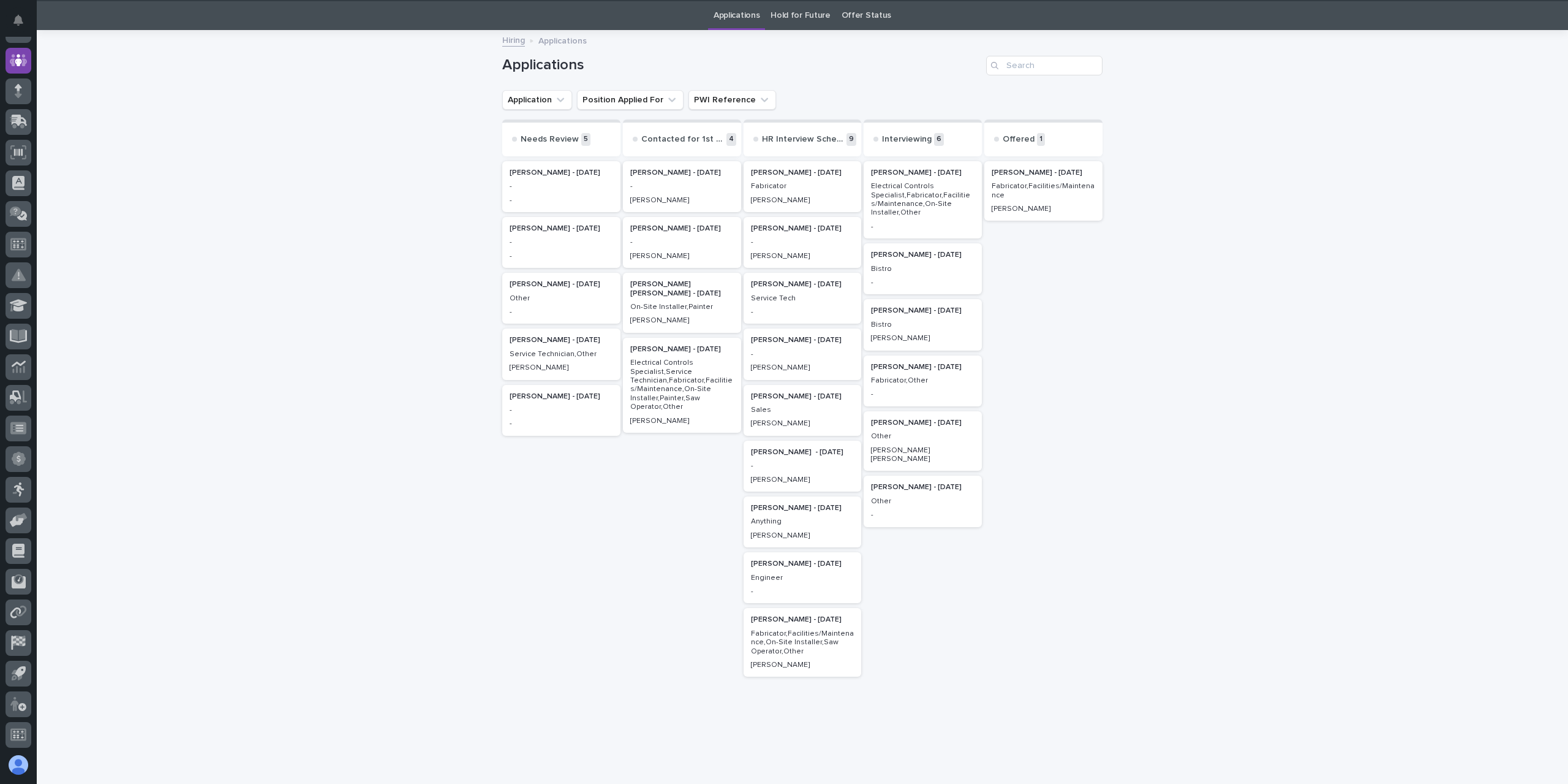
scroll to position [39, 0]
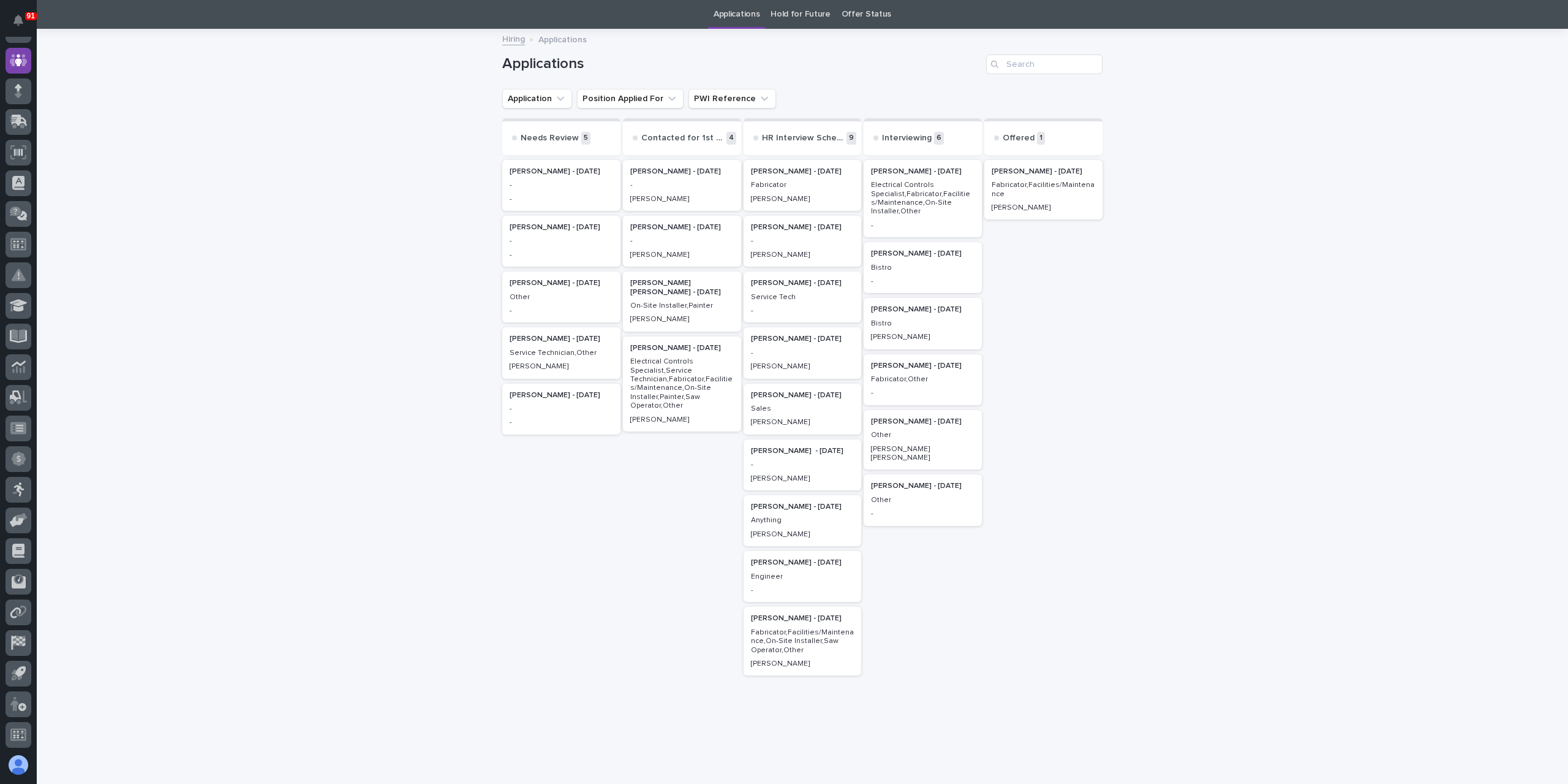
click at [671, 237] on p "-" at bounding box center [682, 240] width 103 height 9
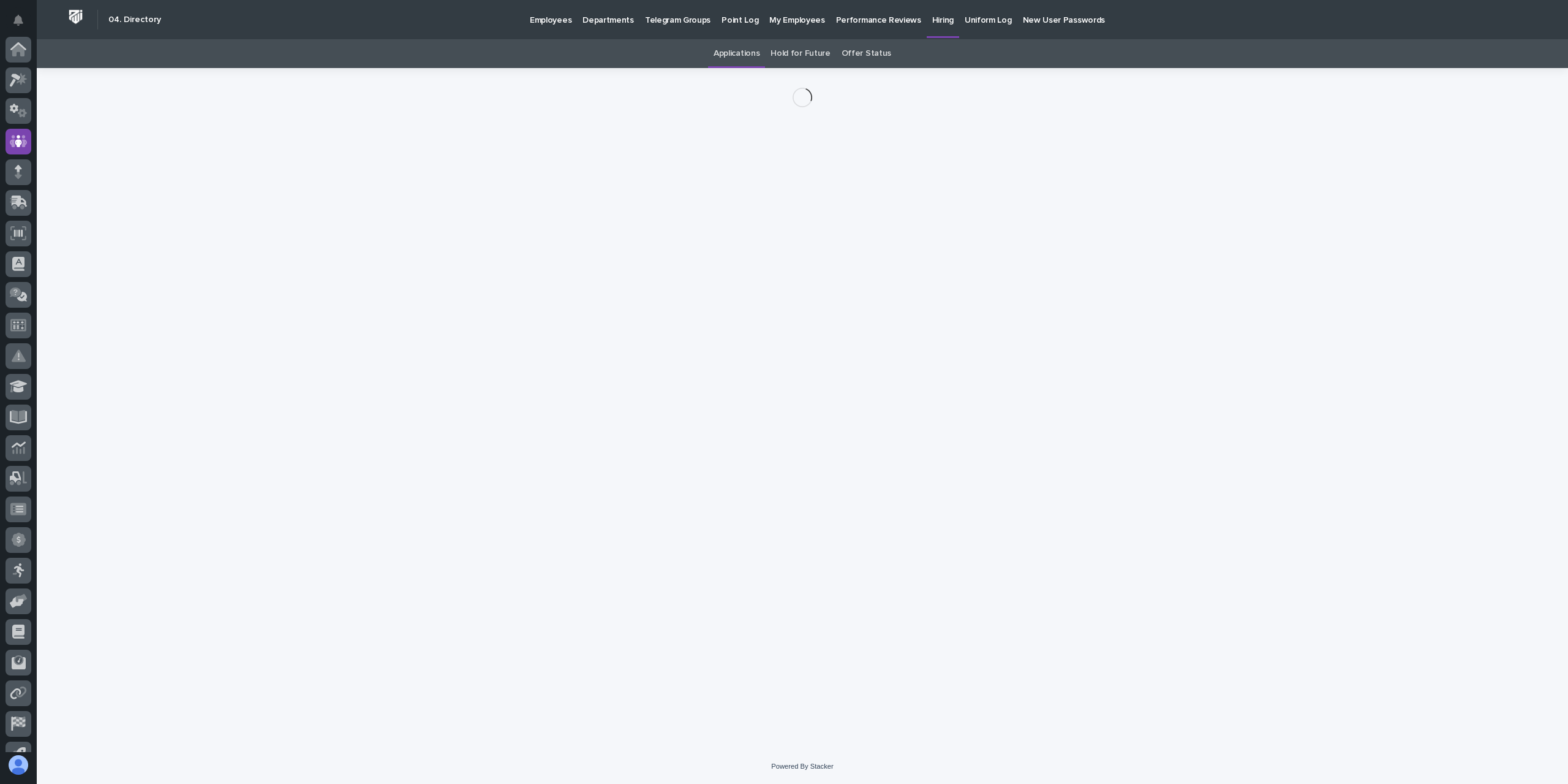
scroll to position [81, 0]
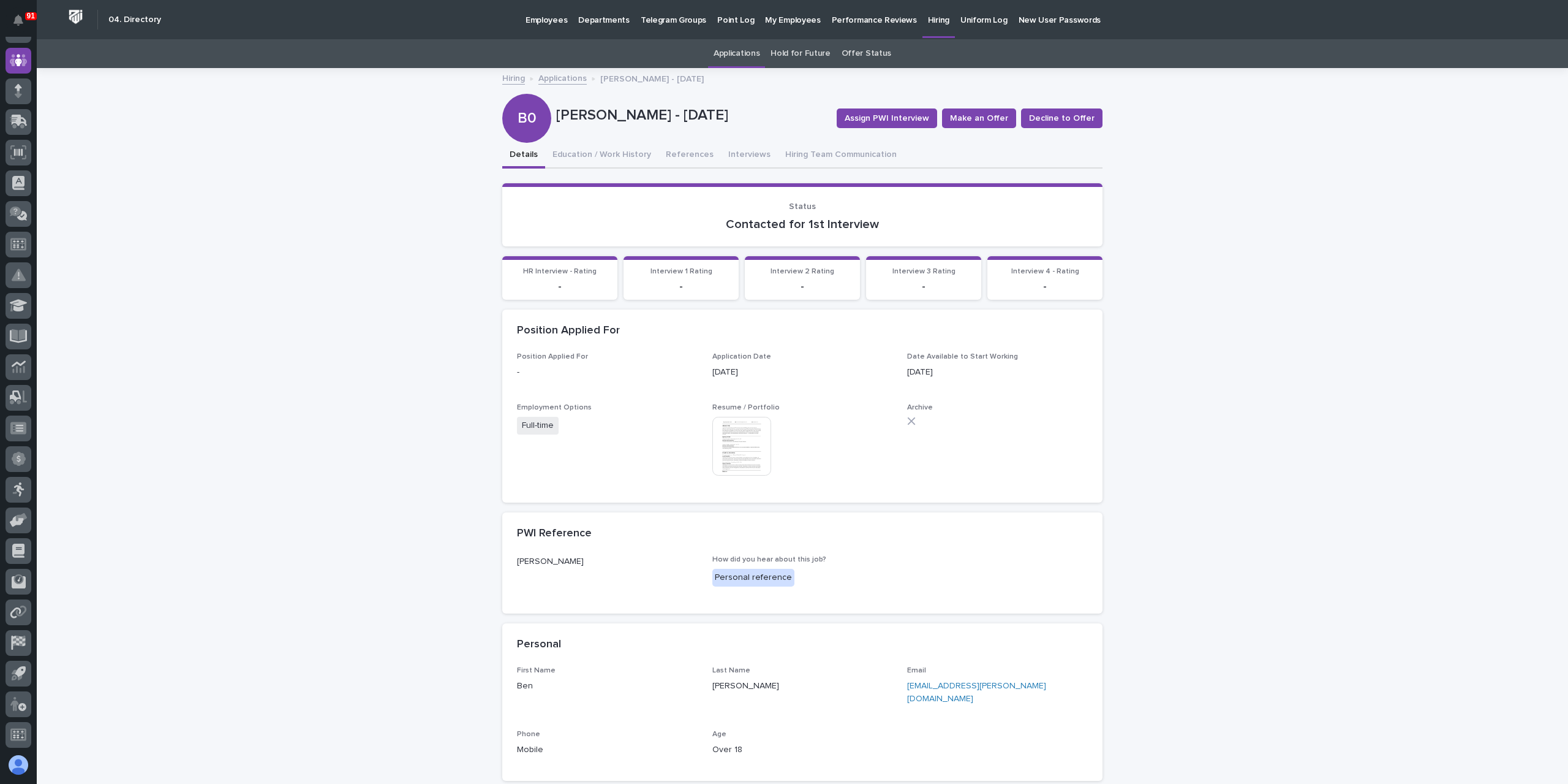
click at [562, 79] on link "Applications" at bounding box center [562, 78] width 48 height 14
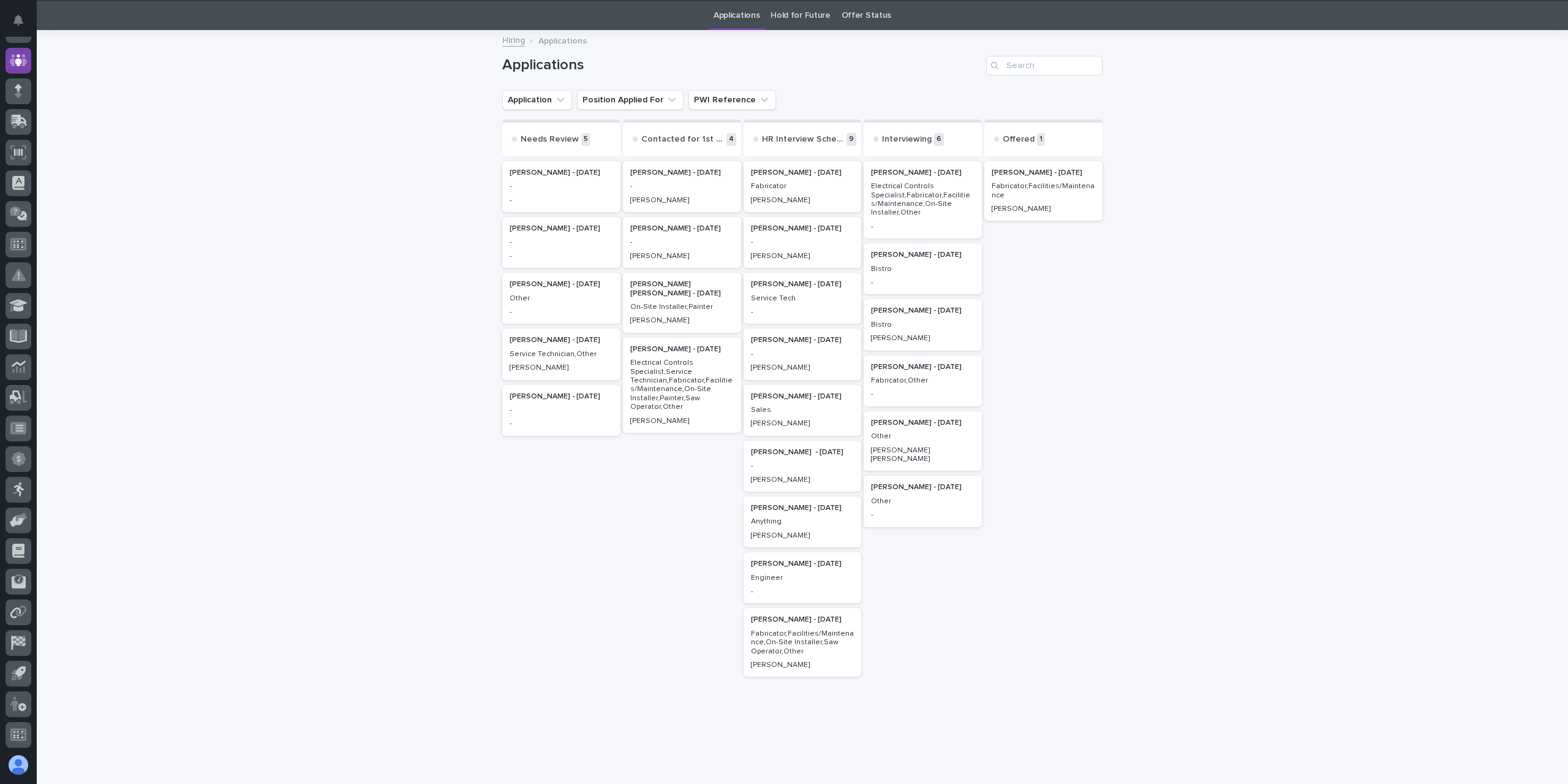
scroll to position [39, 0]
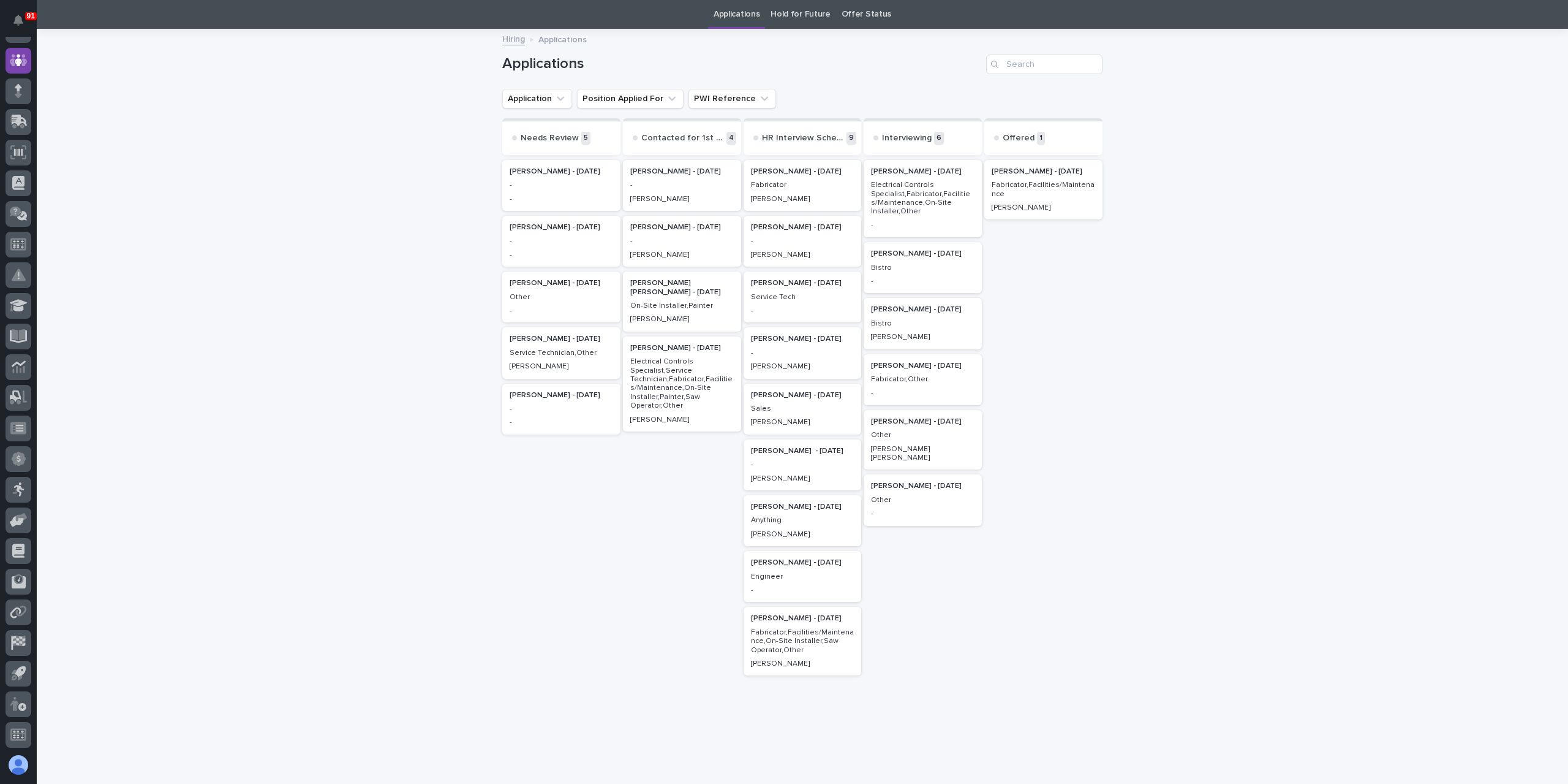
click at [683, 374] on p "Electrical Controls Specialist,Service Technician,Fabricator,Facilities/Mainten…" at bounding box center [682, 384] width 103 height 53
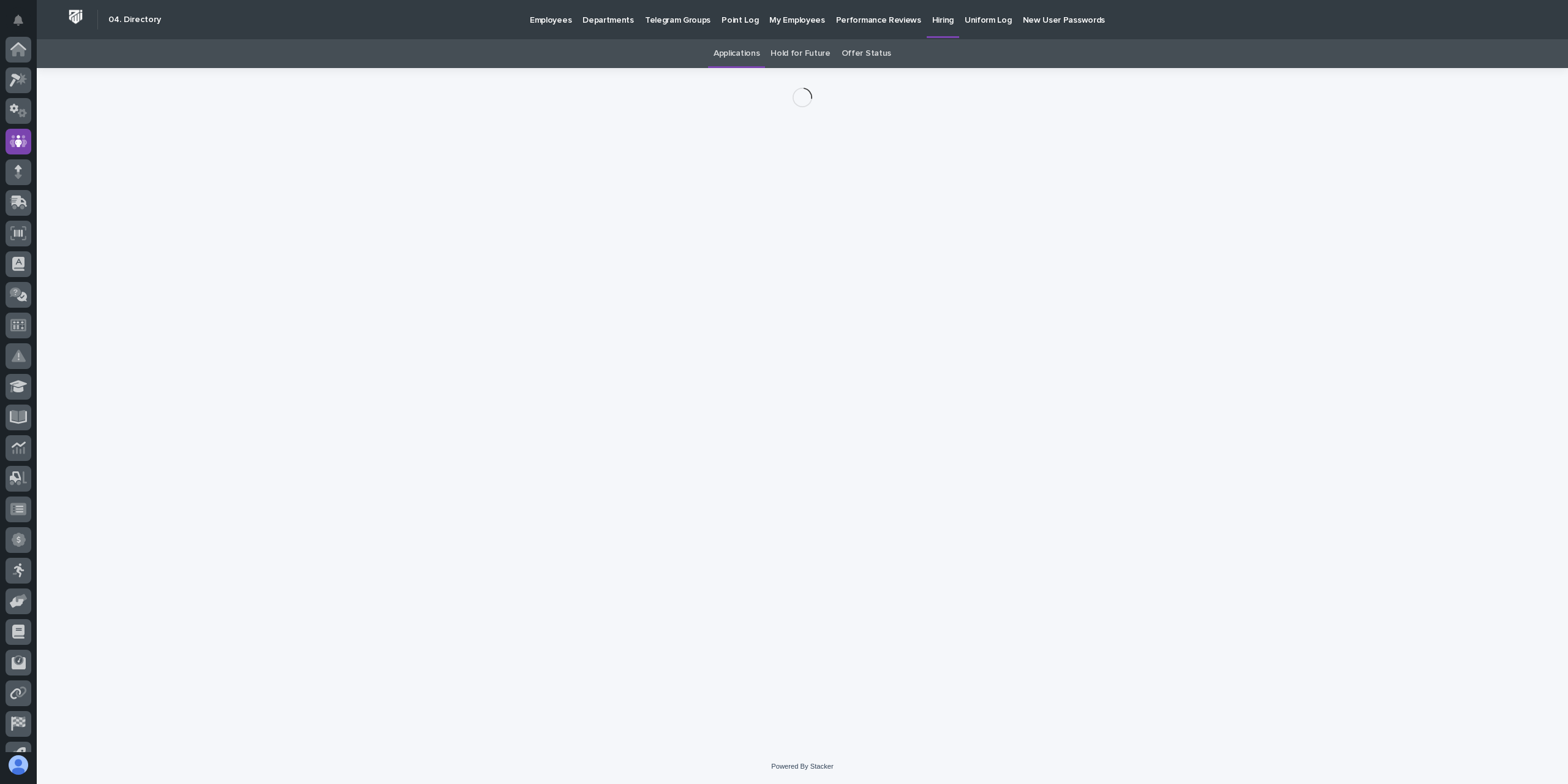
scroll to position [81, 0]
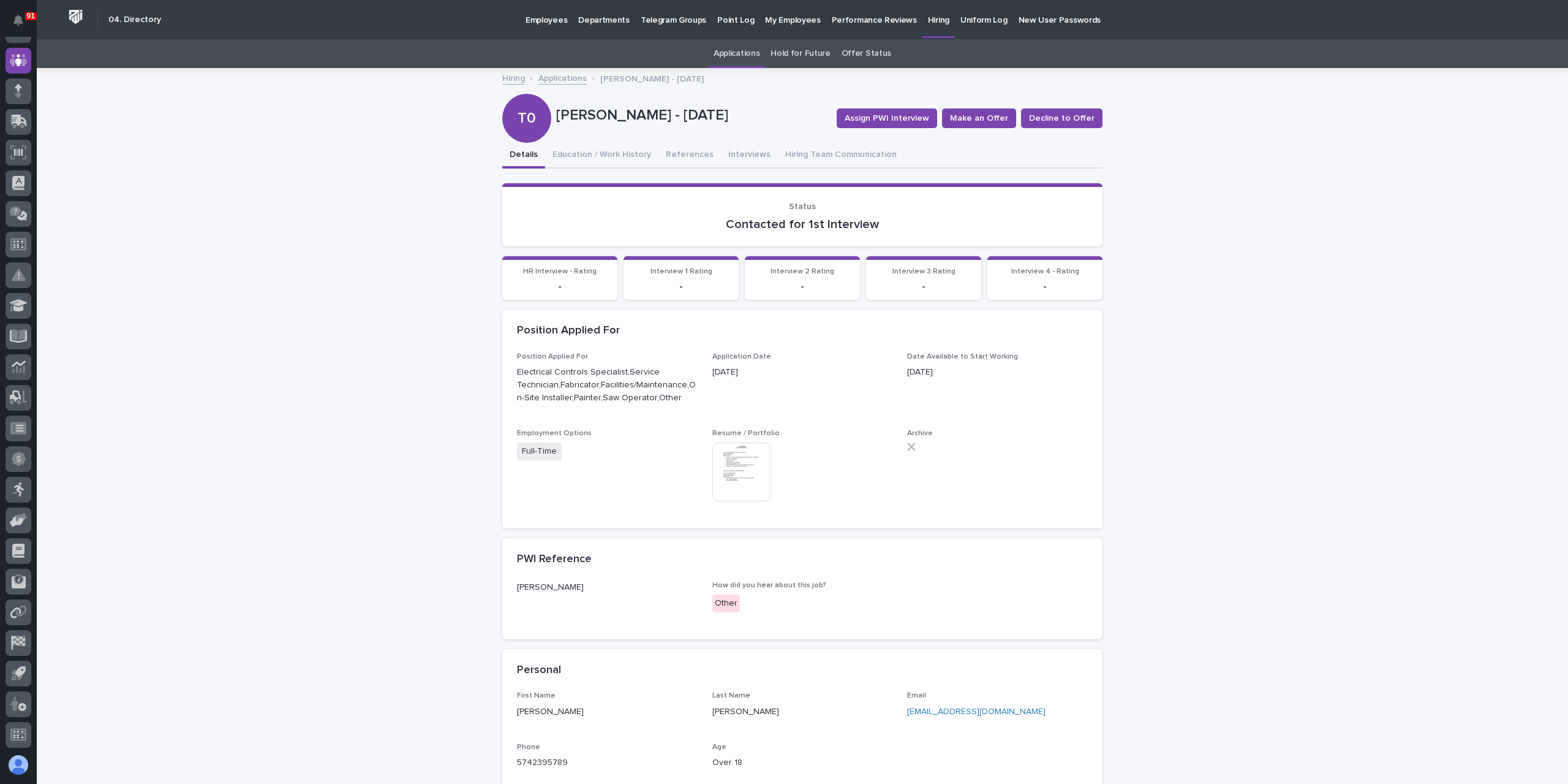
click at [564, 83] on link "Applications" at bounding box center [562, 78] width 48 height 14
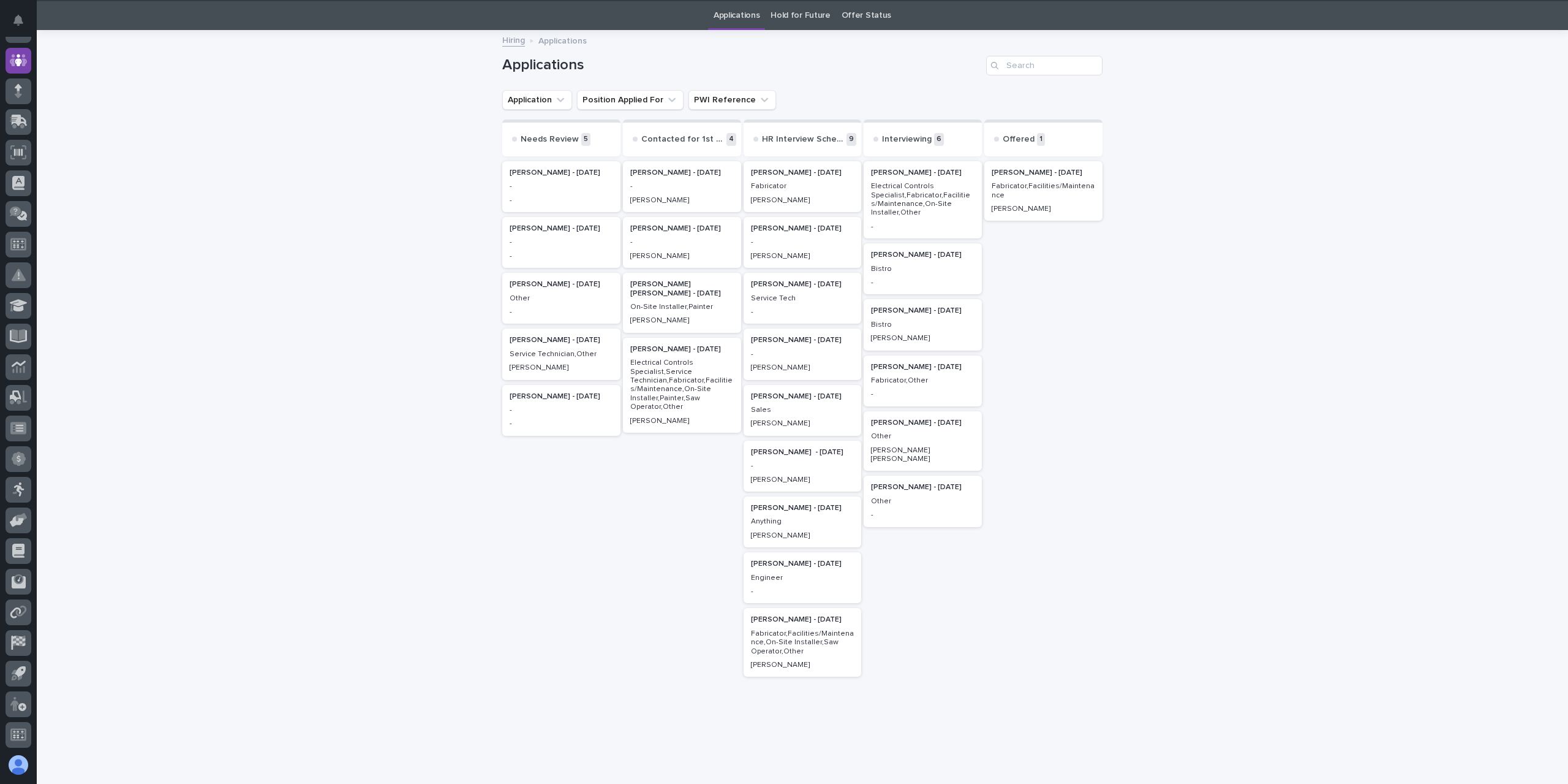
scroll to position [39, 0]
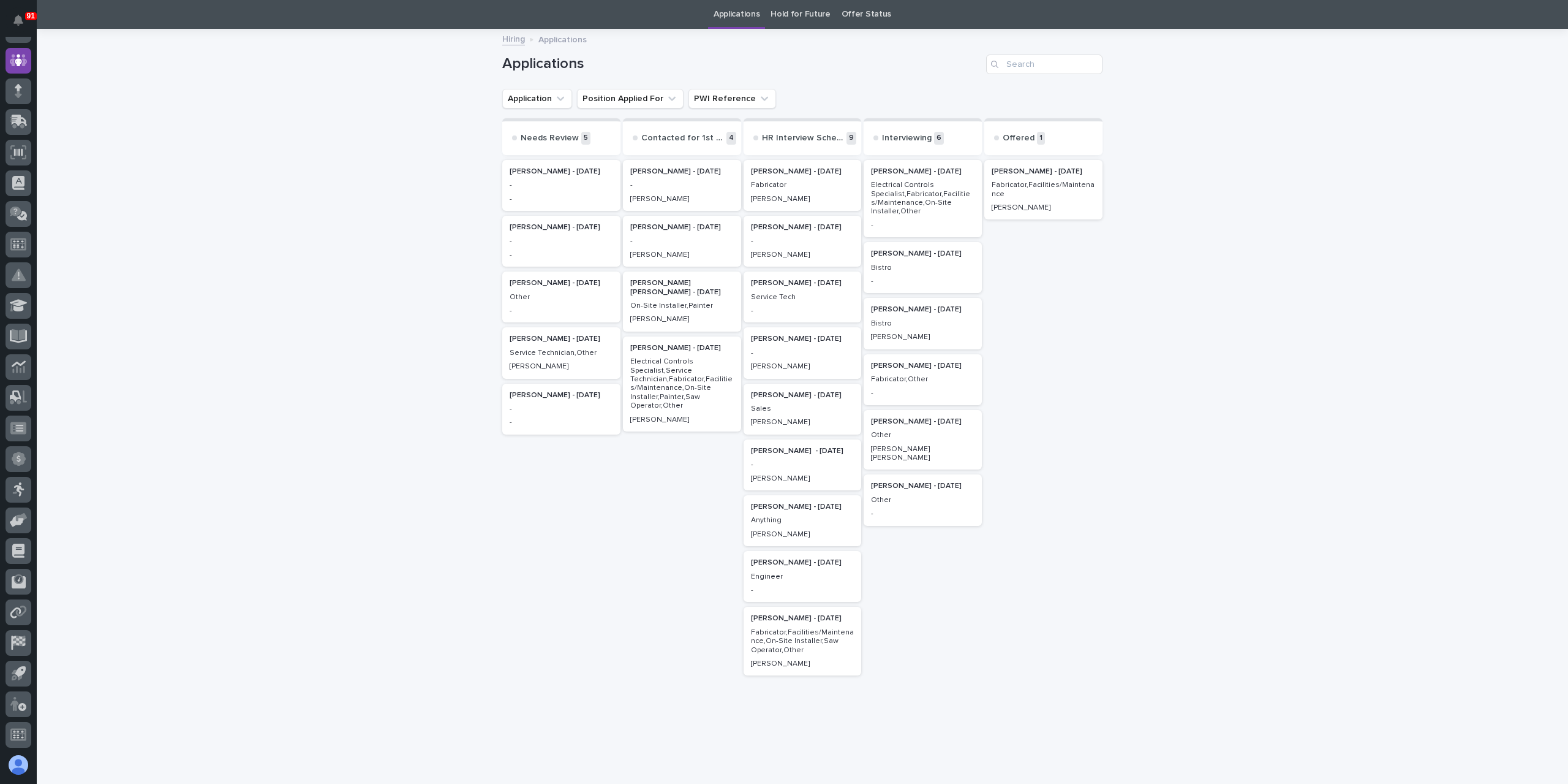
click at [661, 296] on p "[PERSON_NAME] [PERSON_NAME] - [DATE]" at bounding box center [682, 288] width 103 height 18
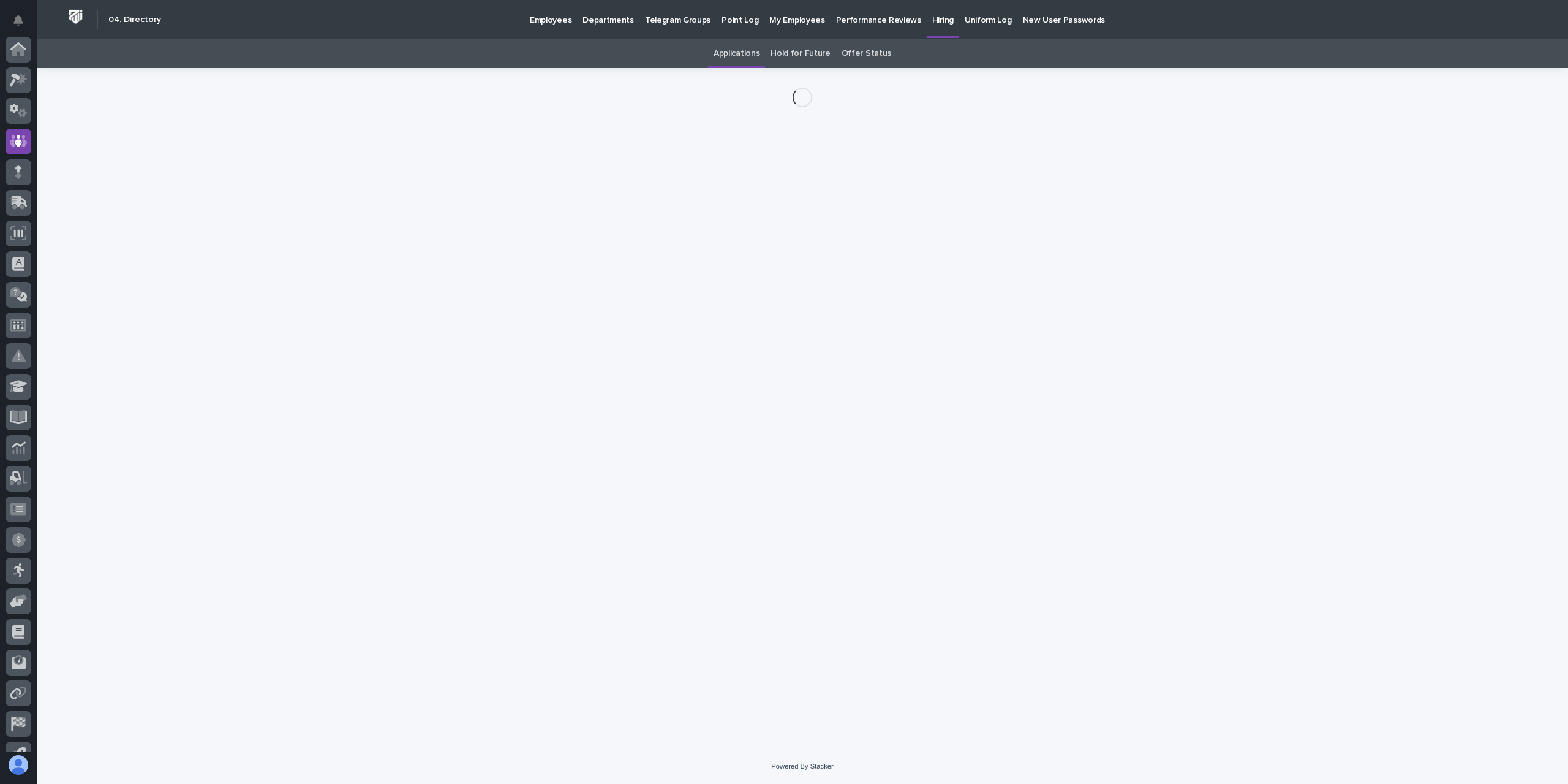
scroll to position [81, 0]
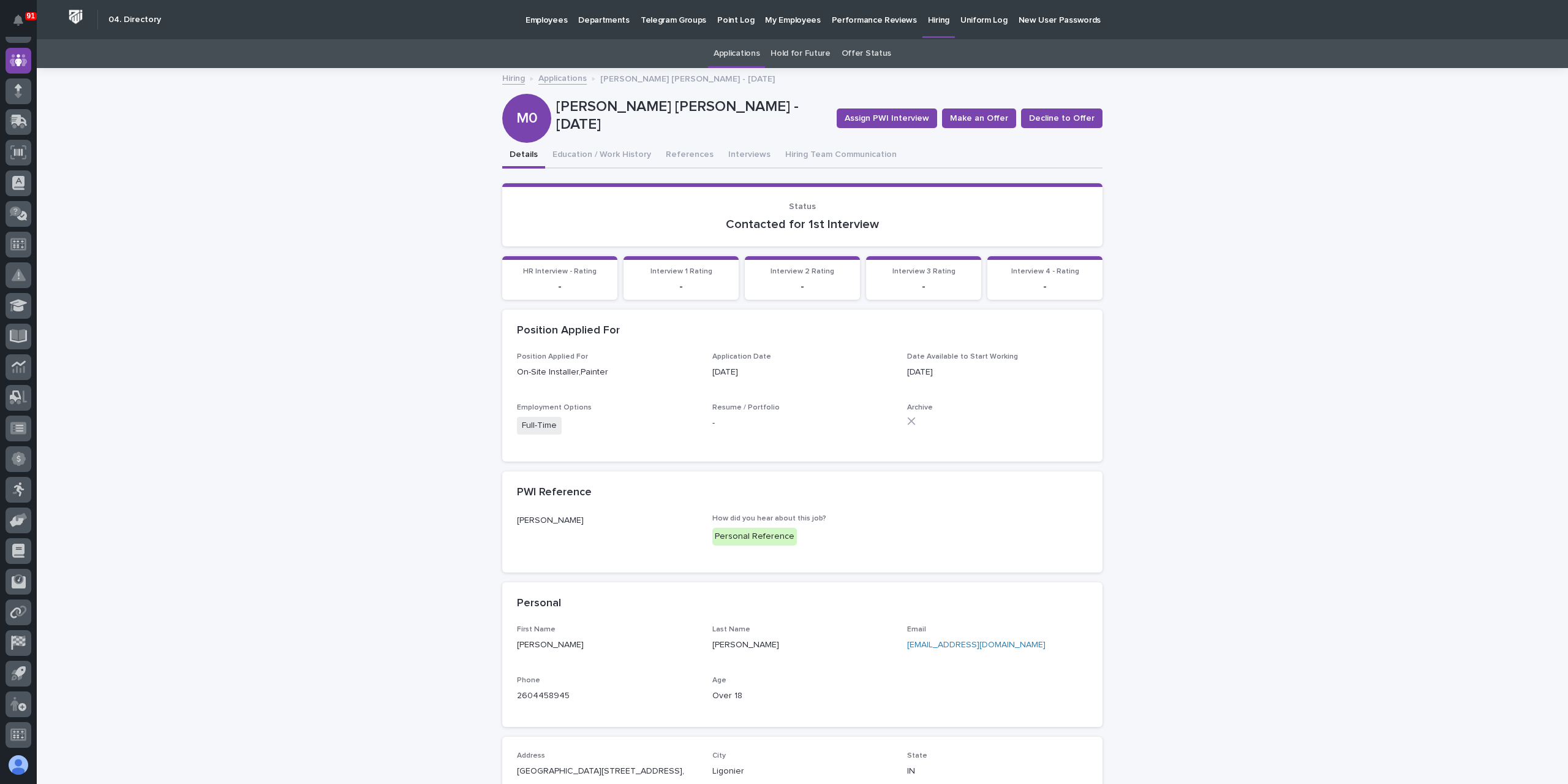
click at [569, 78] on link "Applications" at bounding box center [562, 78] width 48 height 14
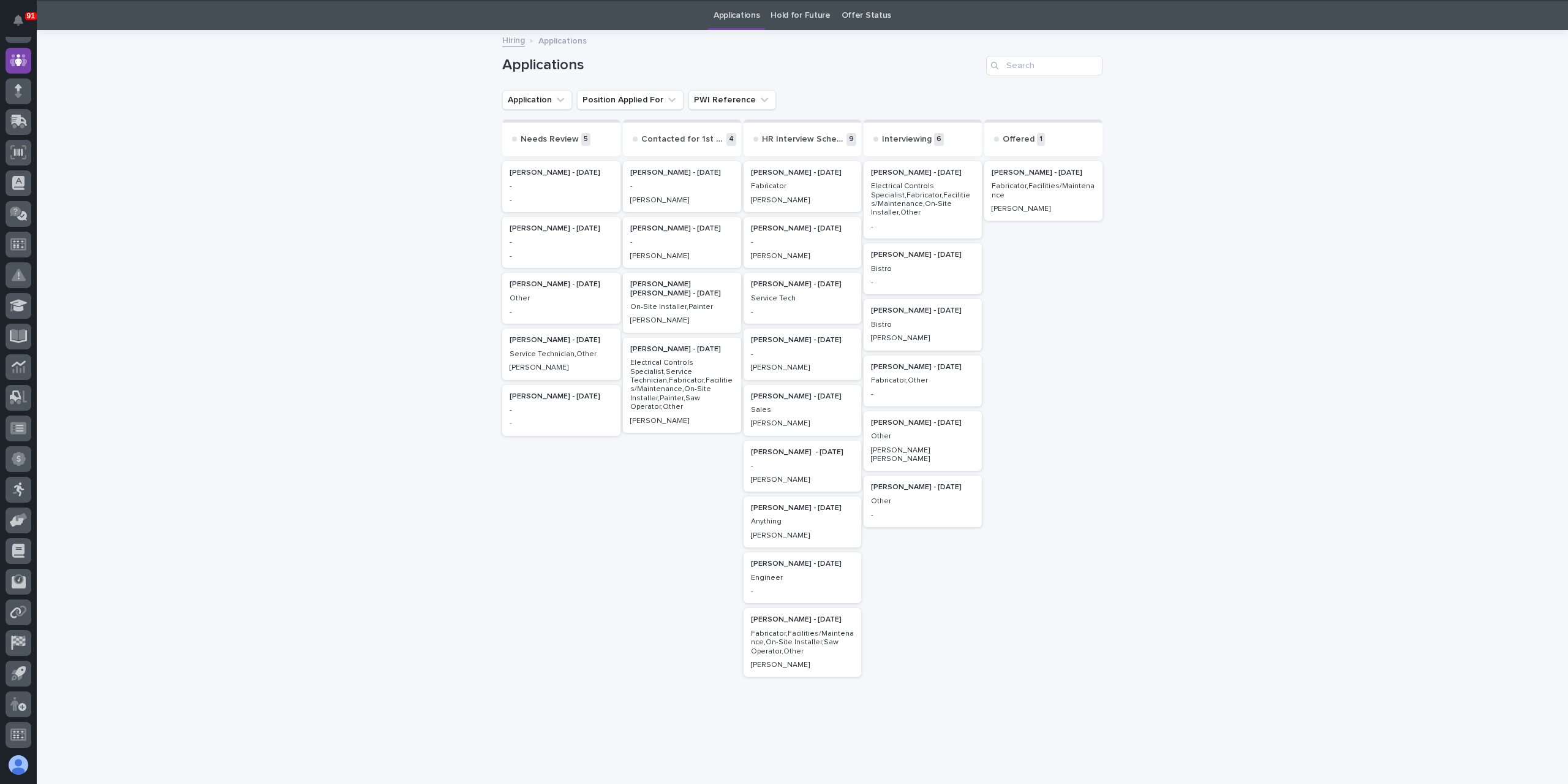
scroll to position [39, 0]
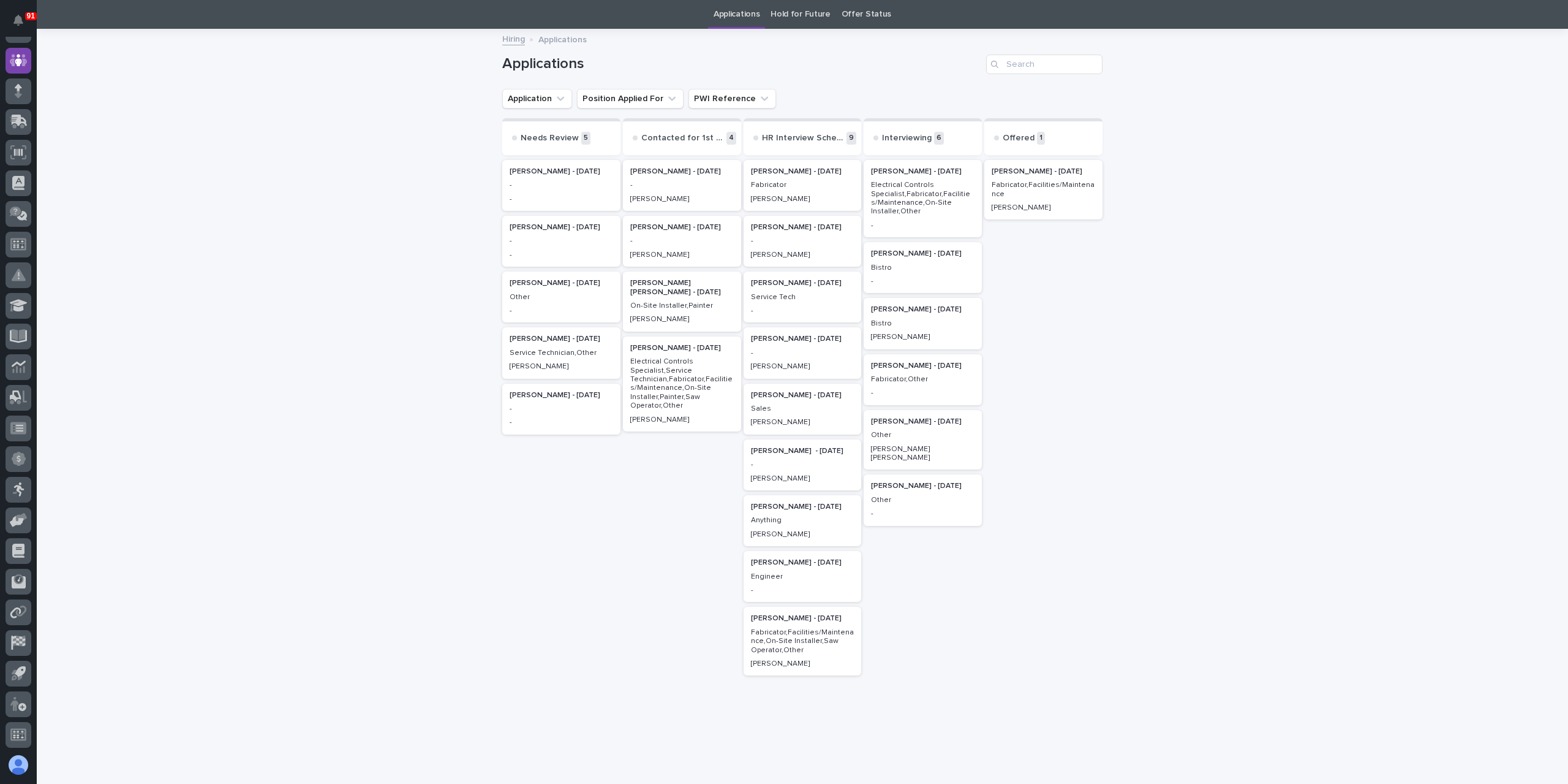
click at [547, 238] on p "-" at bounding box center [561, 240] width 103 height 9
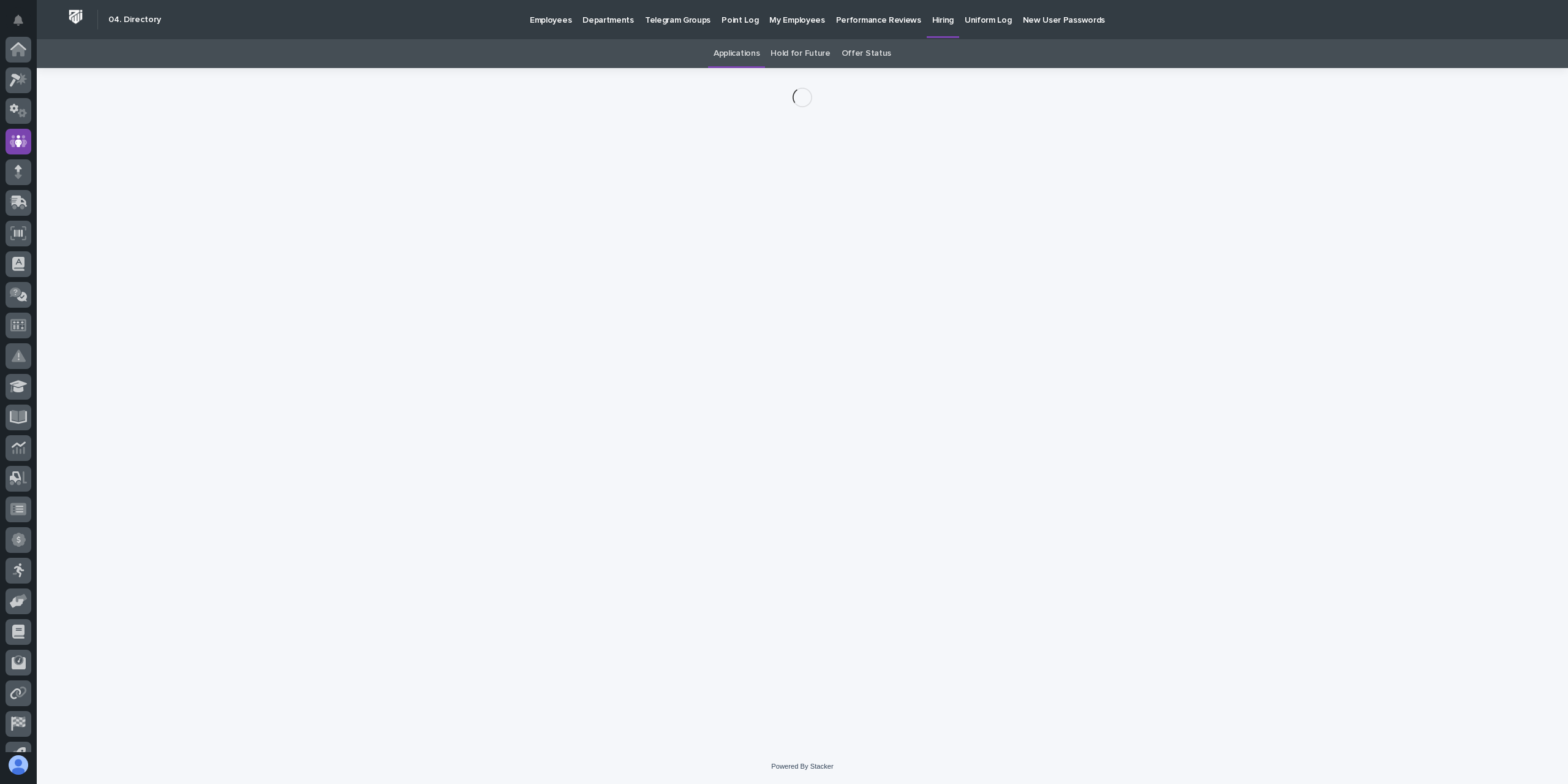
scroll to position [81, 0]
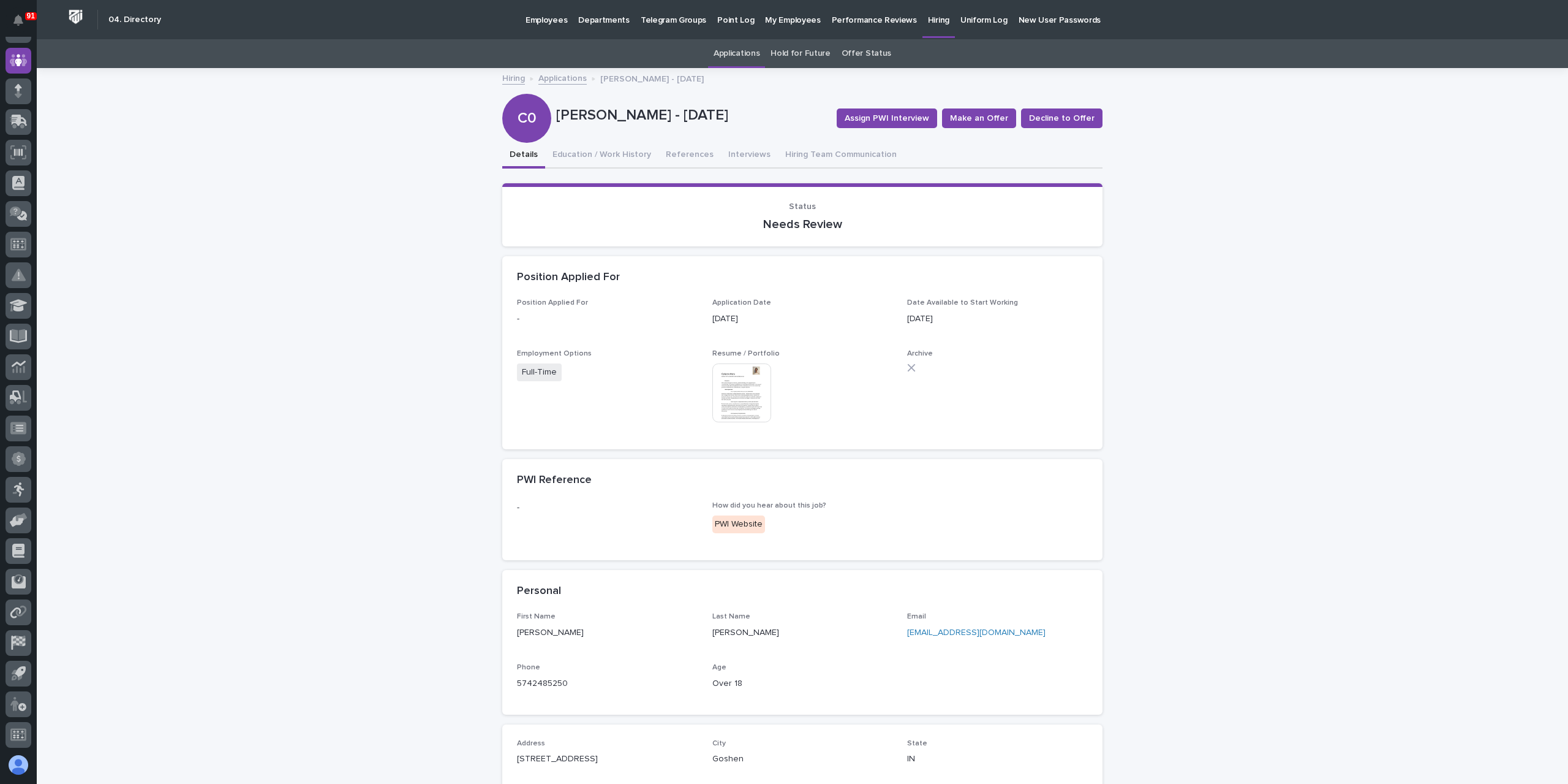
click at [748, 389] on img at bounding box center [741, 392] width 58 height 59
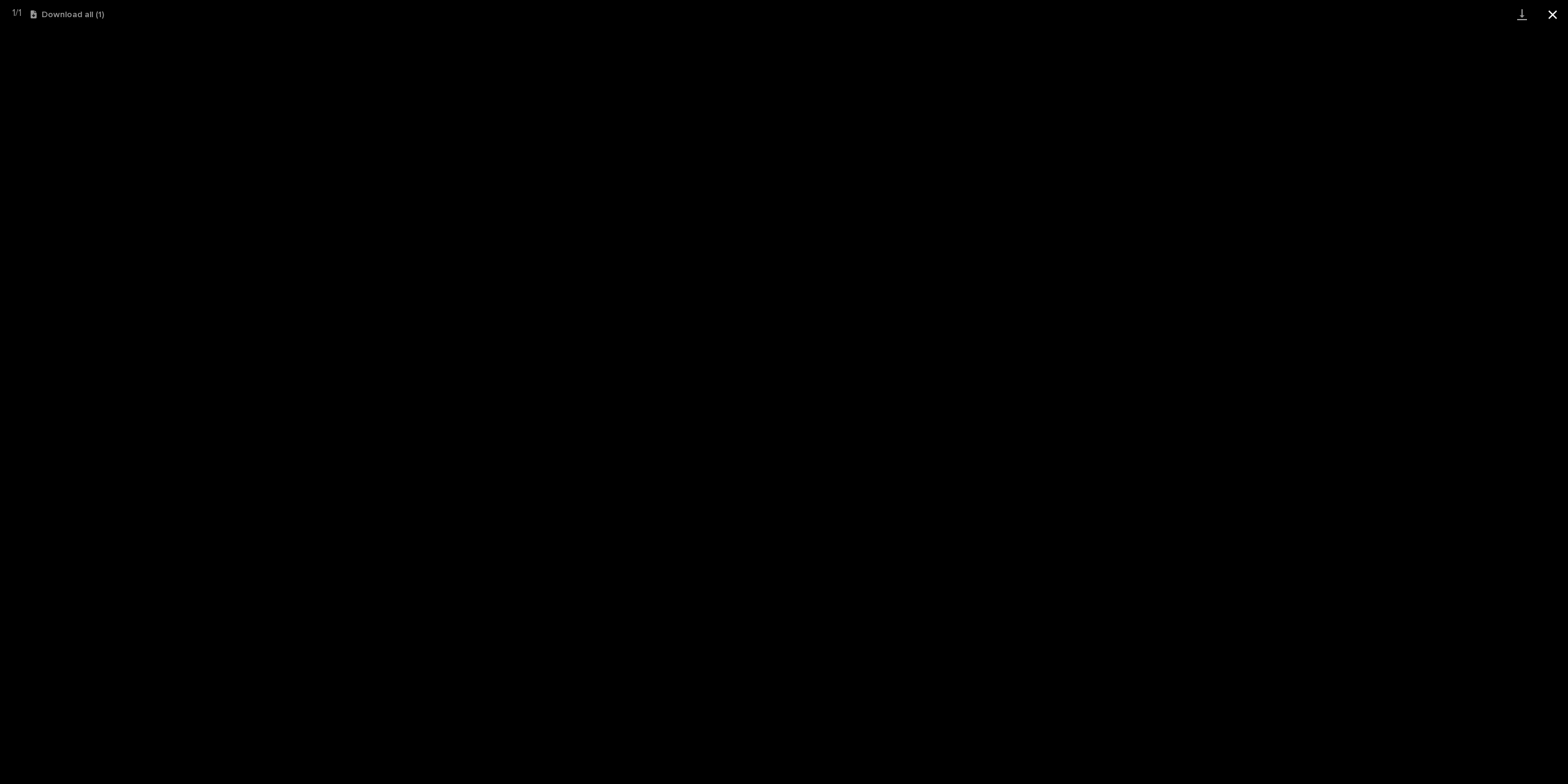
click at [1548, 12] on button "Close gallery" at bounding box center [1553, 14] width 30 height 29
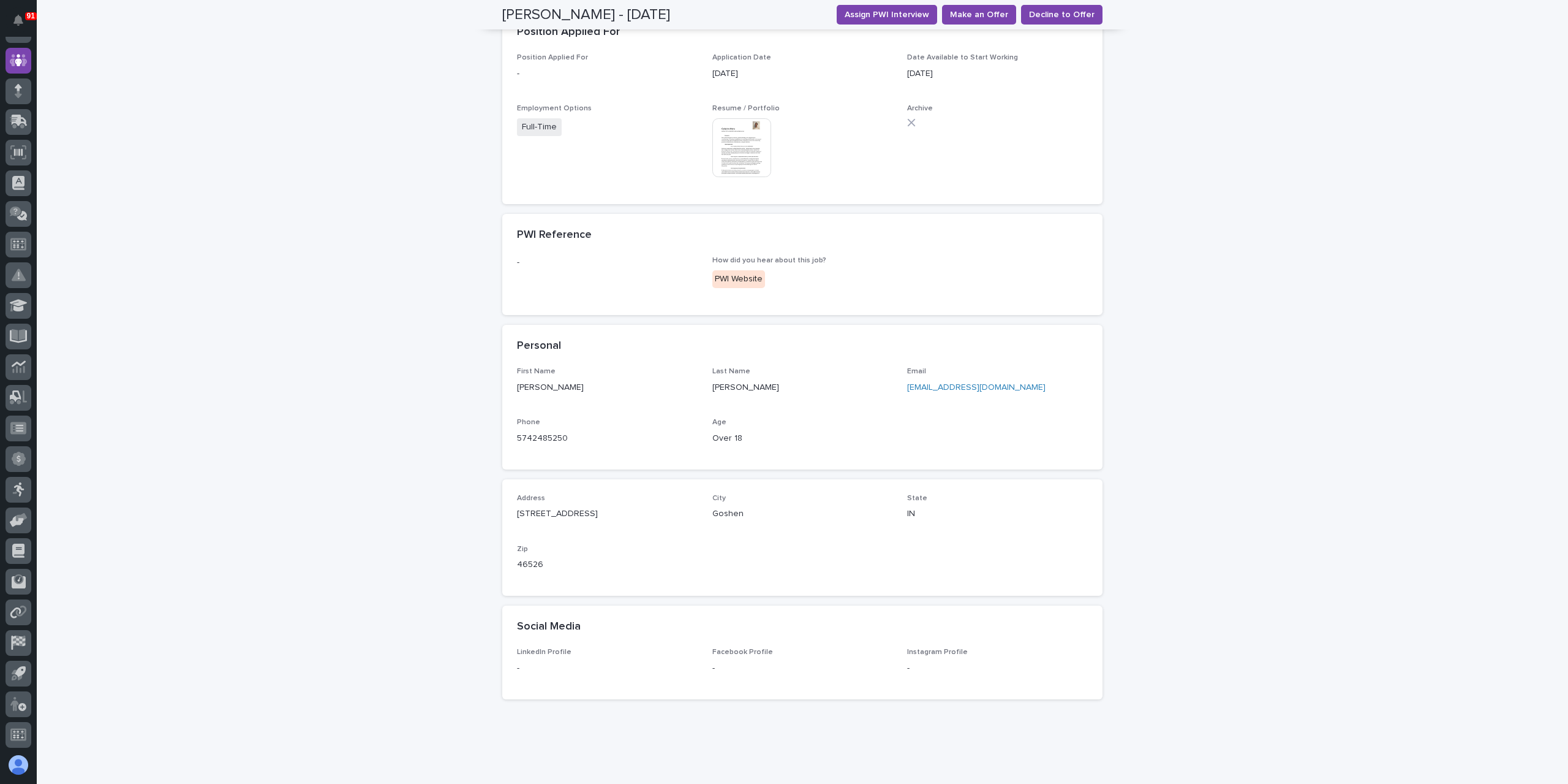
scroll to position [0, 0]
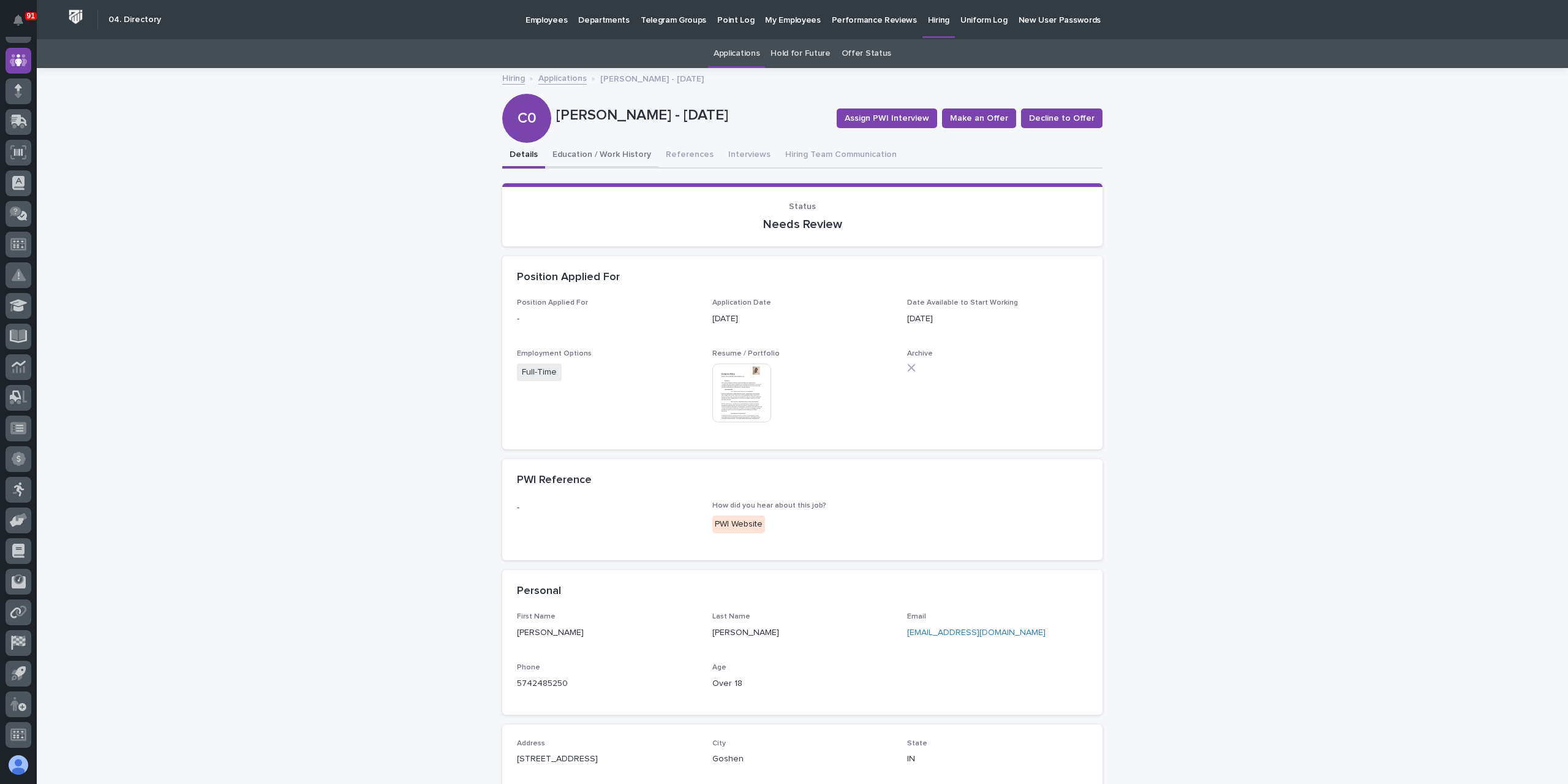
click at [591, 152] on button "Education / Work History" at bounding box center [601, 156] width 113 height 26
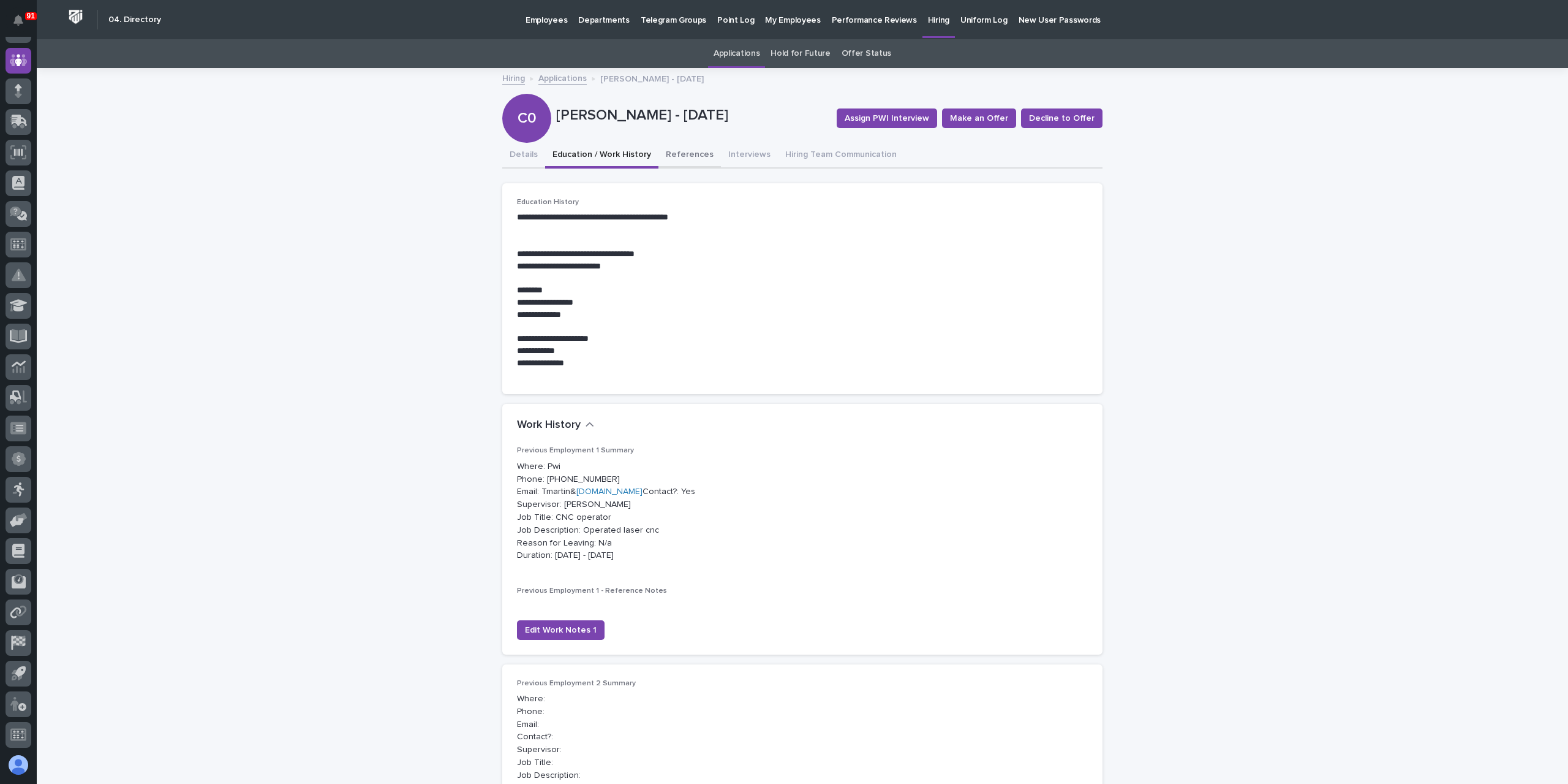
click at [677, 154] on button "References" at bounding box center [690, 156] width 62 height 26
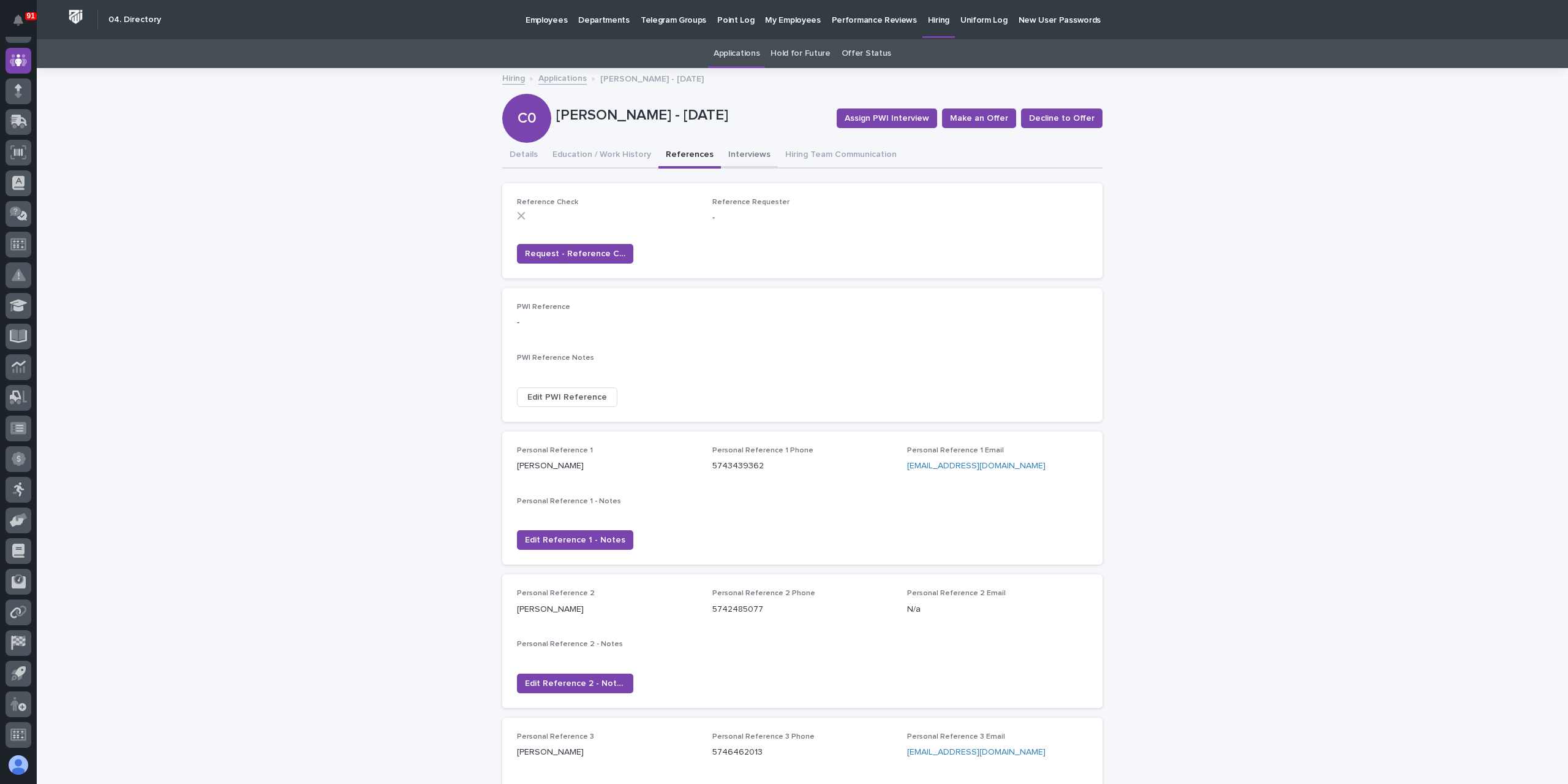
click at [737, 149] on button "Interviews" at bounding box center [749, 156] width 57 height 26
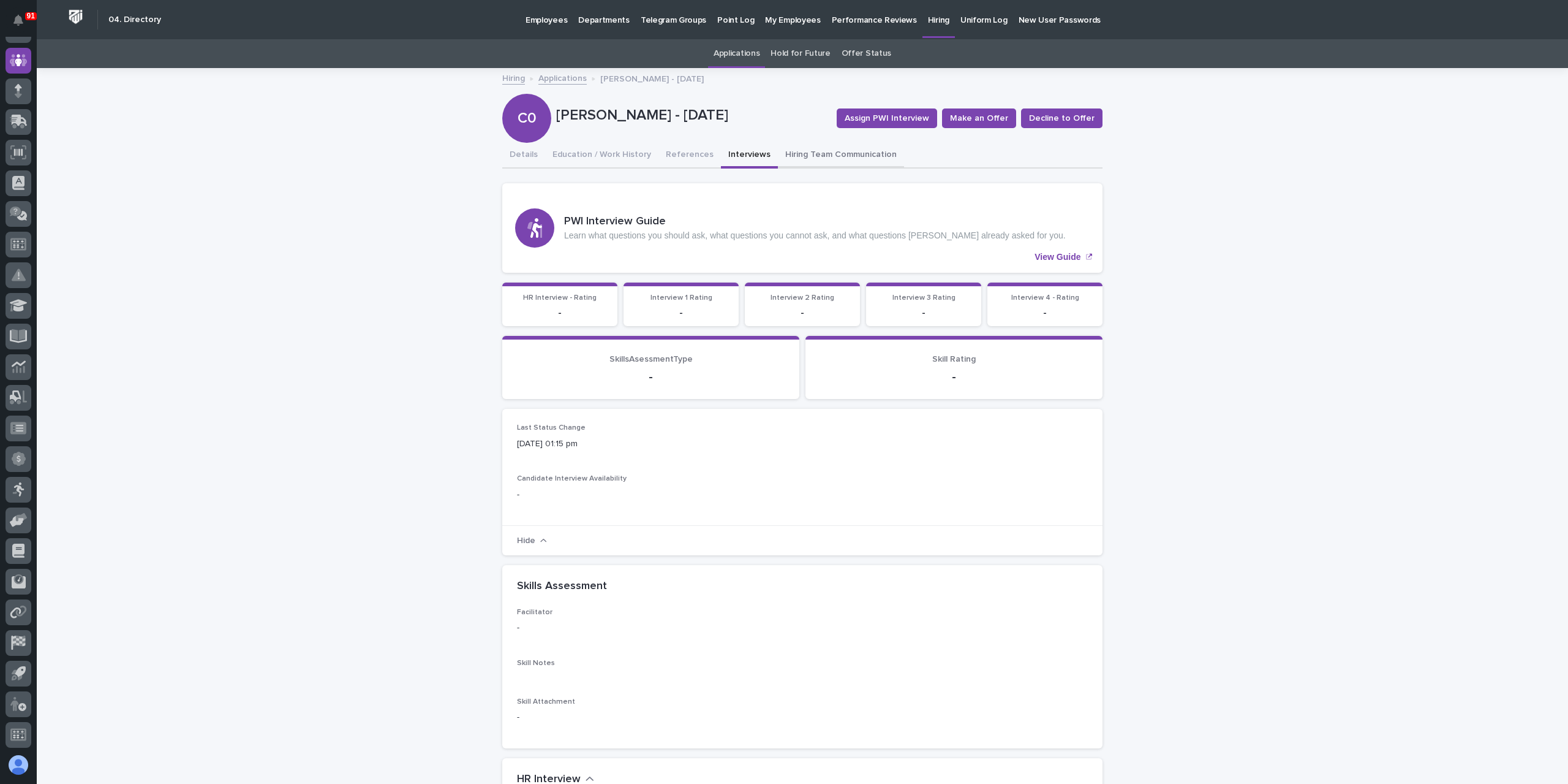
click at [788, 157] on button "Hiring Team Communication" at bounding box center [840, 156] width 126 height 26
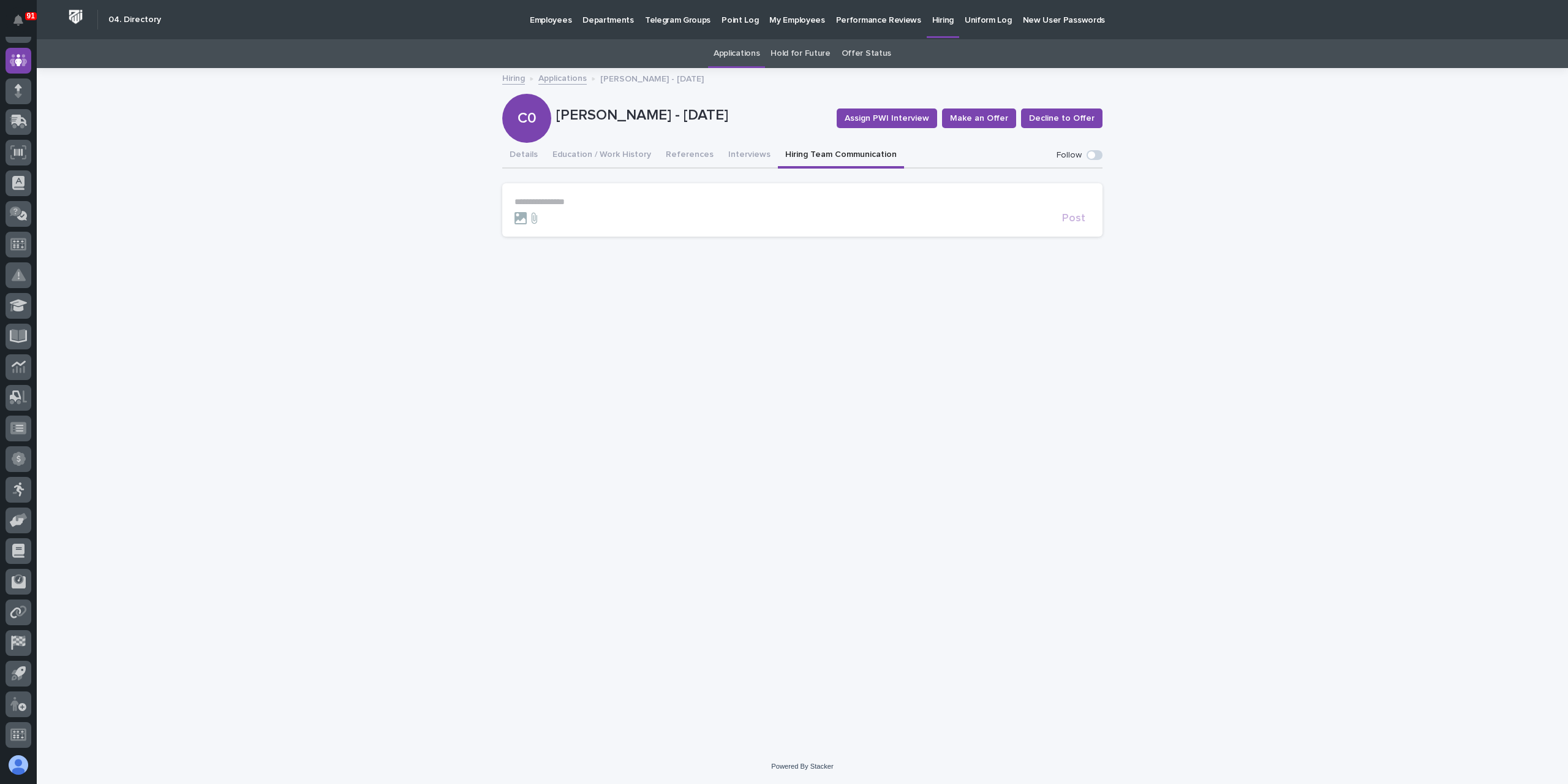
click at [575, 82] on link "Applications" at bounding box center [562, 78] width 48 height 14
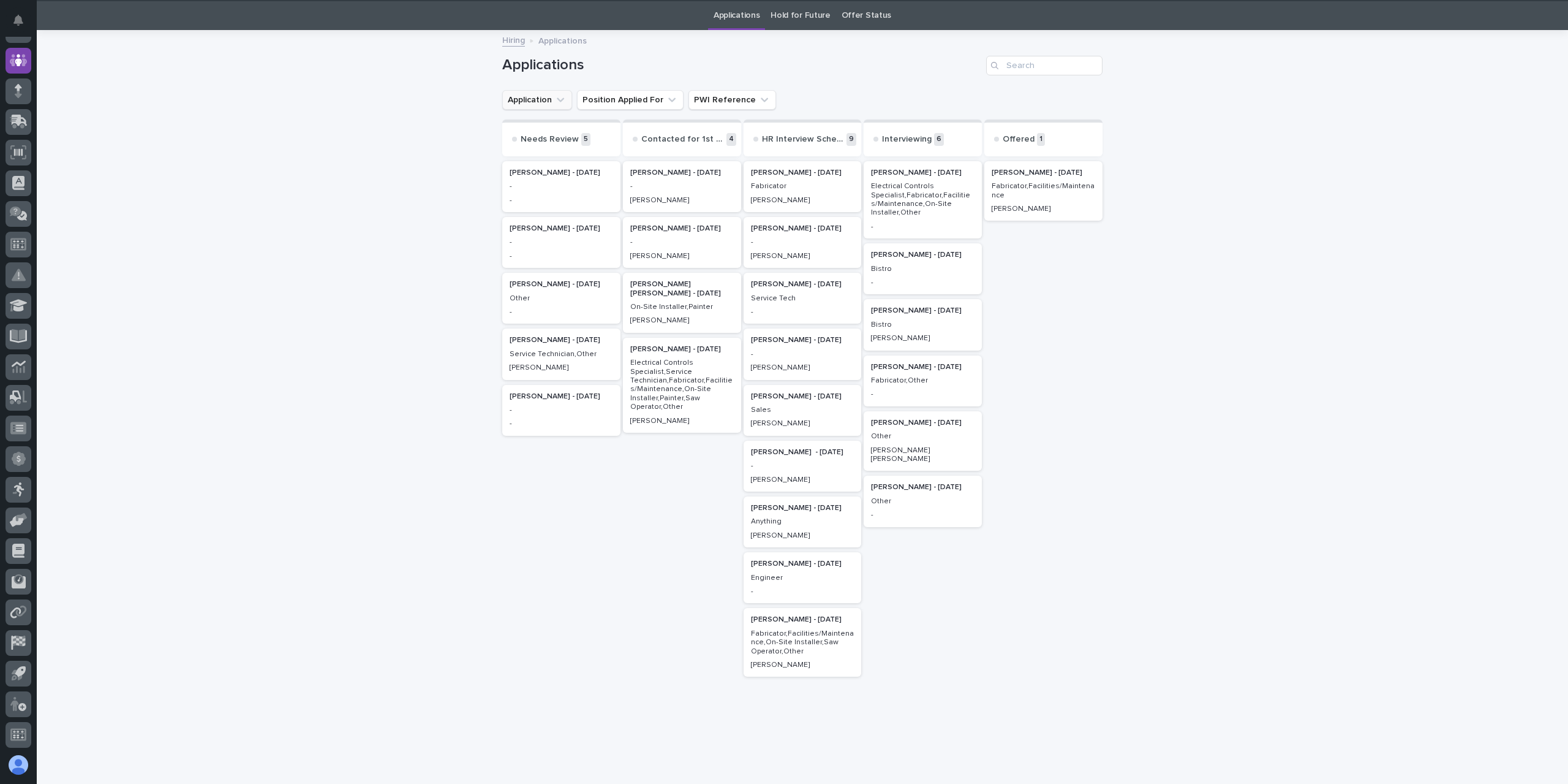
scroll to position [39, 0]
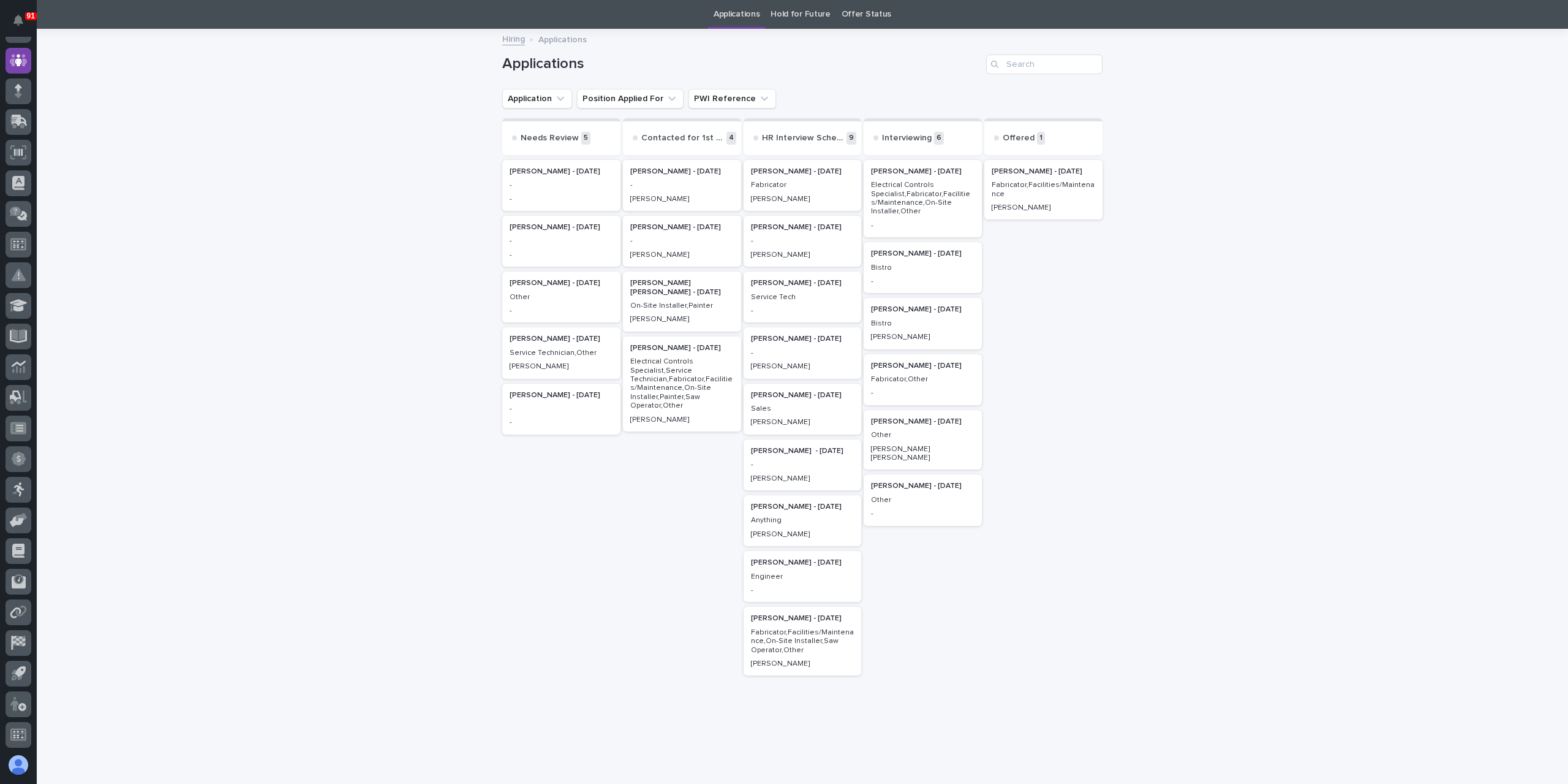
click at [531, 349] on p "Service Technician,Other" at bounding box center [561, 353] width 103 height 9
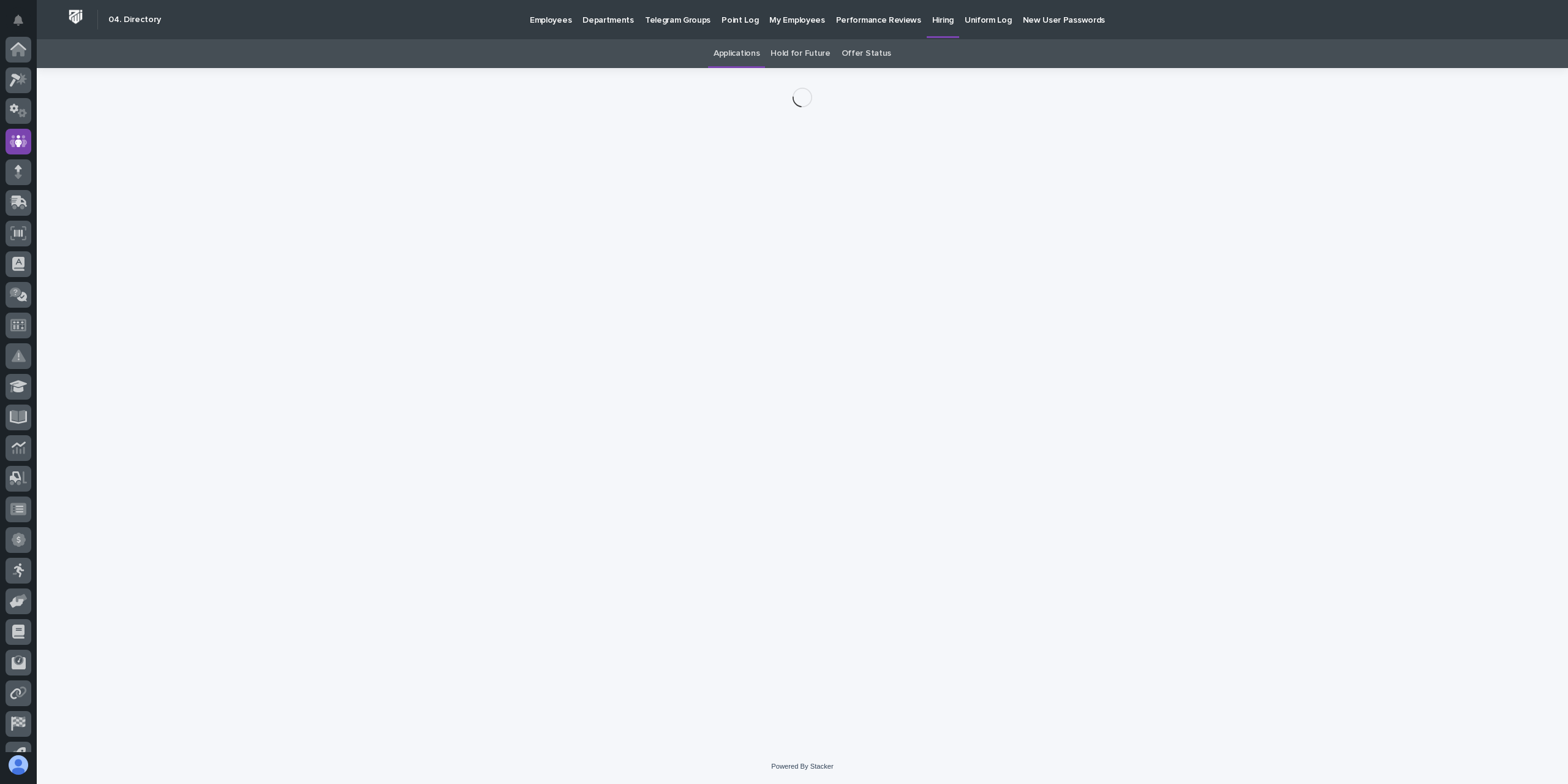
scroll to position [81, 0]
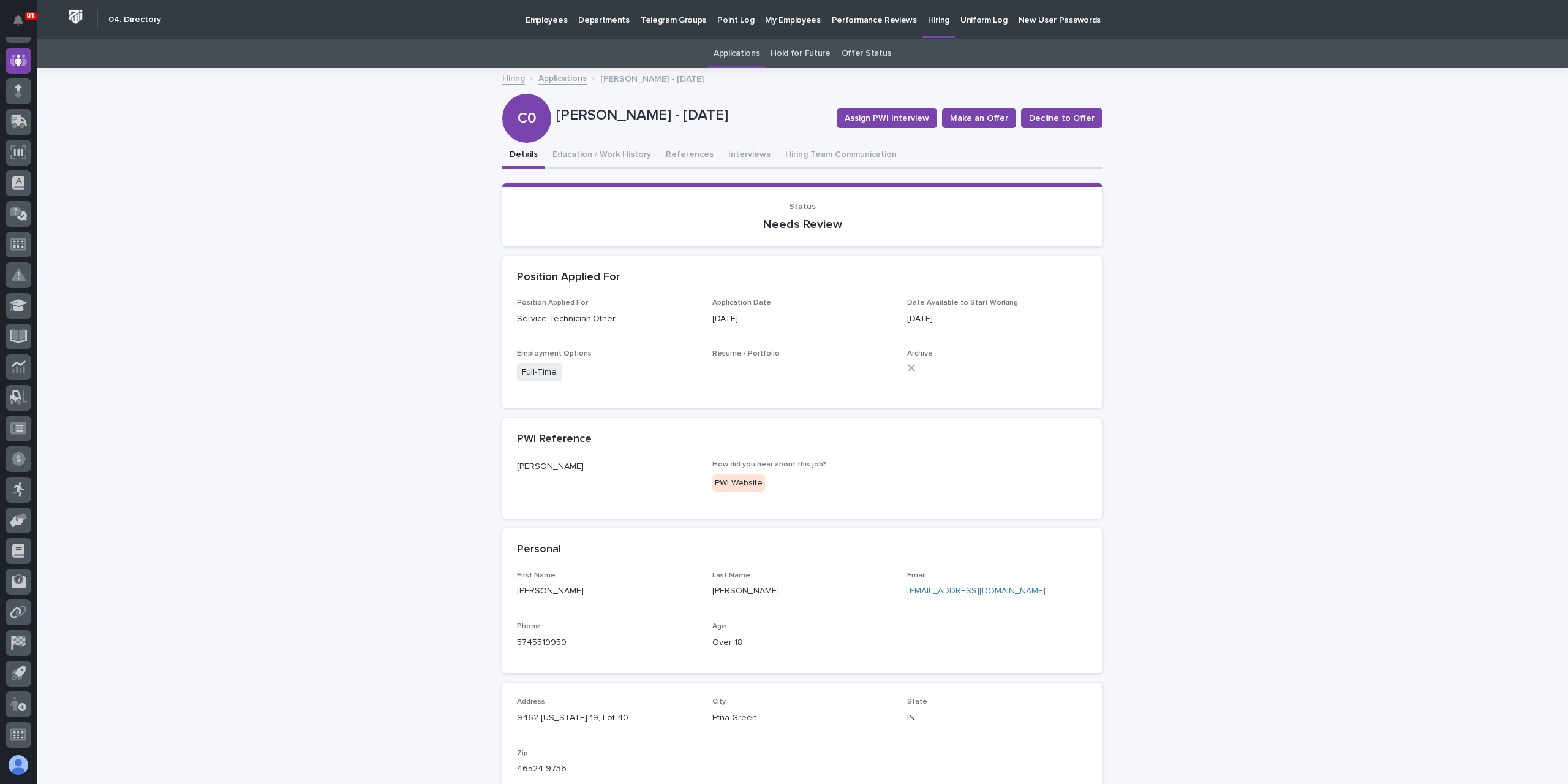
click at [574, 74] on link "Applications" at bounding box center [562, 78] width 48 height 14
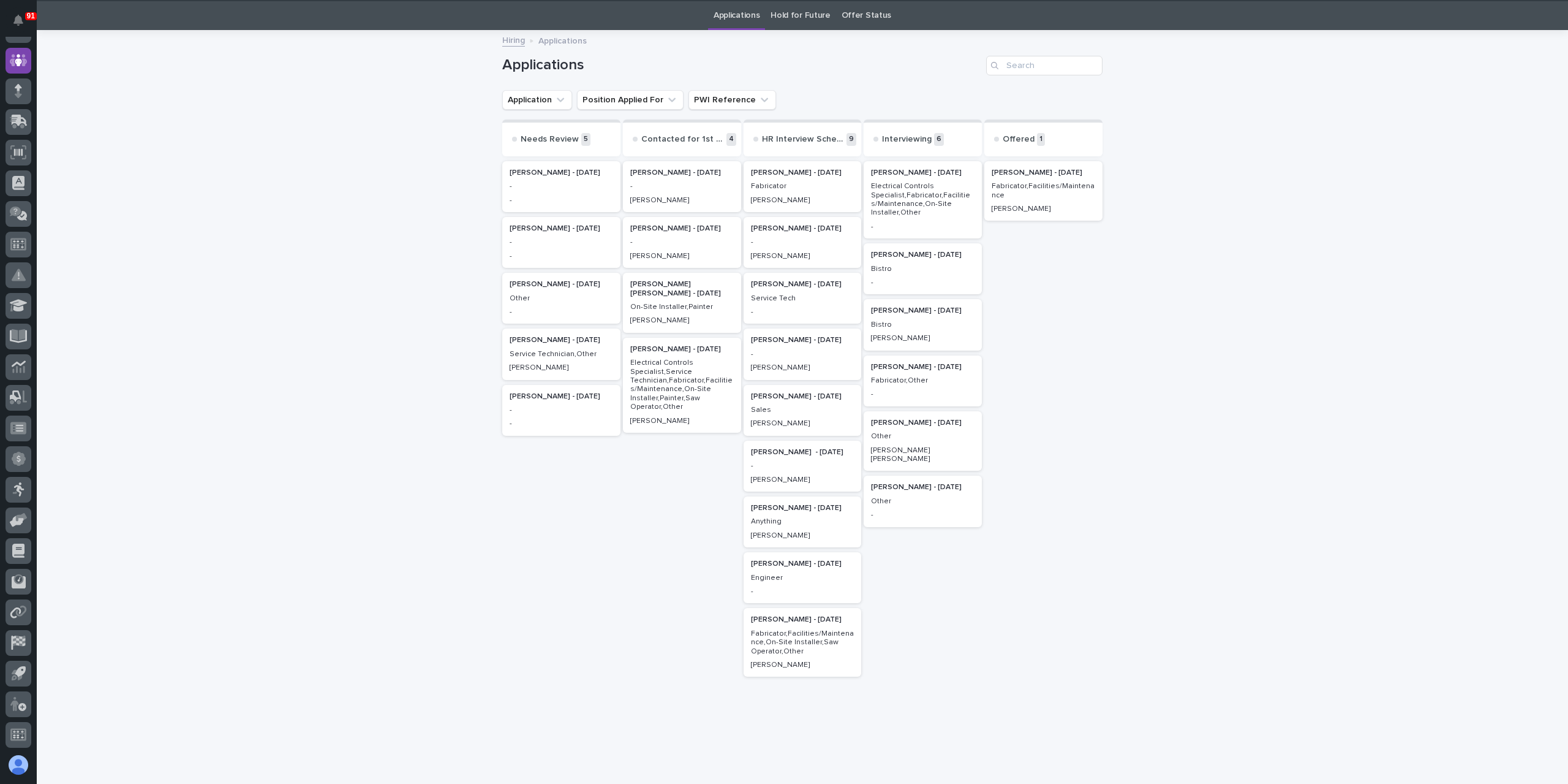
scroll to position [39, 0]
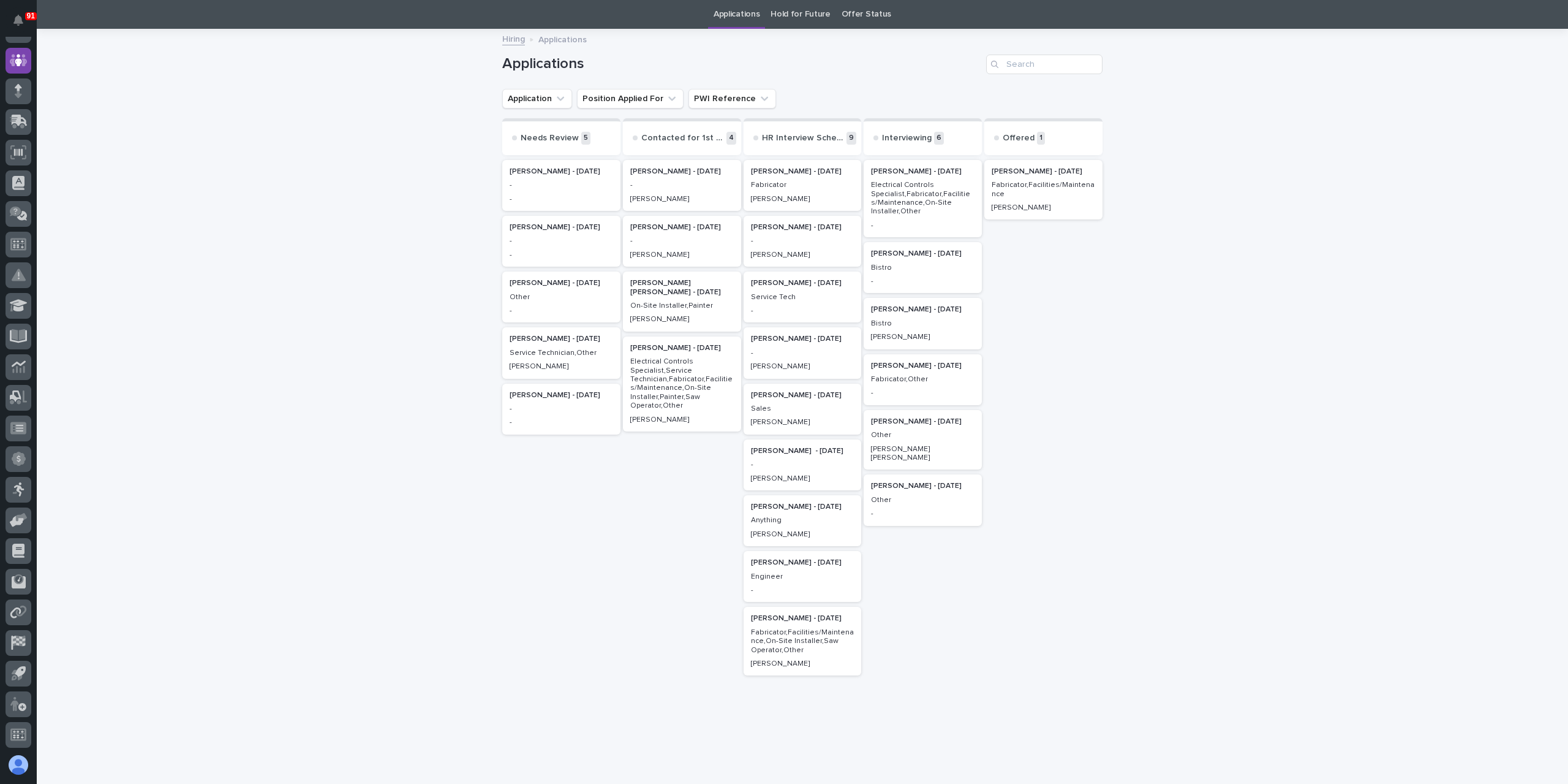
click at [578, 189] on p "-" at bounding box center [561, 184] width 103 height 9
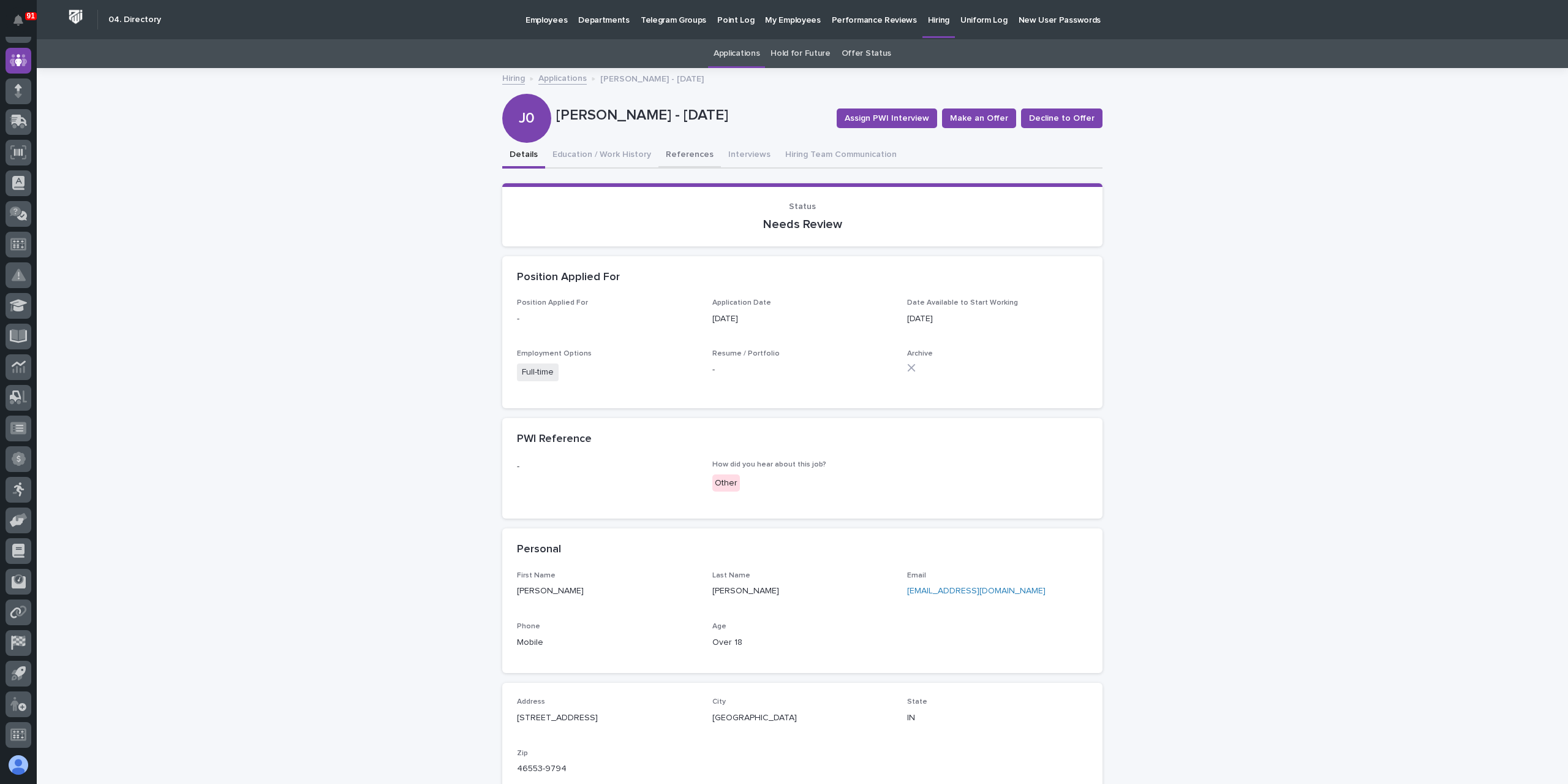
click at [672, 148] on button "References" at bounding box center [690, 156] width 62 height 26
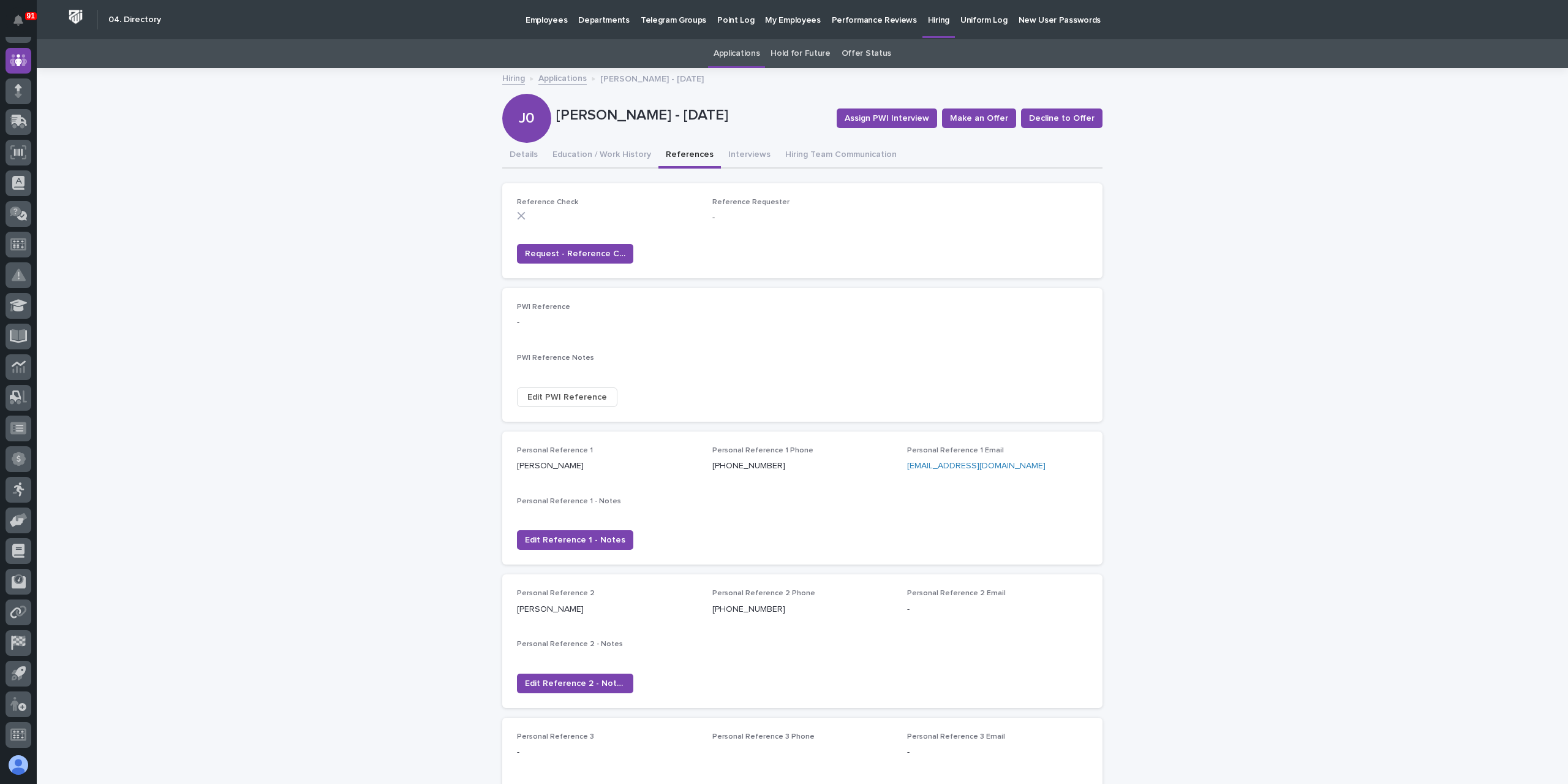
click at [550, 80] on link "Applications" at bounding box center [562, 78] width 48 height 14
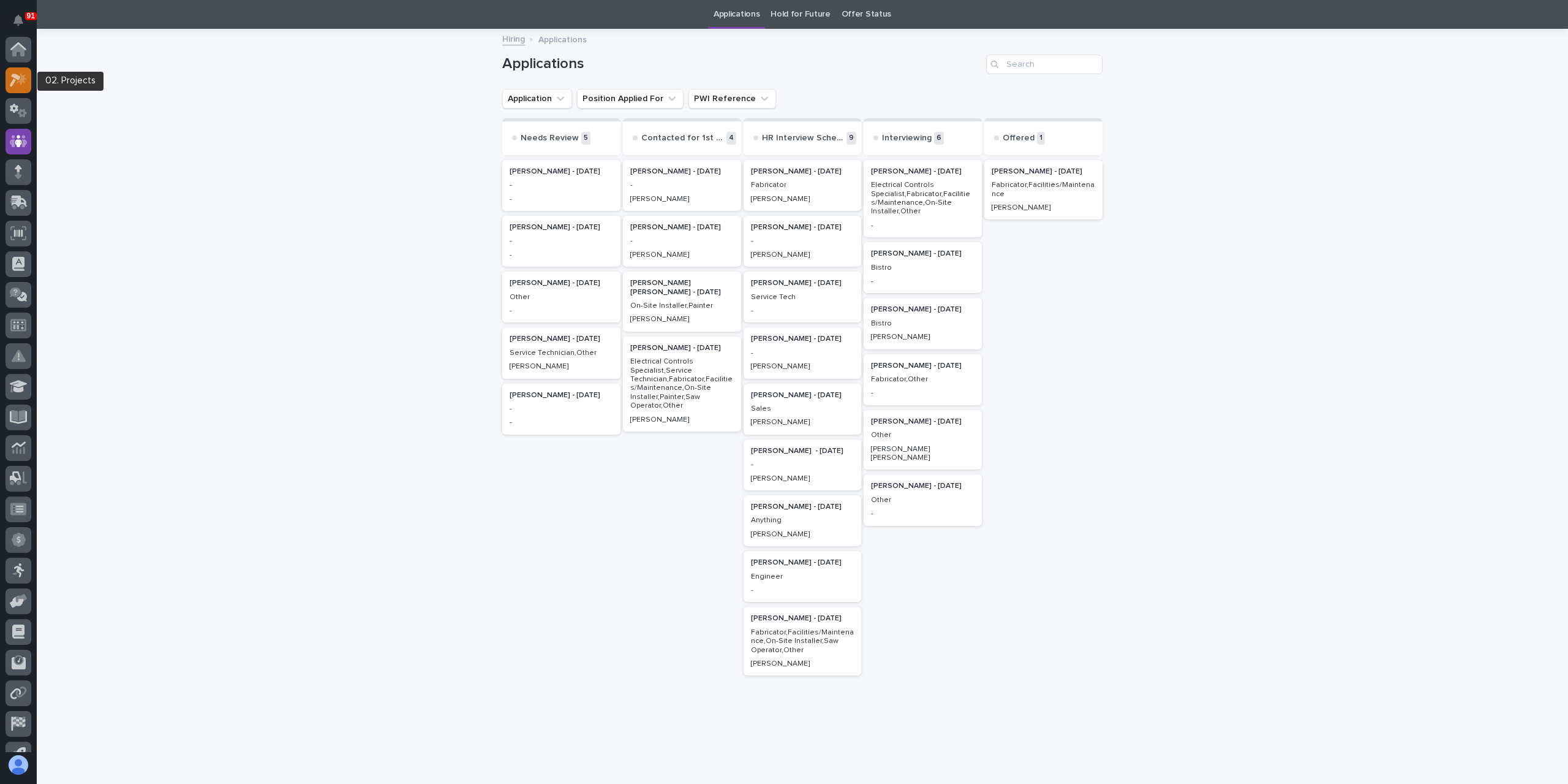
click at [28, 73] on div at bounding box center [18, 80] width 26 height 26
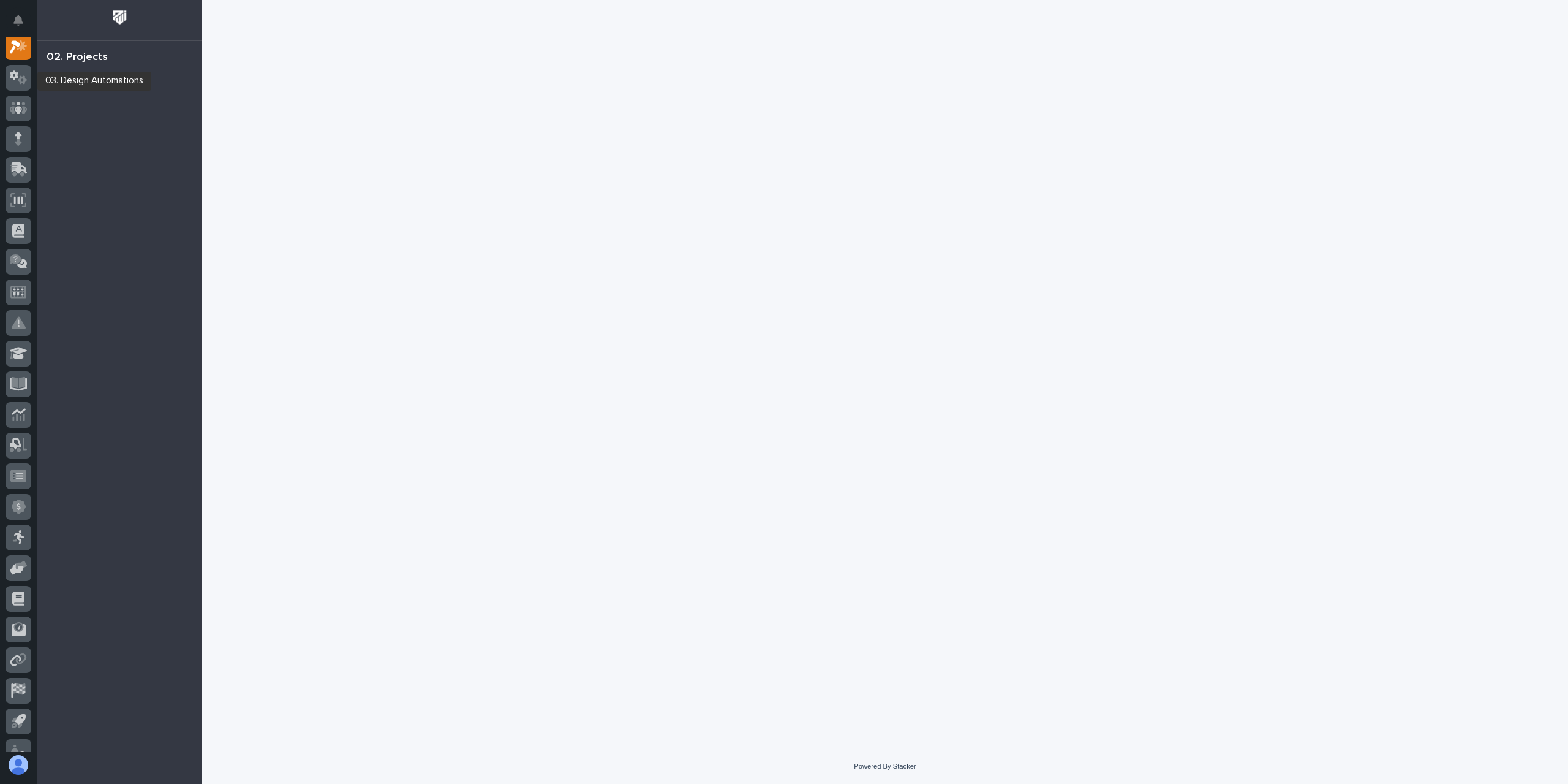
scroll to position [30, 0]
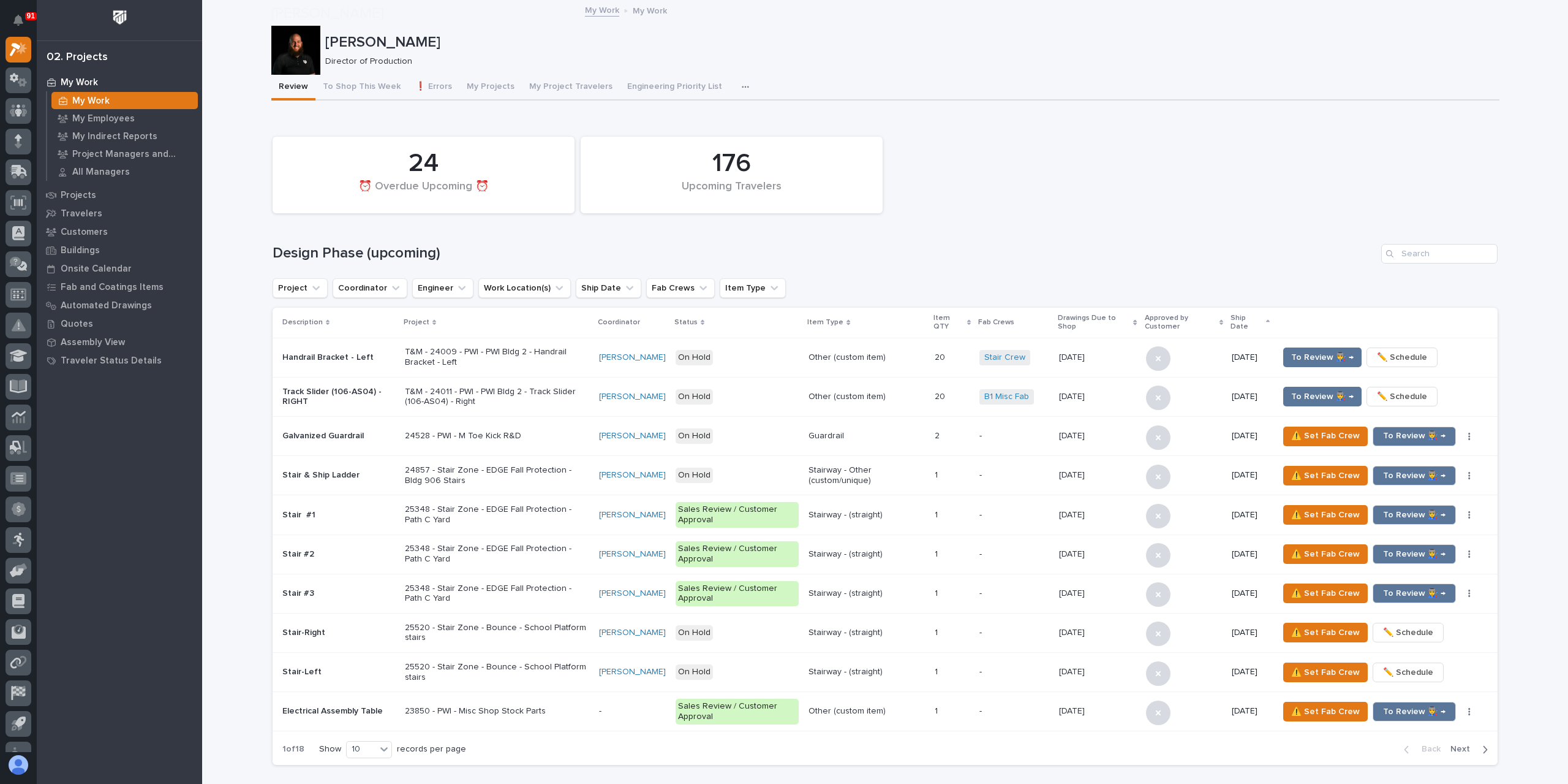
scroll to position [735, 0]
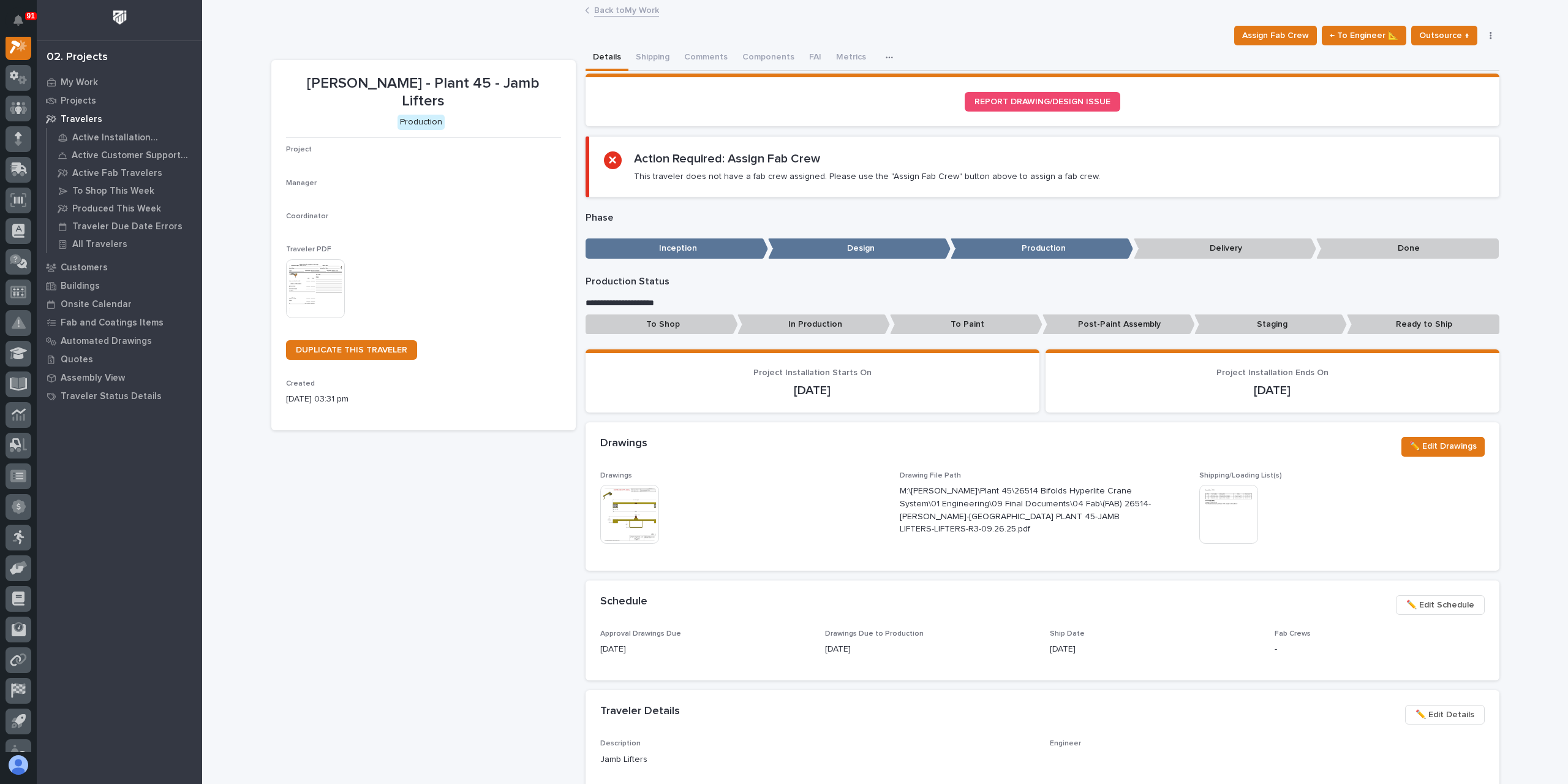
scroll to position [30, 0]
